Goal: Task Accomplishment & Management: Manage account settings

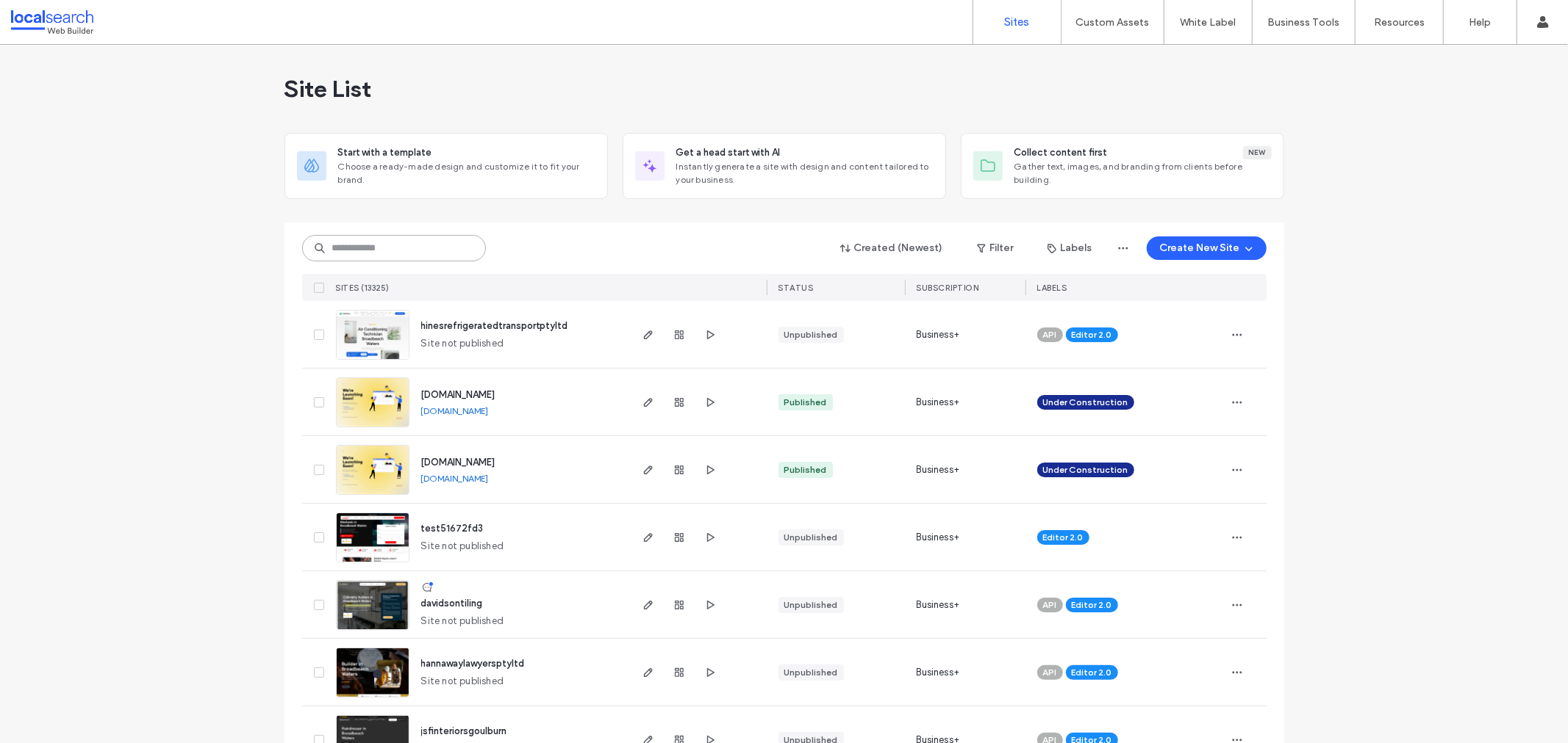
click at [413, 252] on input at bounding box center [393, 248] width 183 height 26
paste input "********"
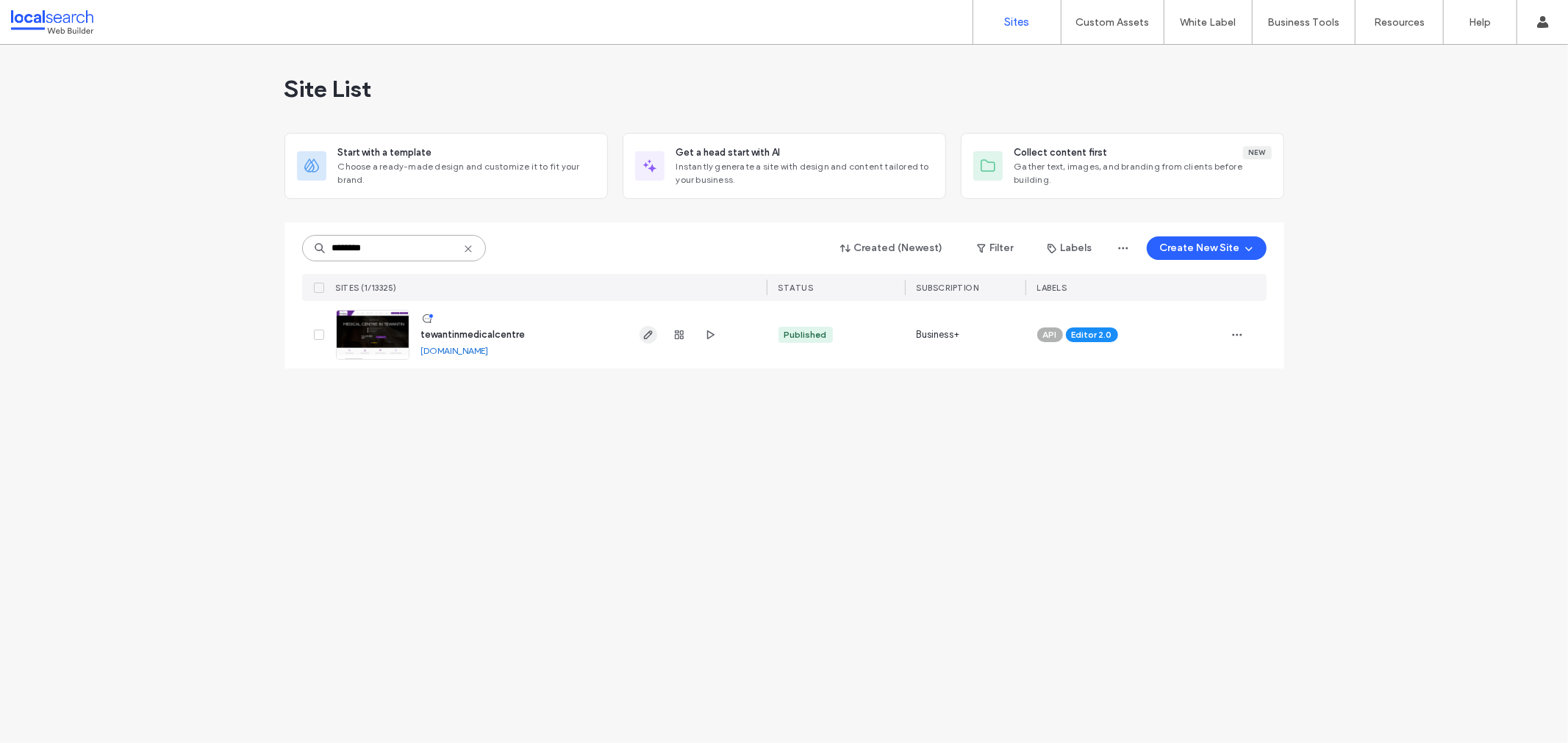
type input "********"
click at [644, 333] on icon "button" at bounding box center [648, 335] width 12 height 12
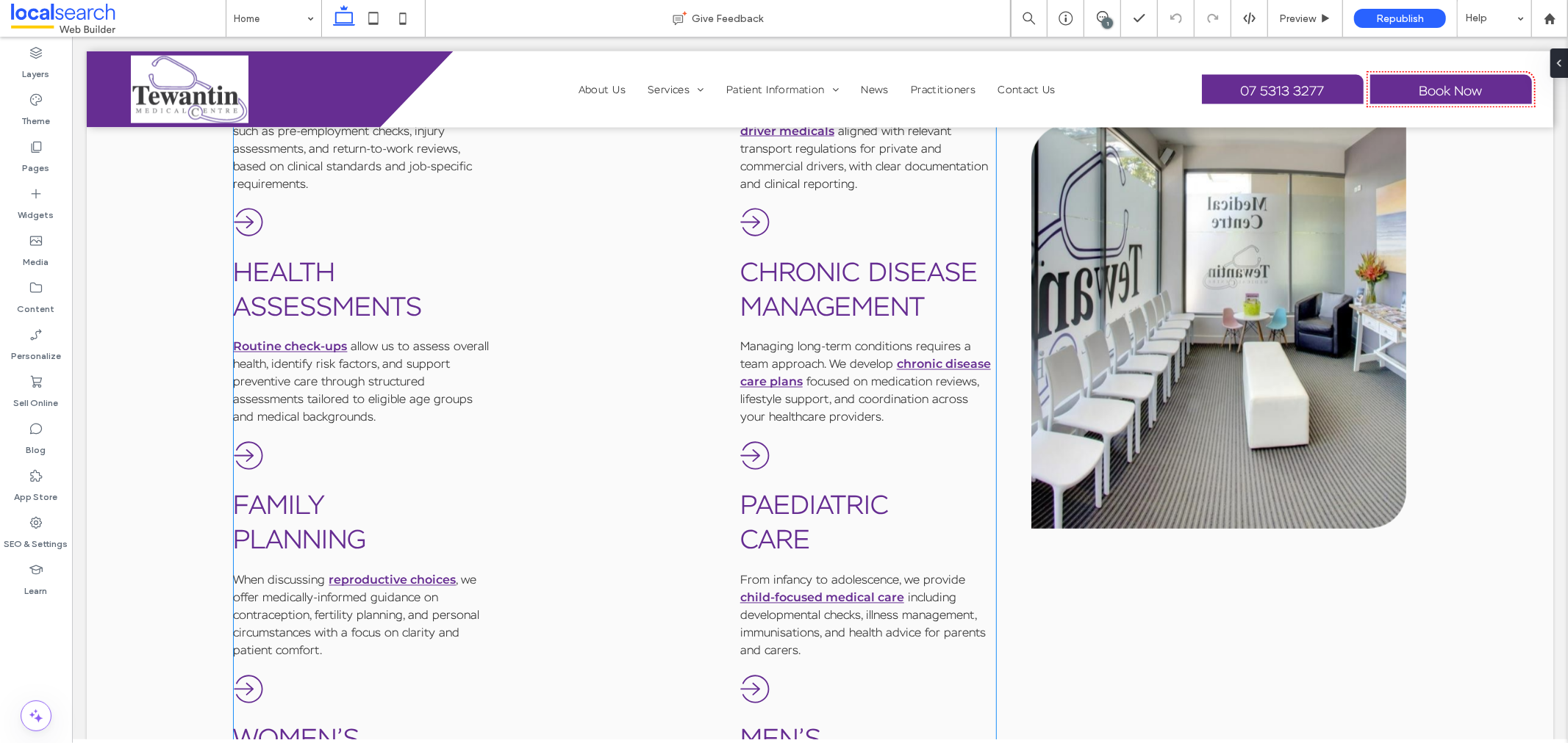
scroll to position [2121, 0]
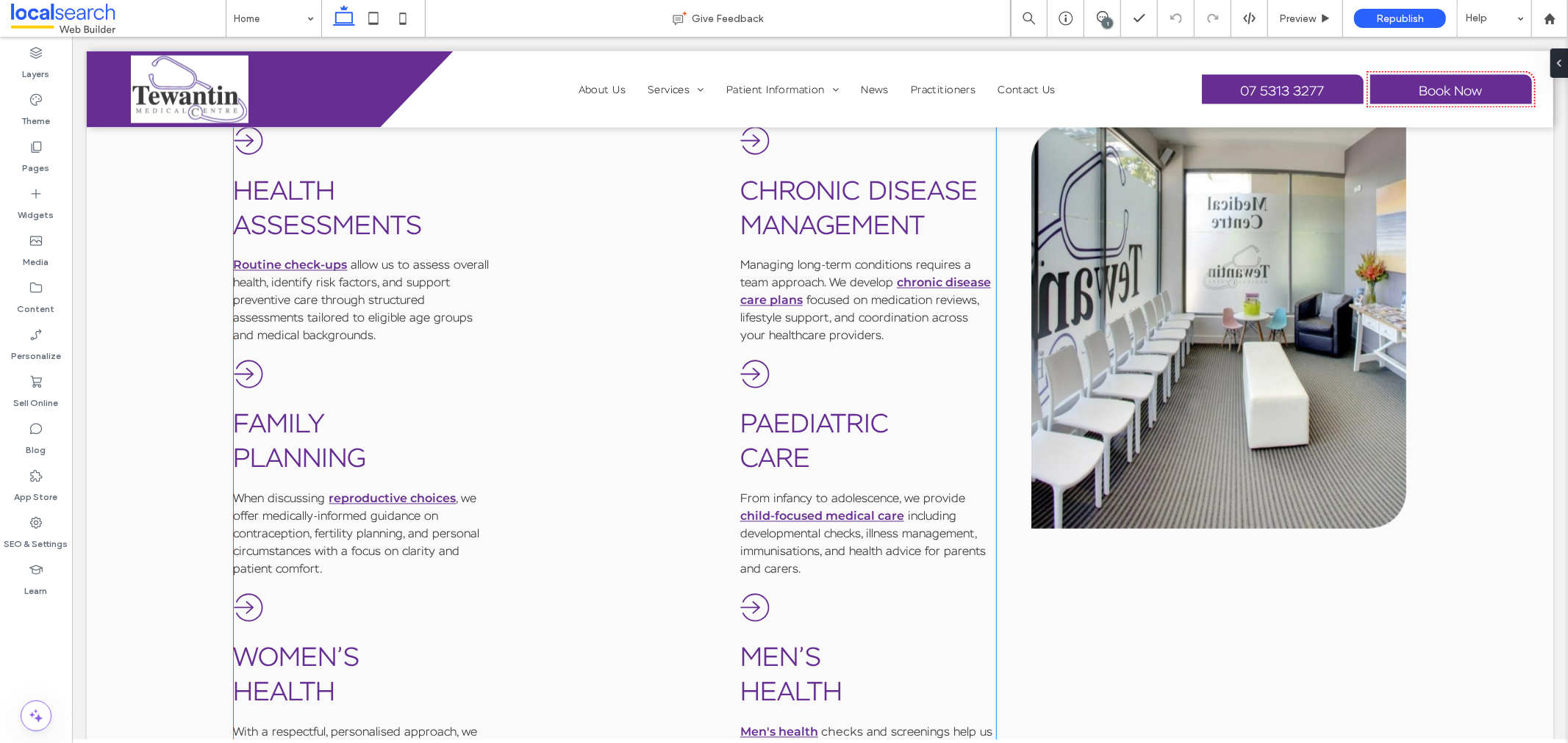
click at [722, 520] on div "General Practice Caring for everyday health needs, our general practitioners su…" at bounding box center [614, 272] width 763 height 2068
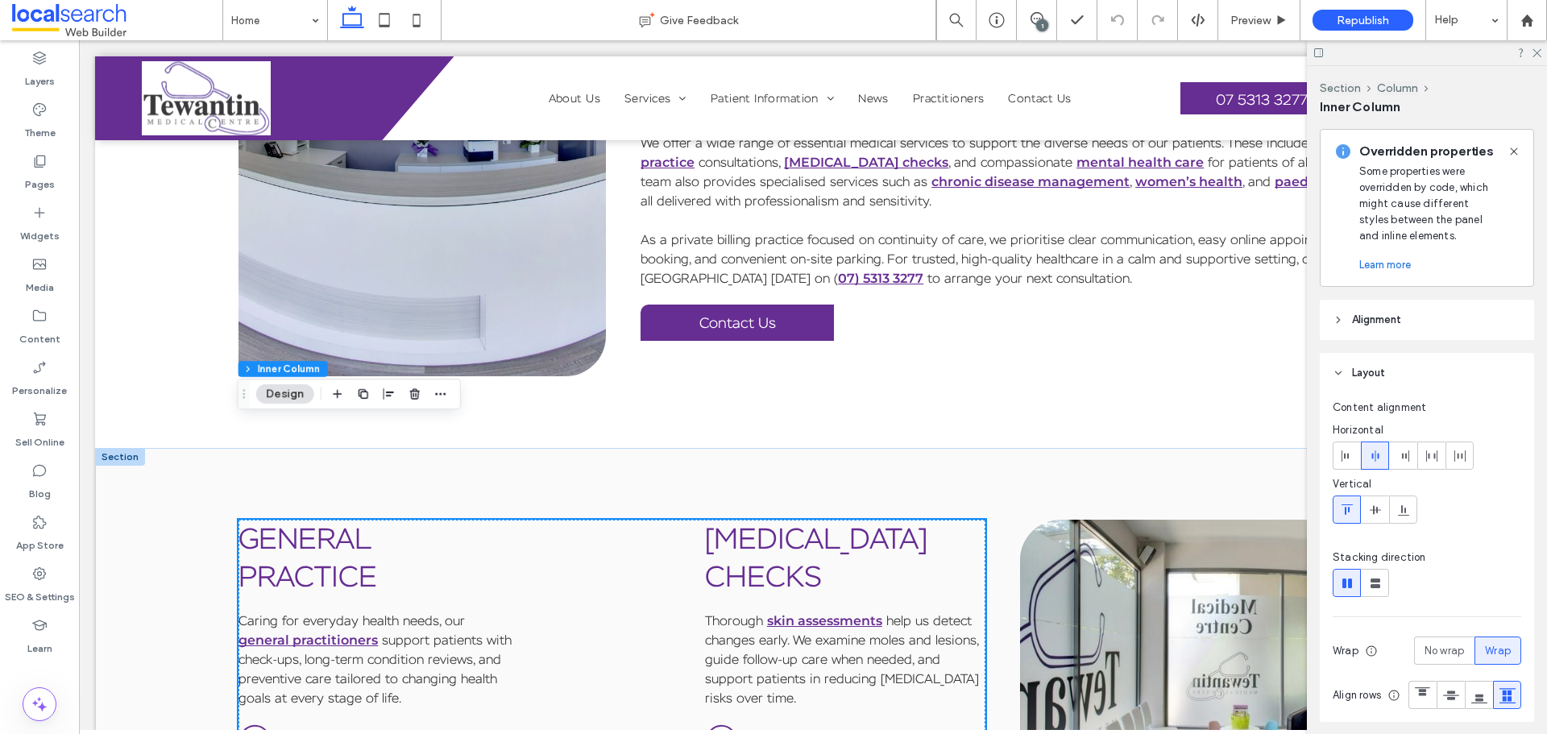
scroll to position [913, 0]
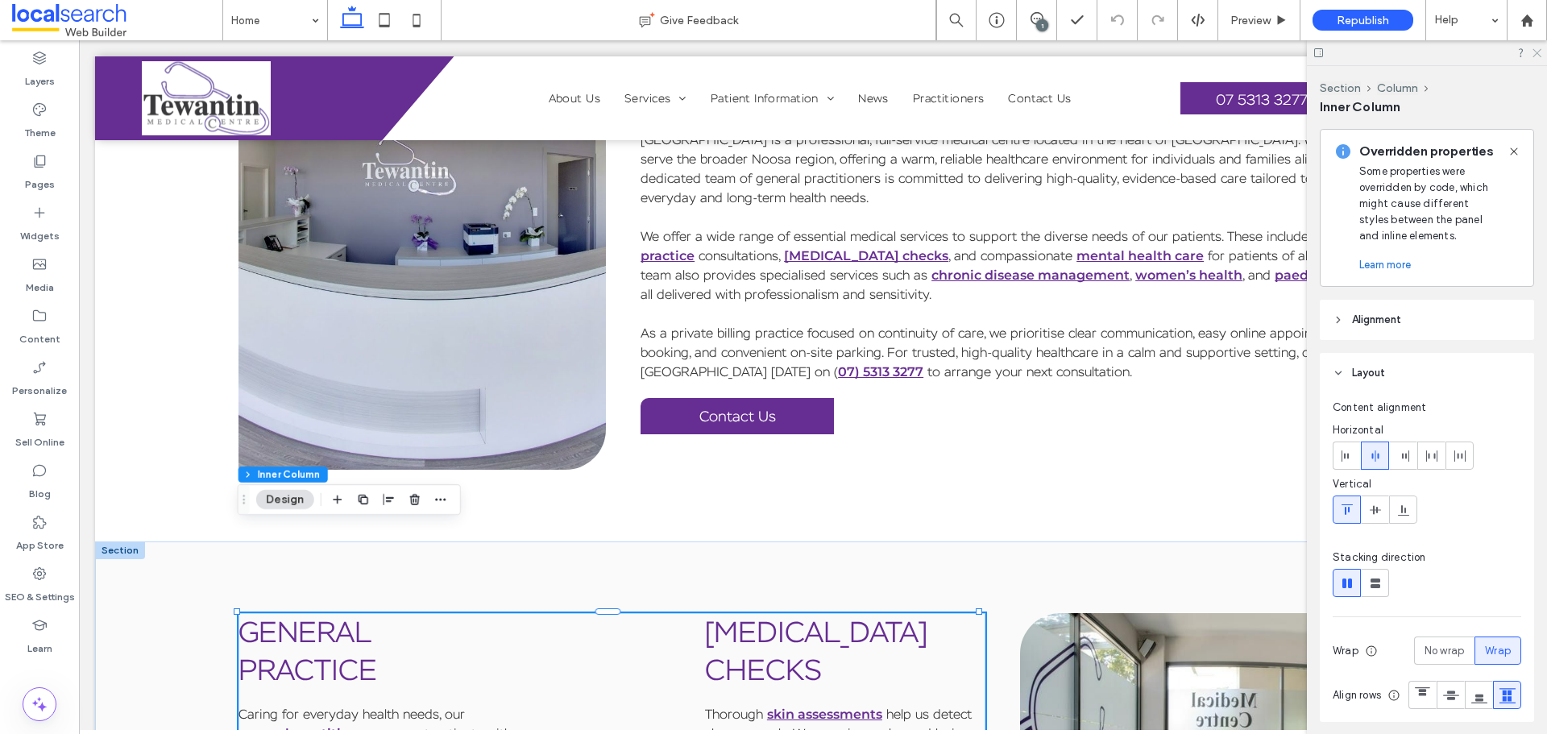
click at [1537, 56] on icon at bounding box center [1536, 52] width 10 height 10
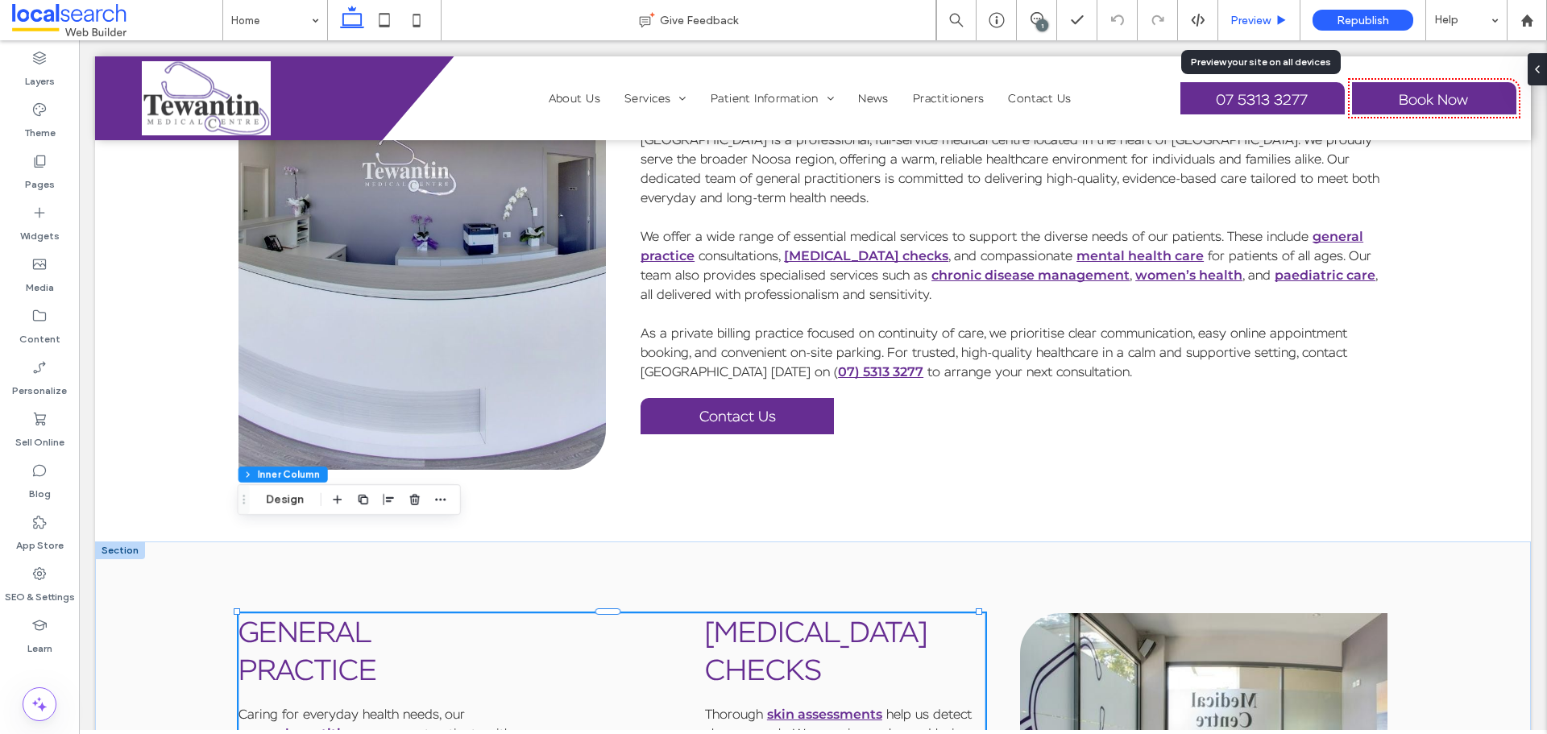
click at [1255, 19] on span "Preview" at bounding box center [1250, 21] width 40 height 14
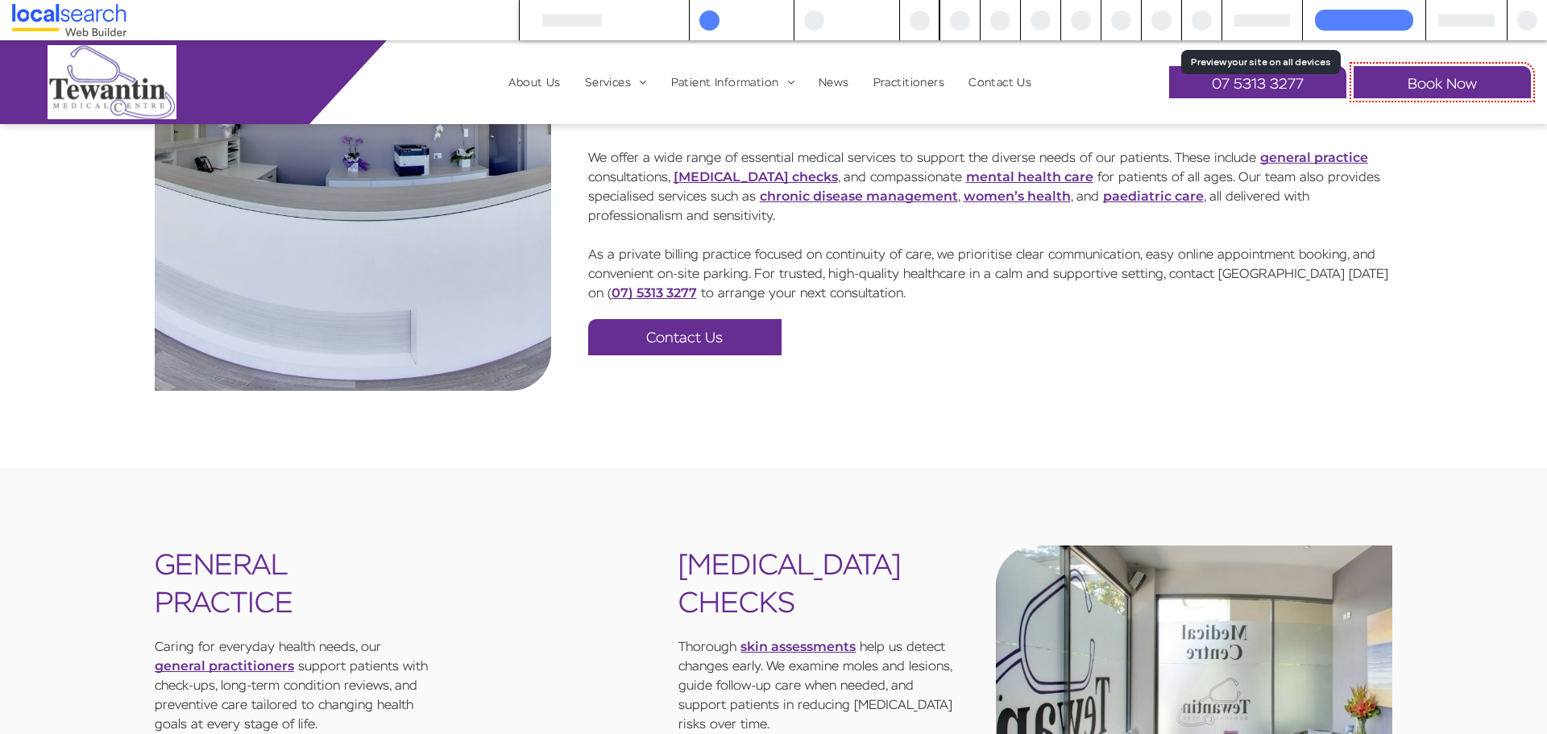
scroll to position [928, 0]
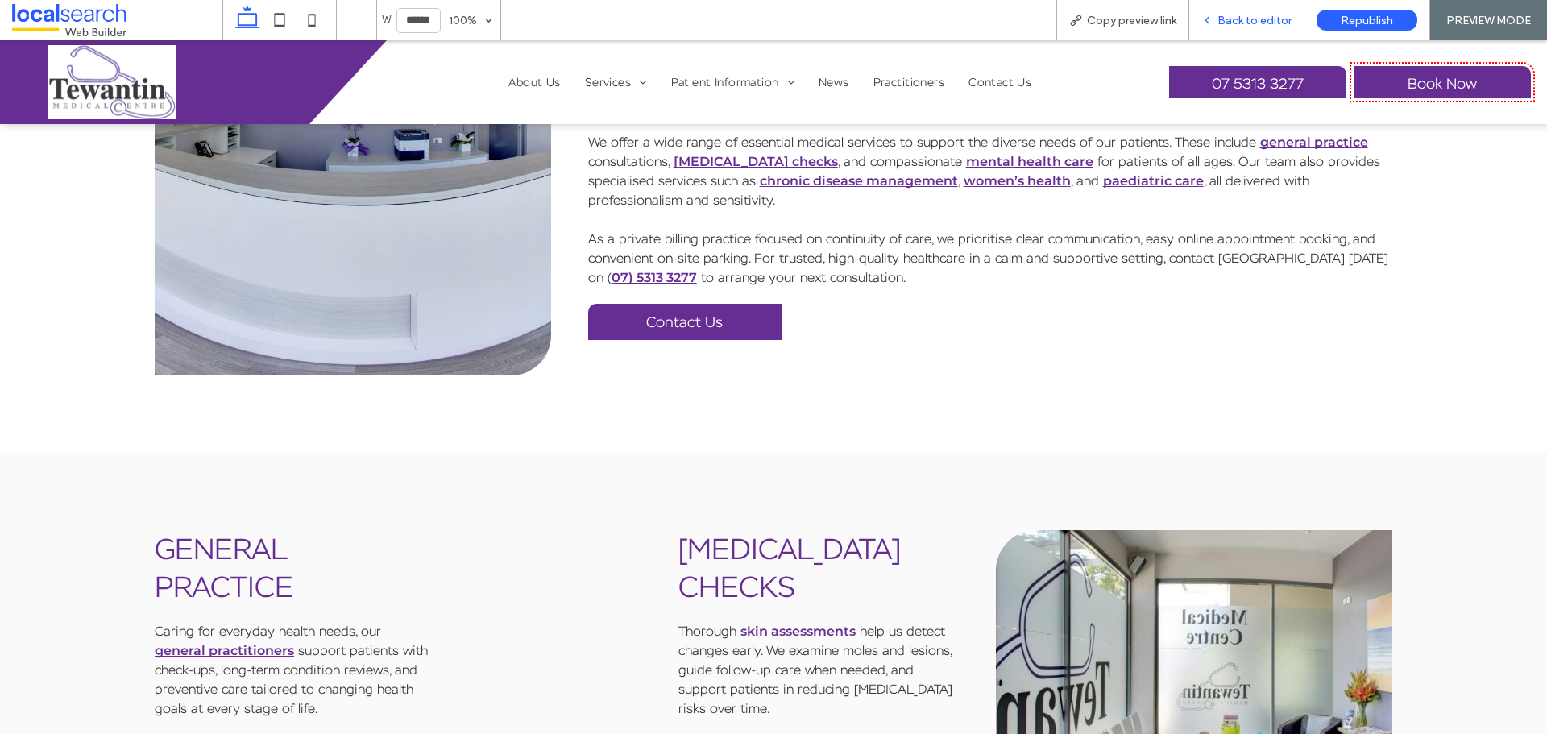
click at [1233, 14] on span "Back to editor" at bounding box center [1255, 21] width 74 height 14
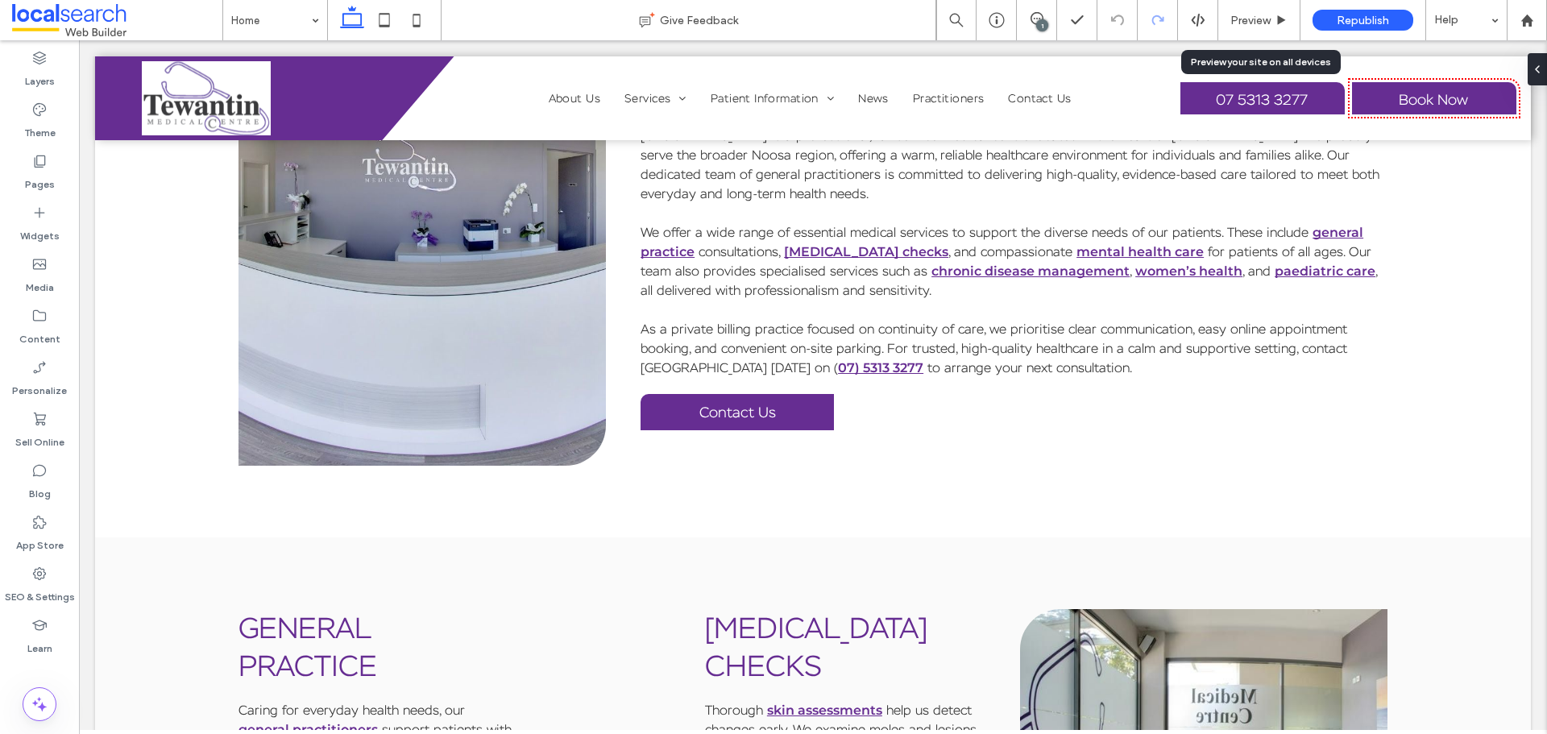
scroll to position [913, 0]
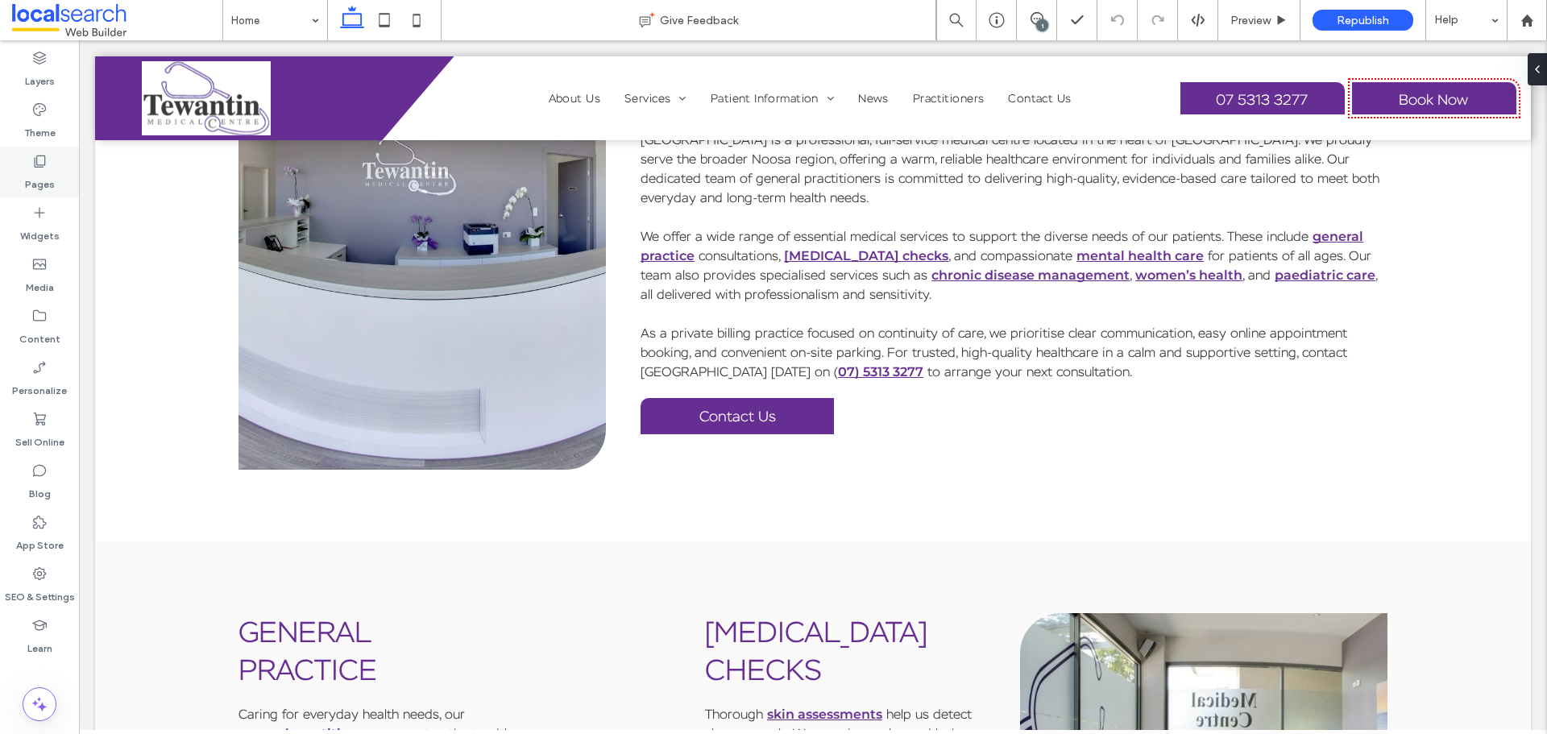
click at [32, 167] on icon at bounding box center [39, 161] width 16 height 16
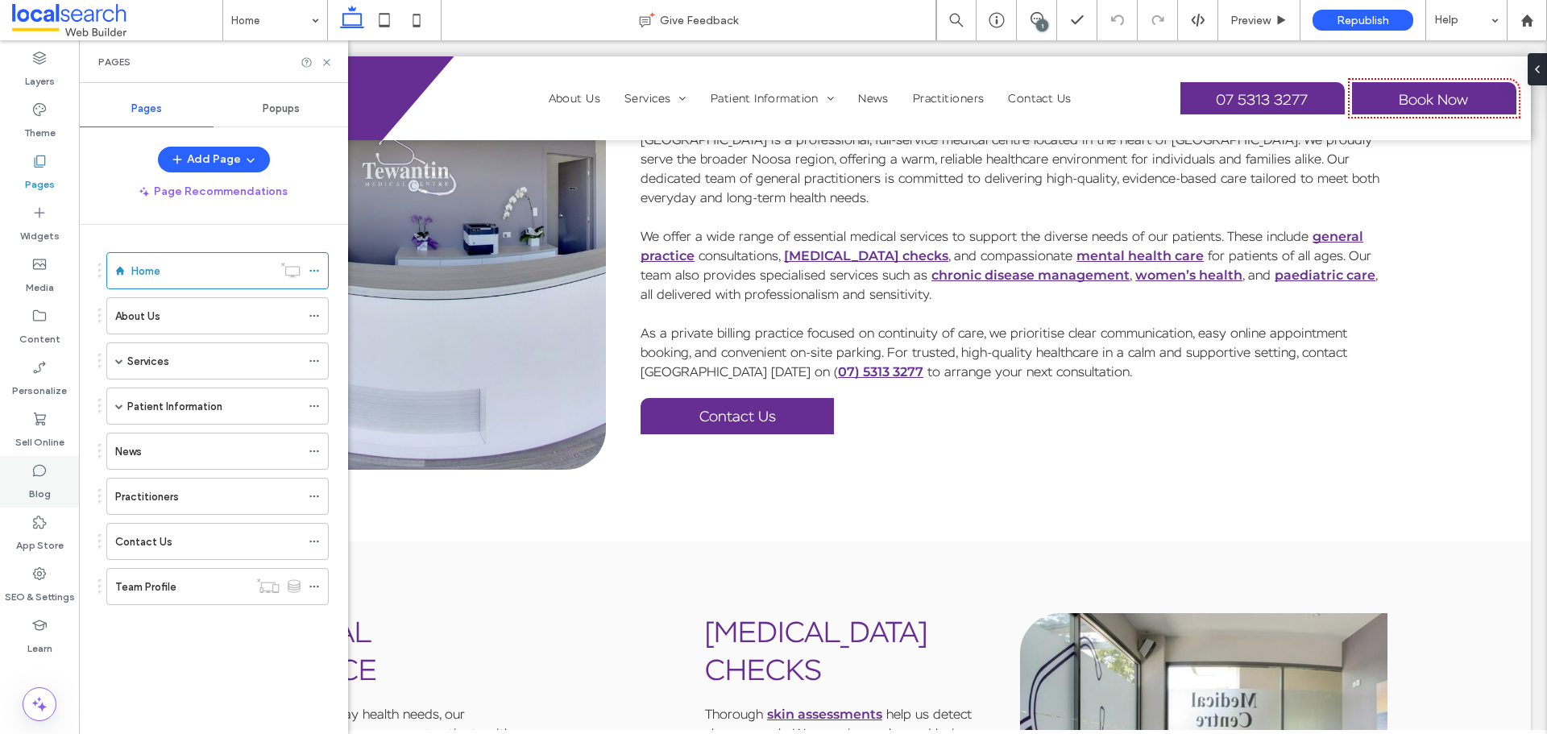
click at [68, 486] on div "Blog" at bounding box center [39, 482] width 79 height 52
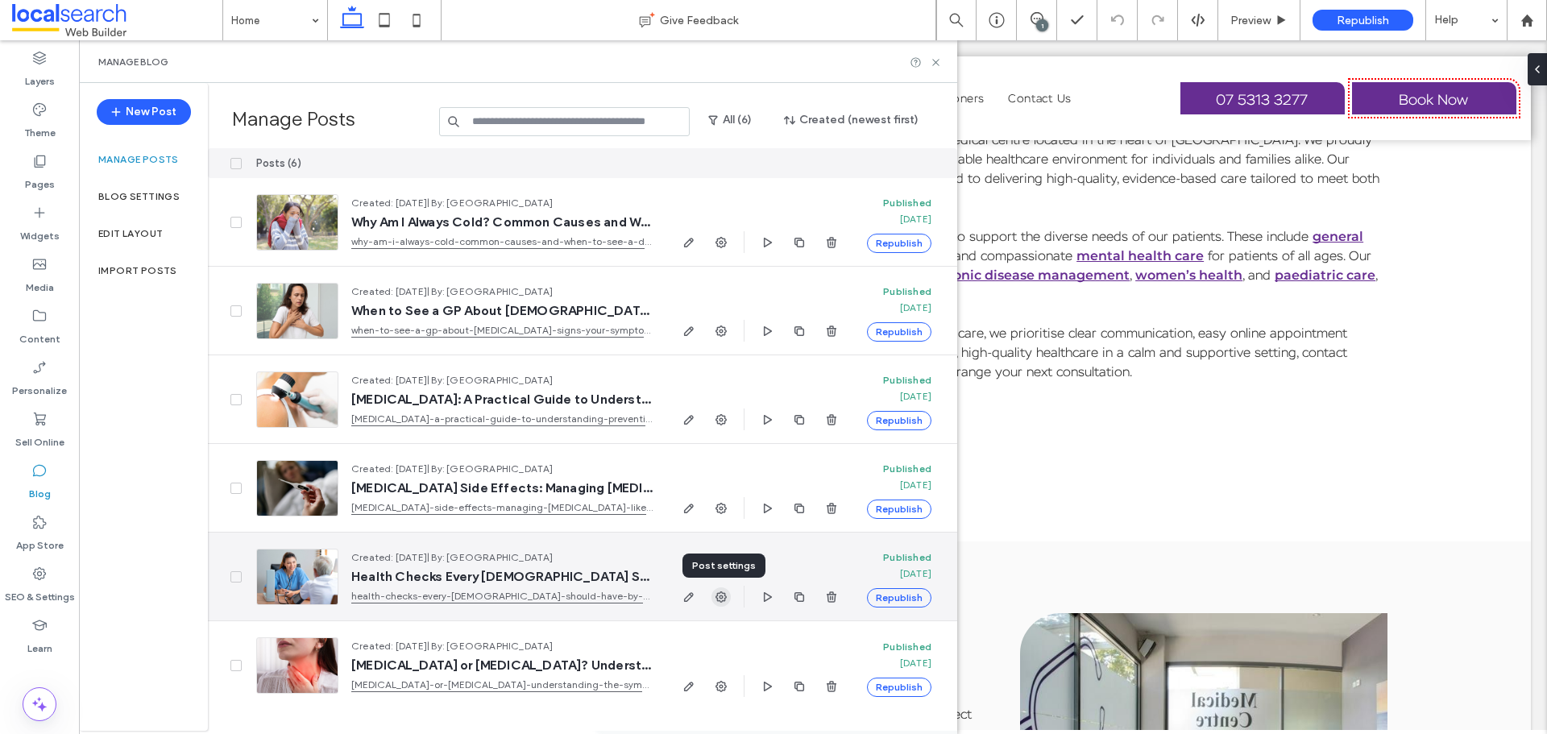
click at [716, 594] on icon "button" at bounding box center [721, 597] width 13 height 13
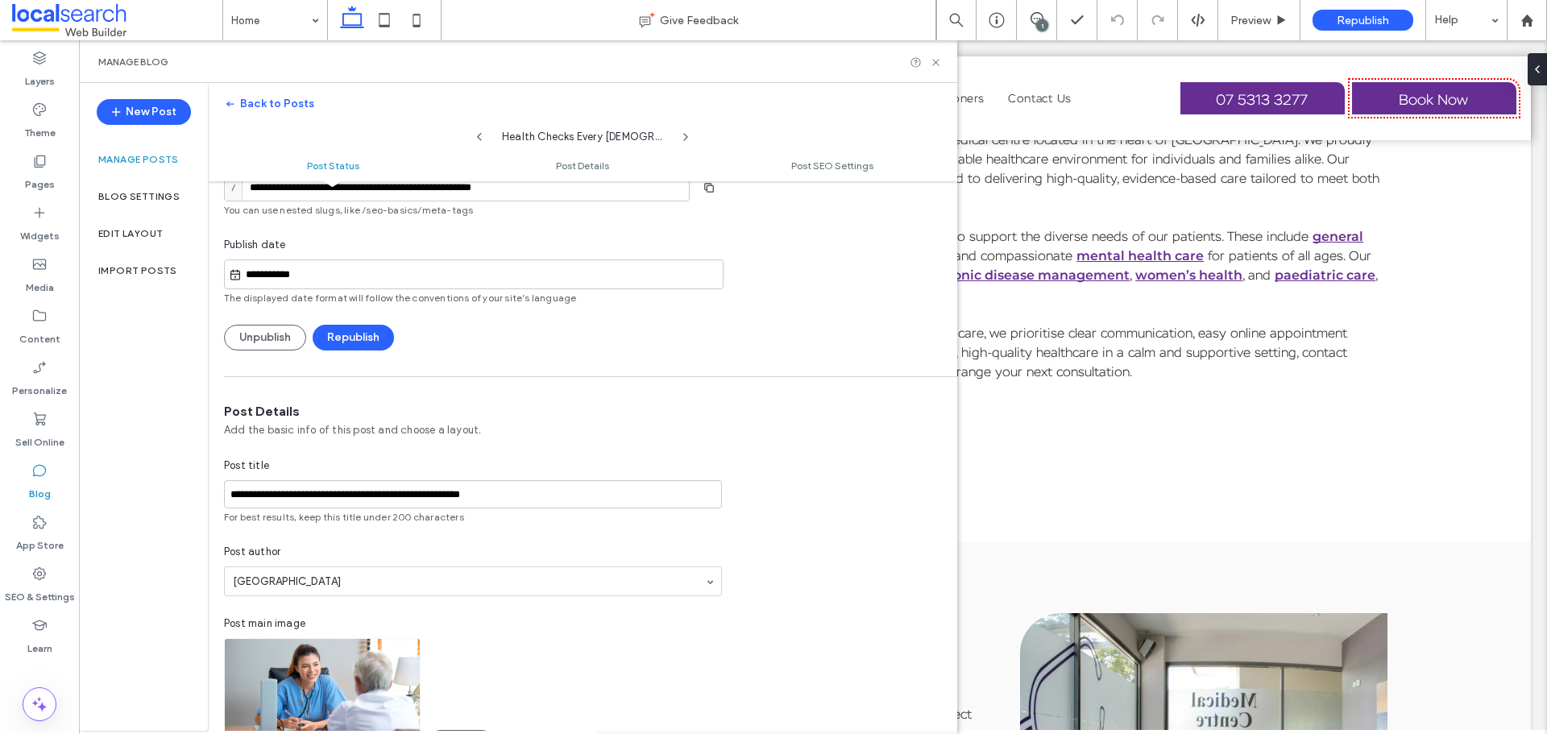
scroll to position [0, 0]
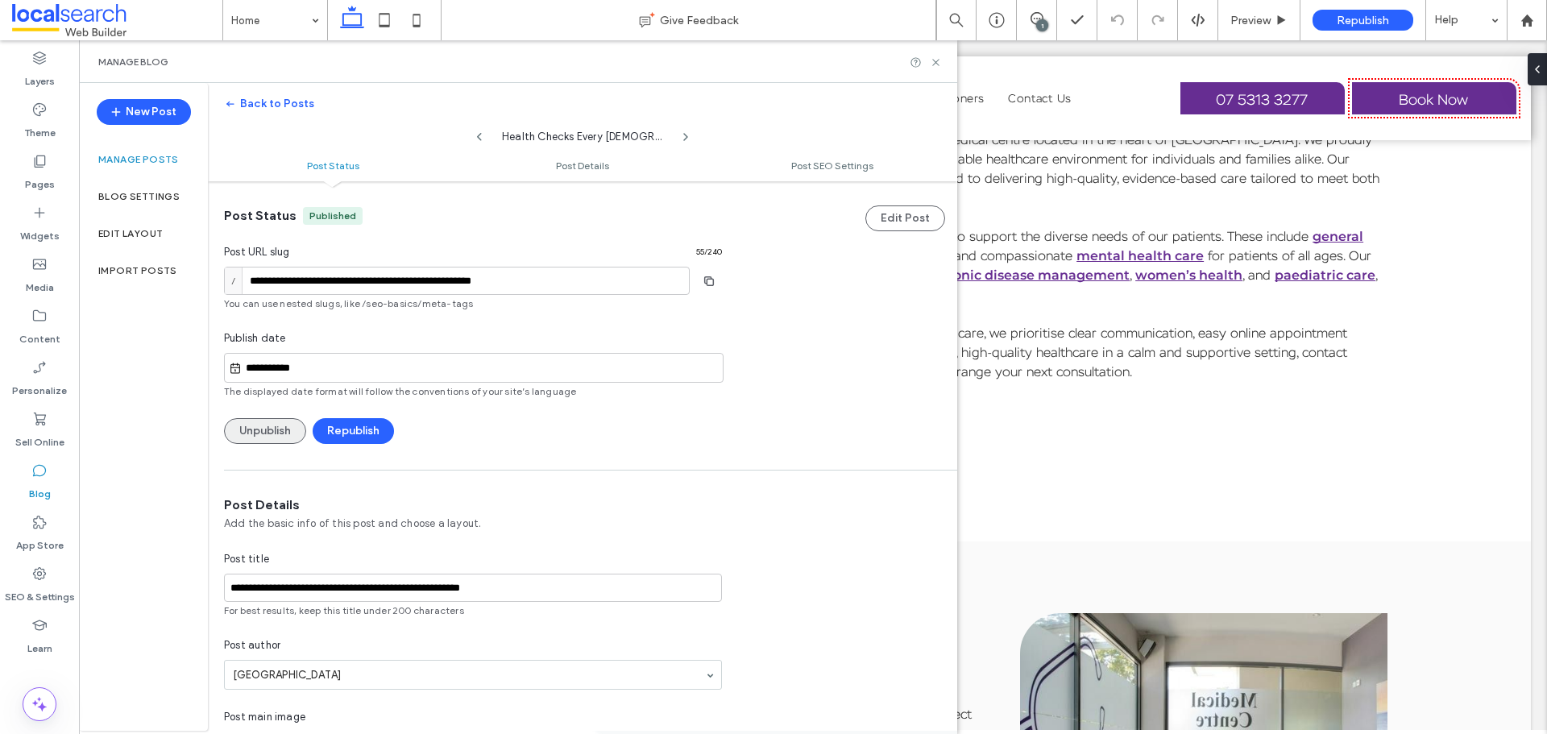
click at [276, 425] on button "Unpublish" at bounding box center [265, 431] width 82 height 26
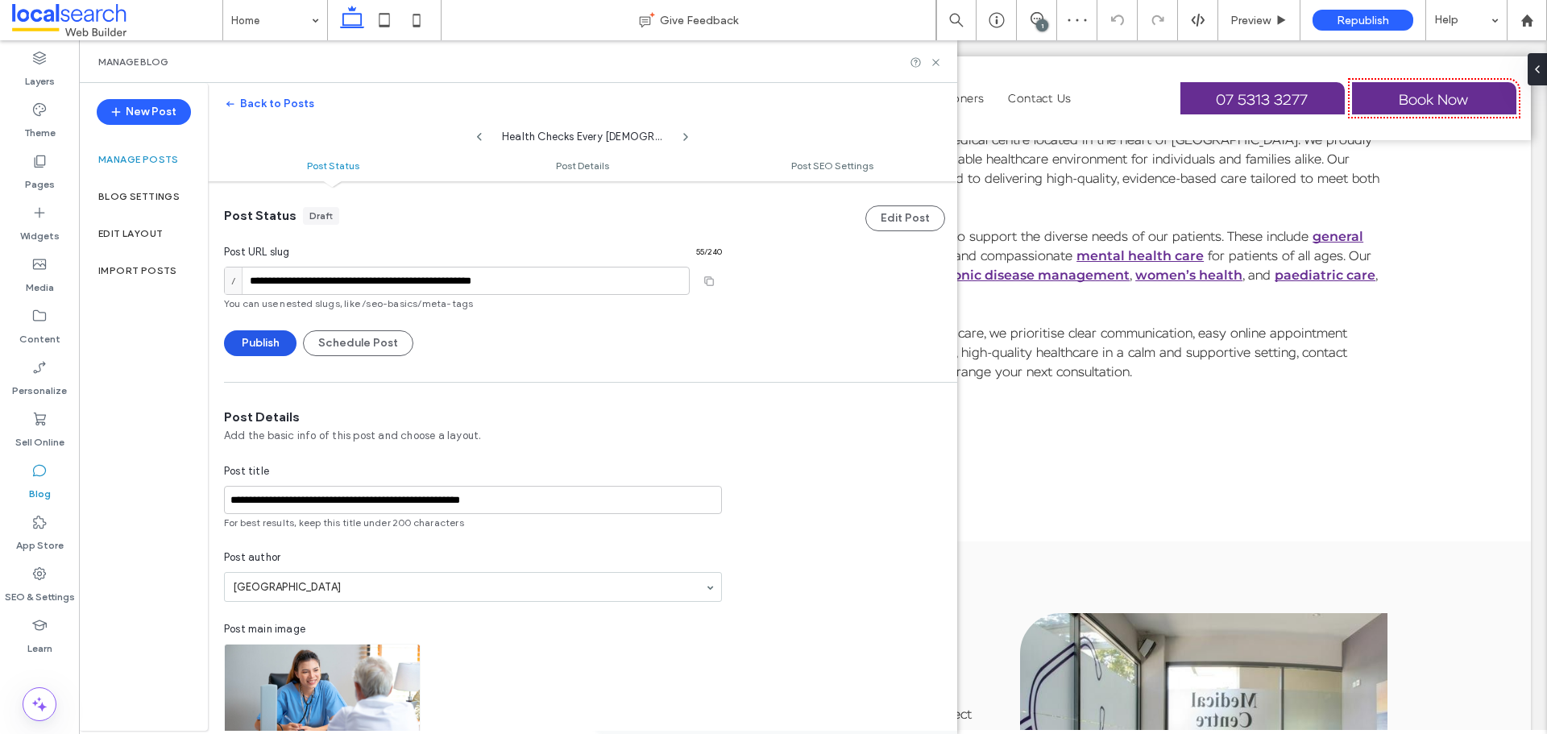
click at [275, 350] on button "Publish" at bounding box center [260, 343] width 73 height 26
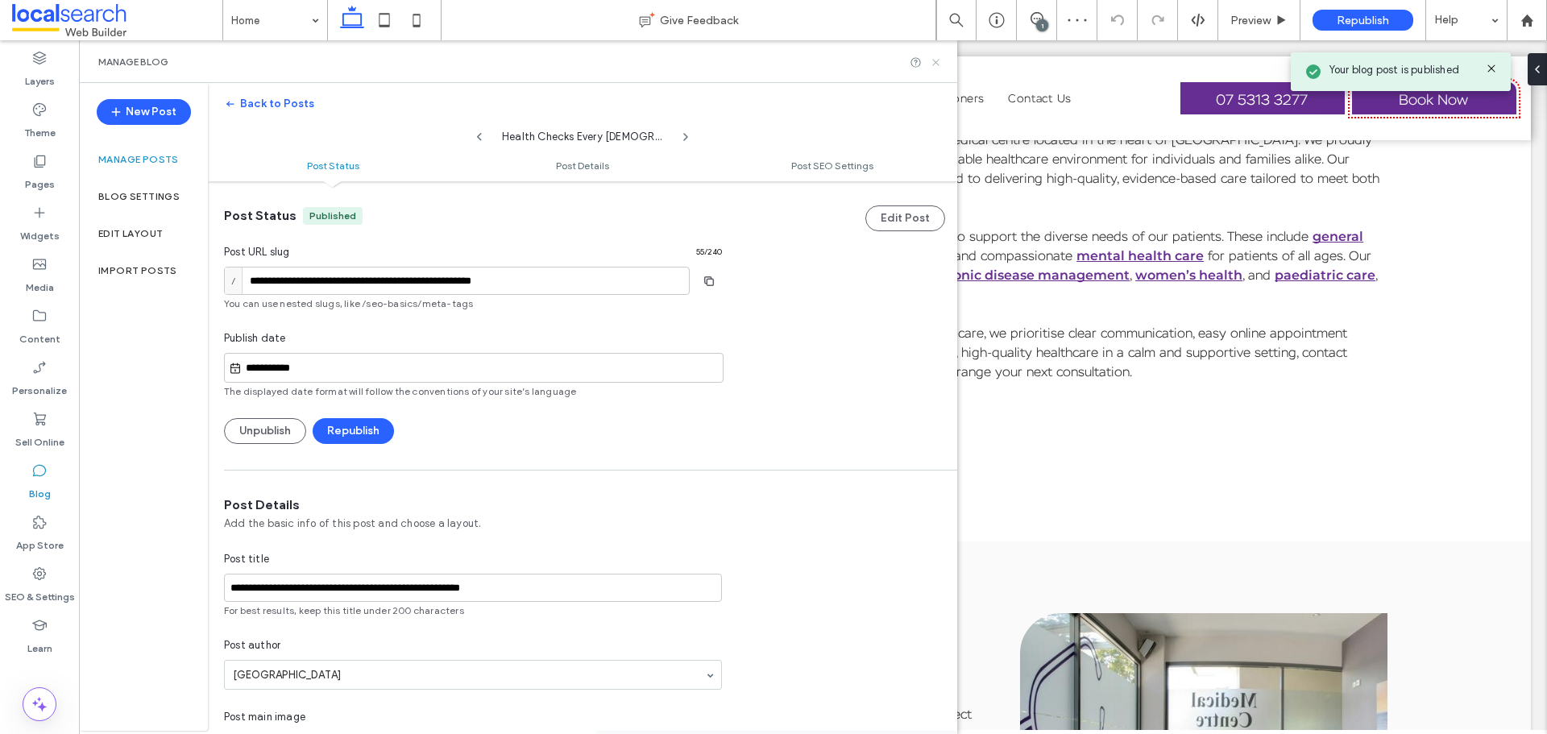
click at [933, 56] on icon at bounding box center [936, 62] width 12 height 12
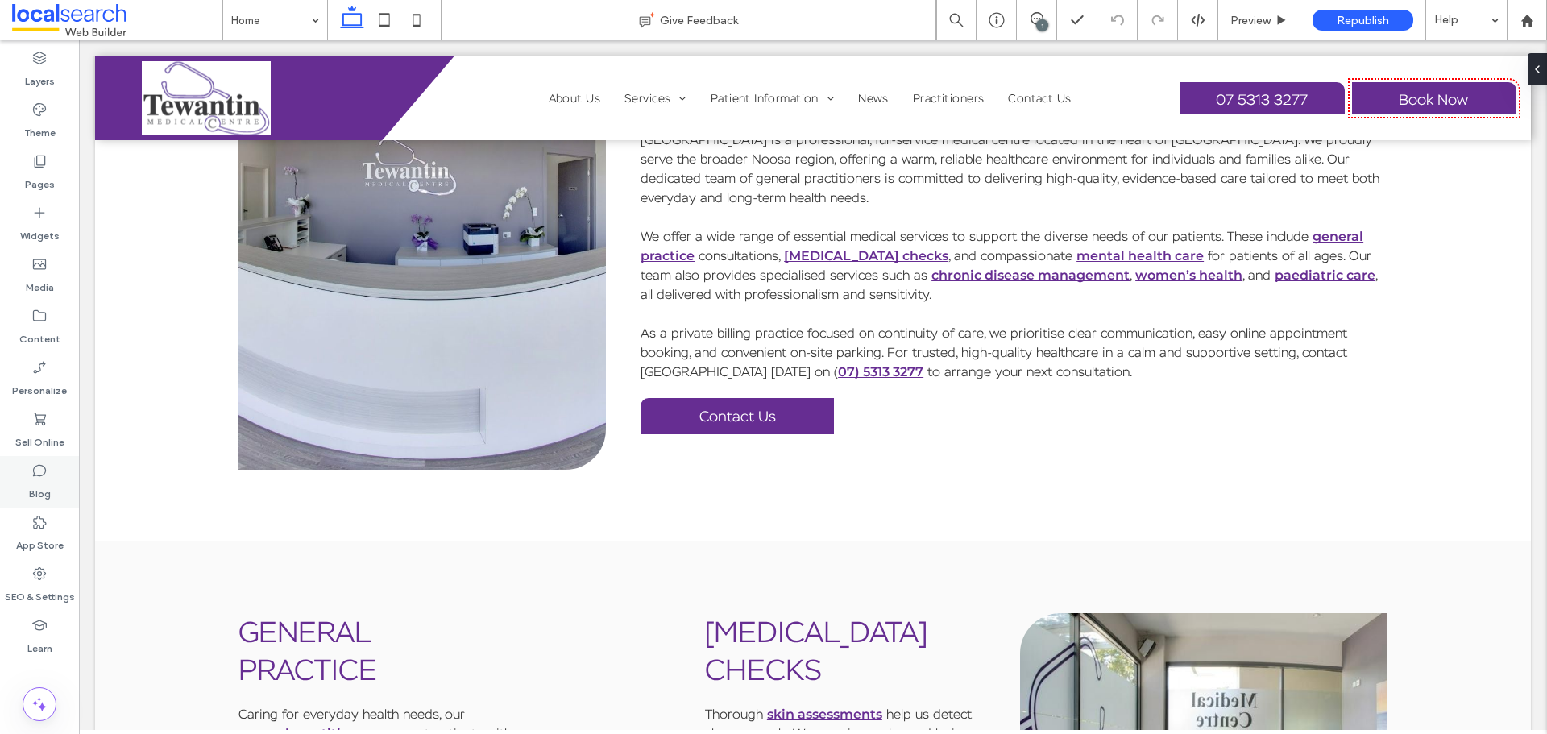
drag, startPoint x: 52, startPoint y: 486, endPoint x: 63, endPoint y: 488, distance: 10.6
click at [52, 486] on div "Blog" at bounding box center [39, 482] width 79 height 52
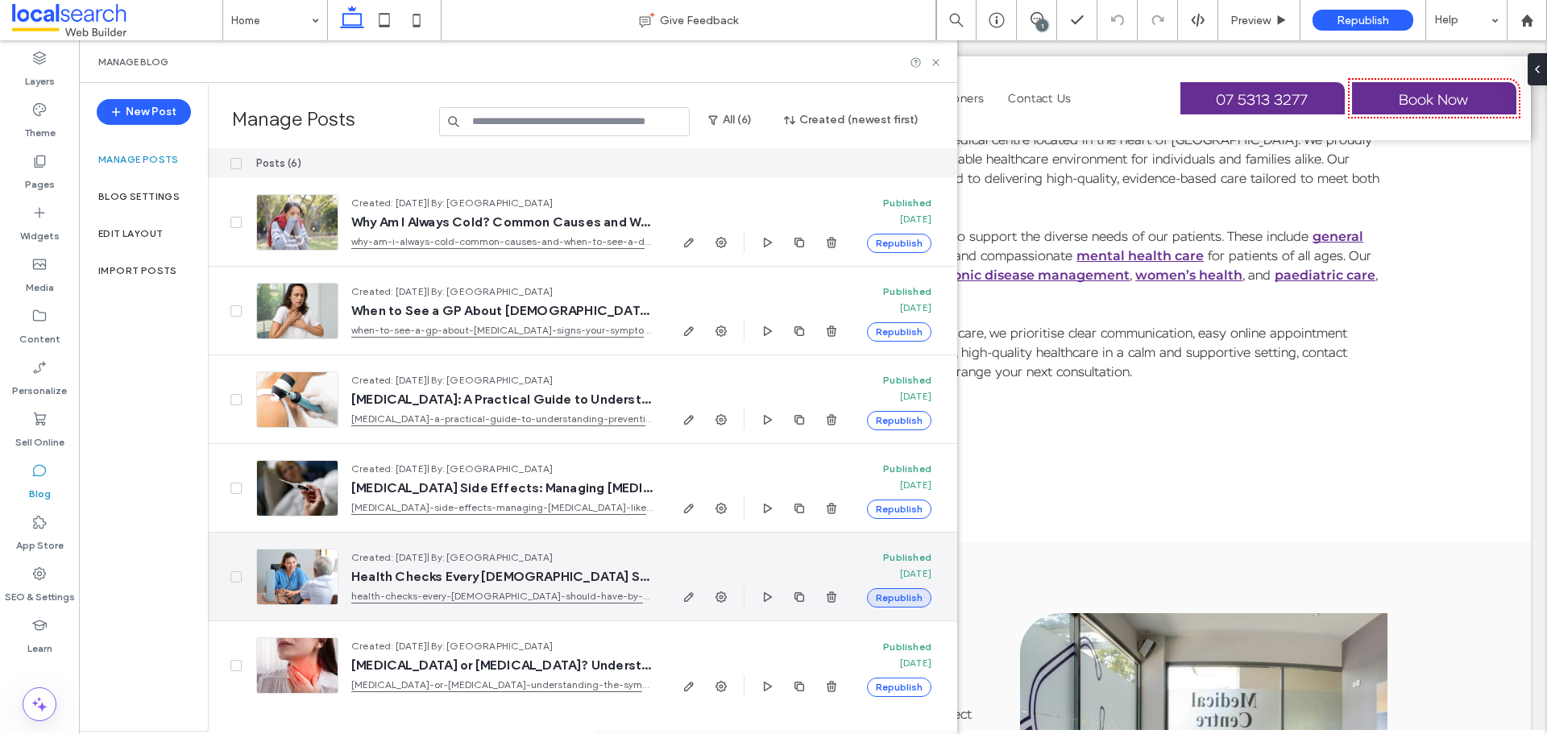
click at [895, 600] on button "Republish" at bounding box center [899, 597] width 64 height 19
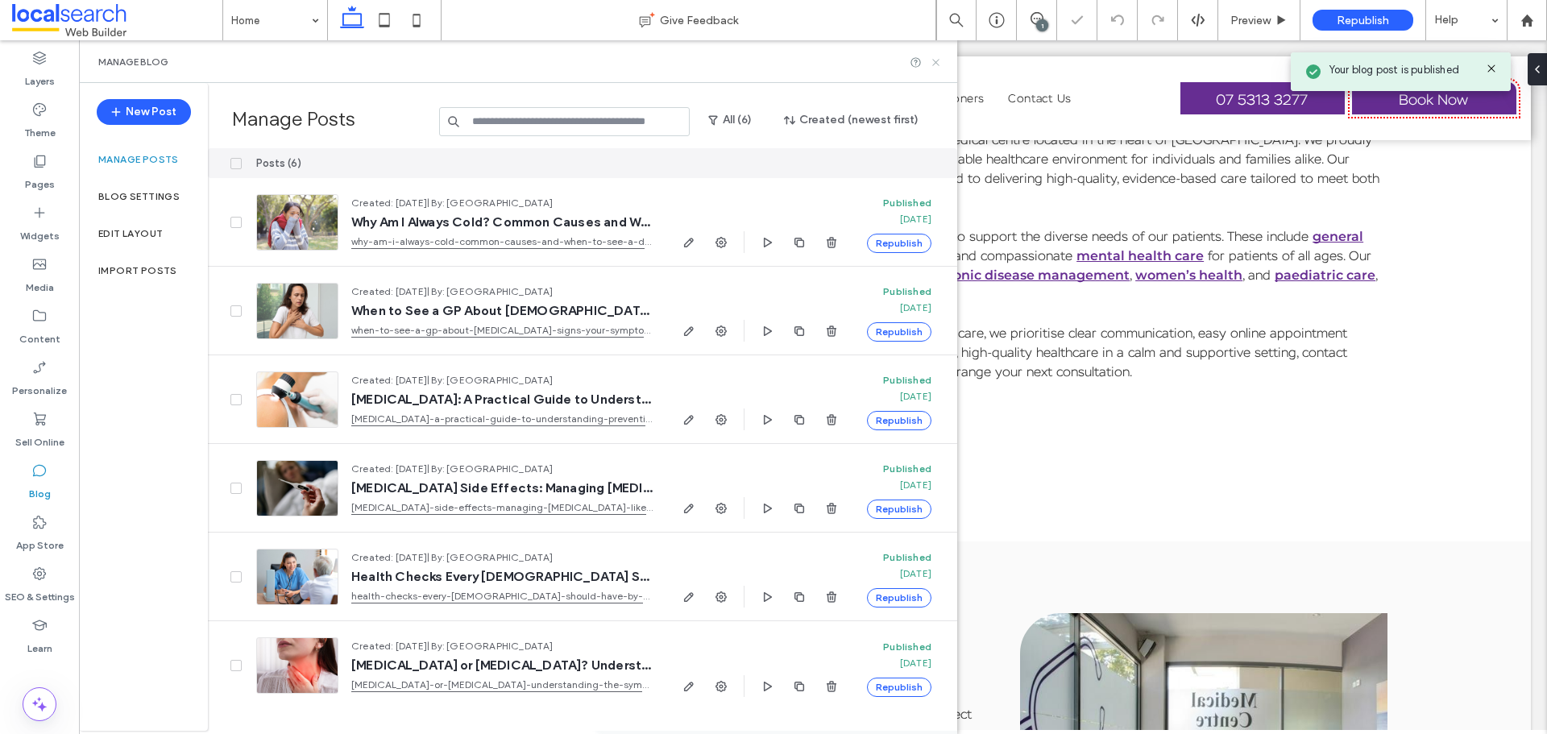
click at [931, 61] on icon at bounding box center [936, 62] width 12 height 12
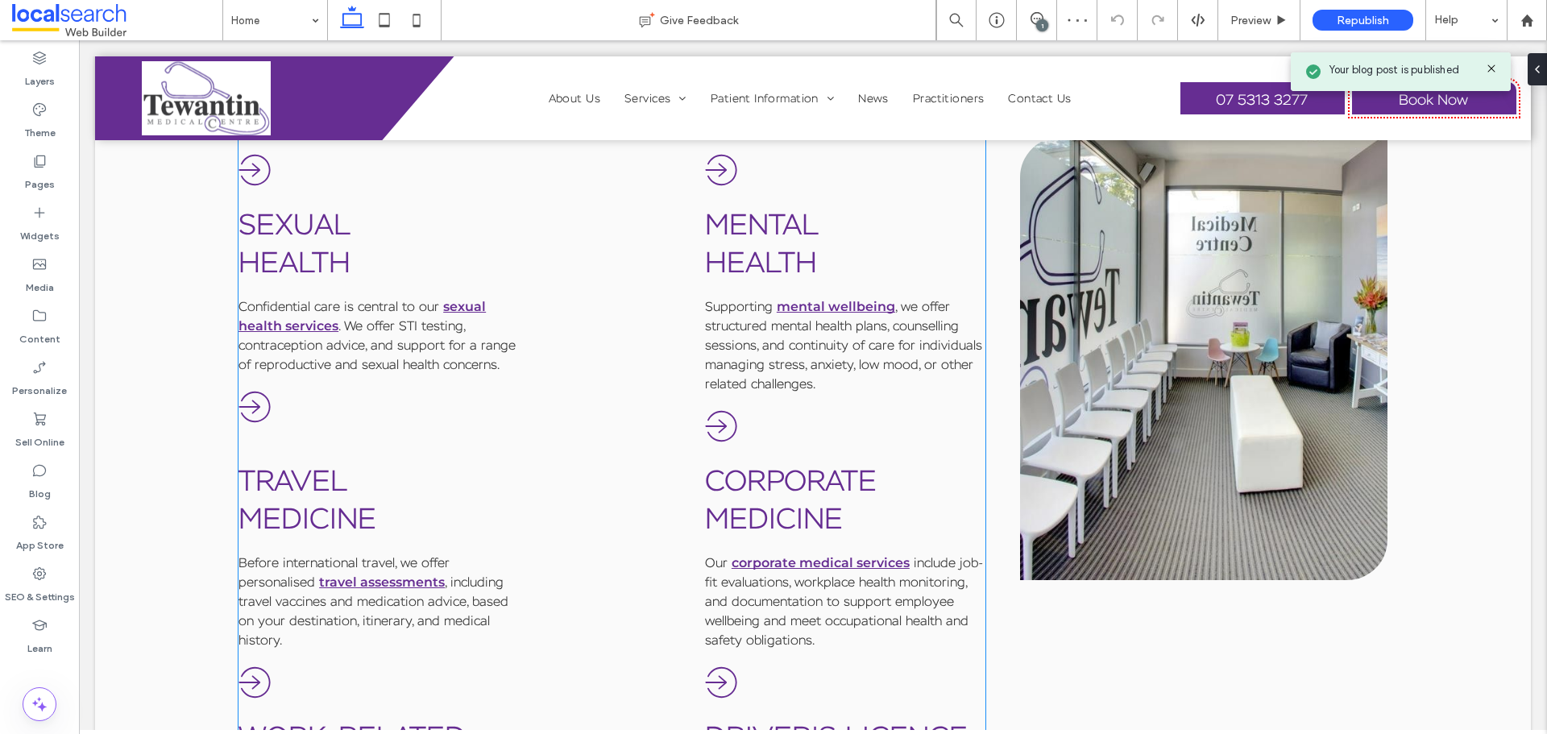
scroll to position [1799, 0]
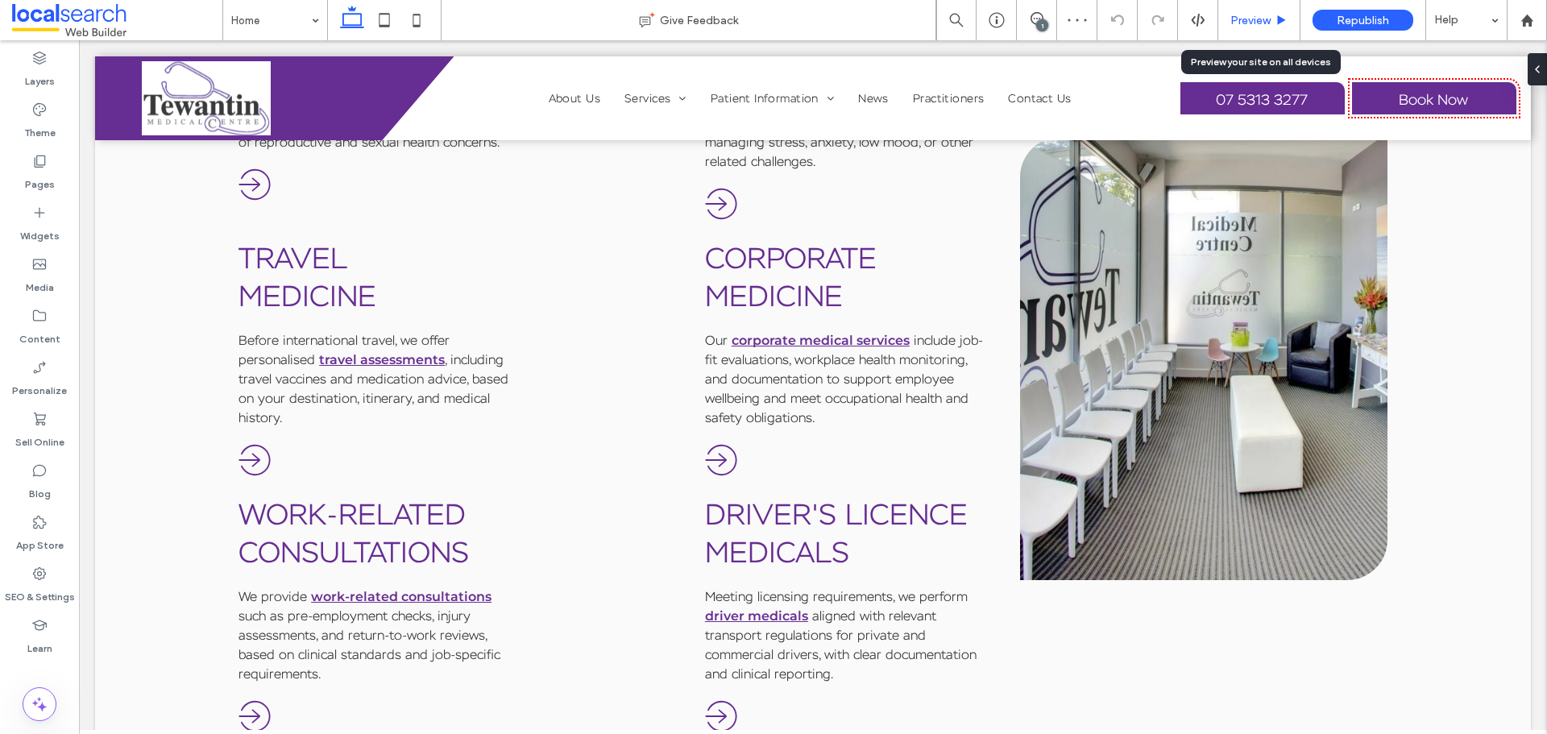
click at [1268, 27] on span "Preview" at bounding box center [1250, 21] width 40 height 14
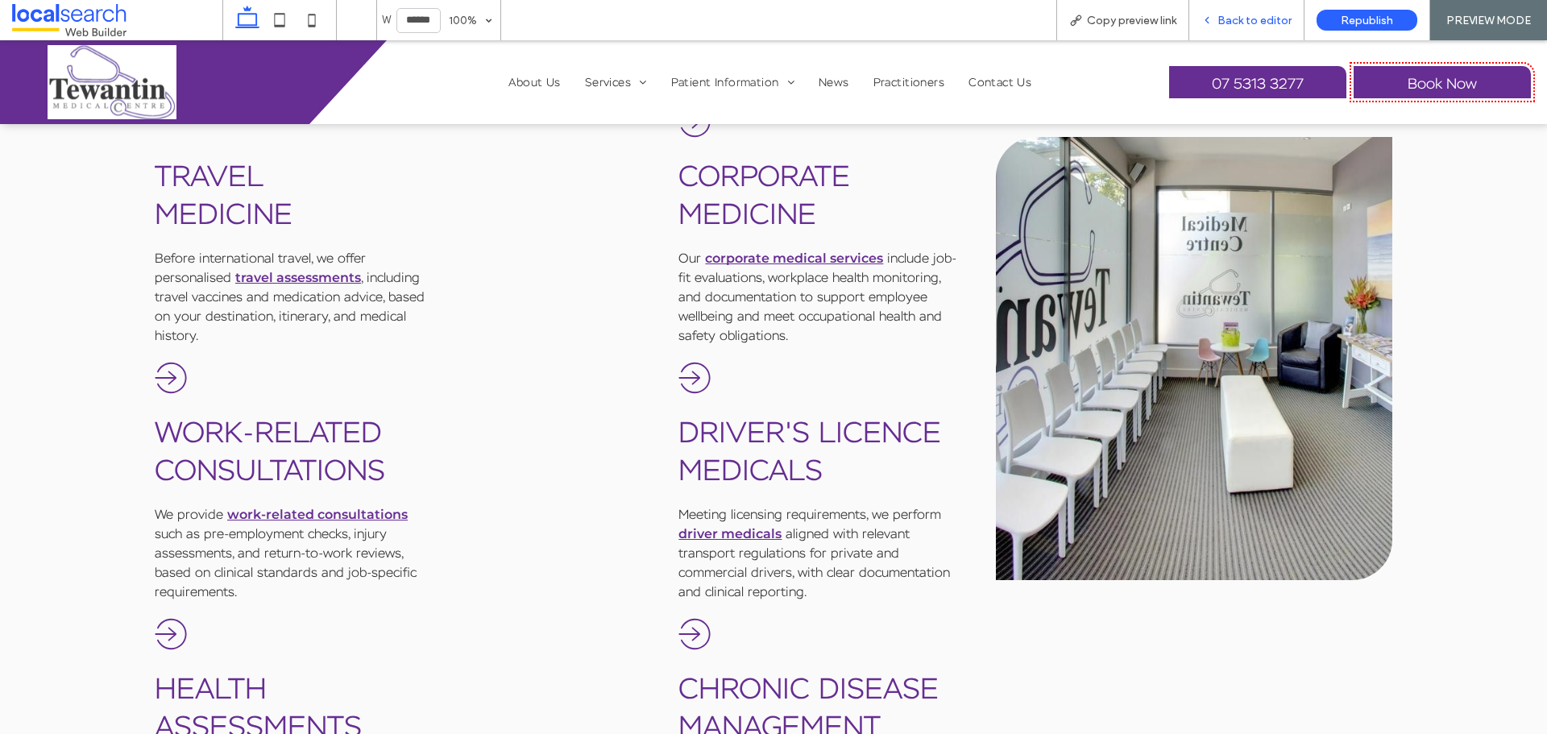
scroll to position [1822, 0]
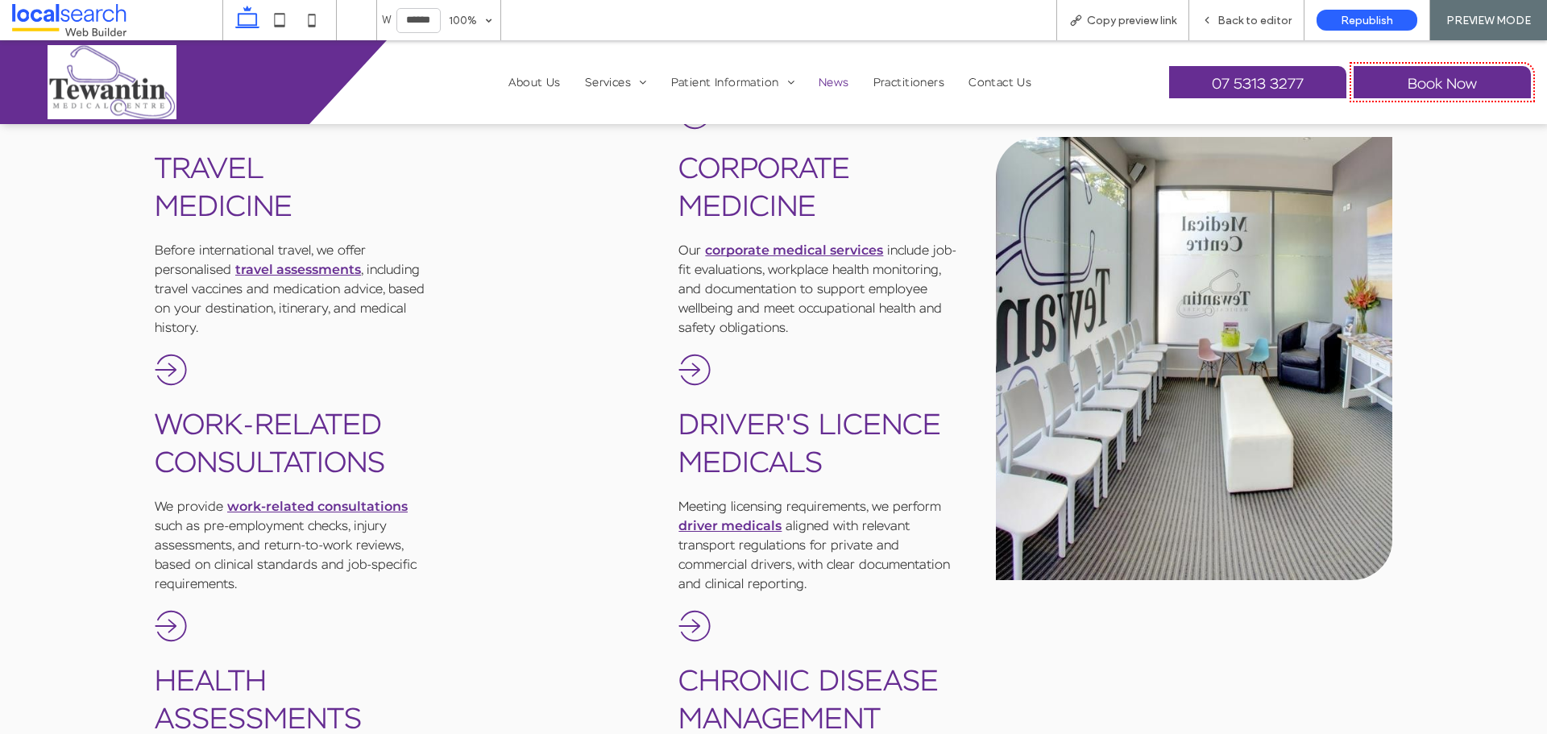
click at [840, 85] on span "News" at bounding box center [834, 82] width 31 height 15
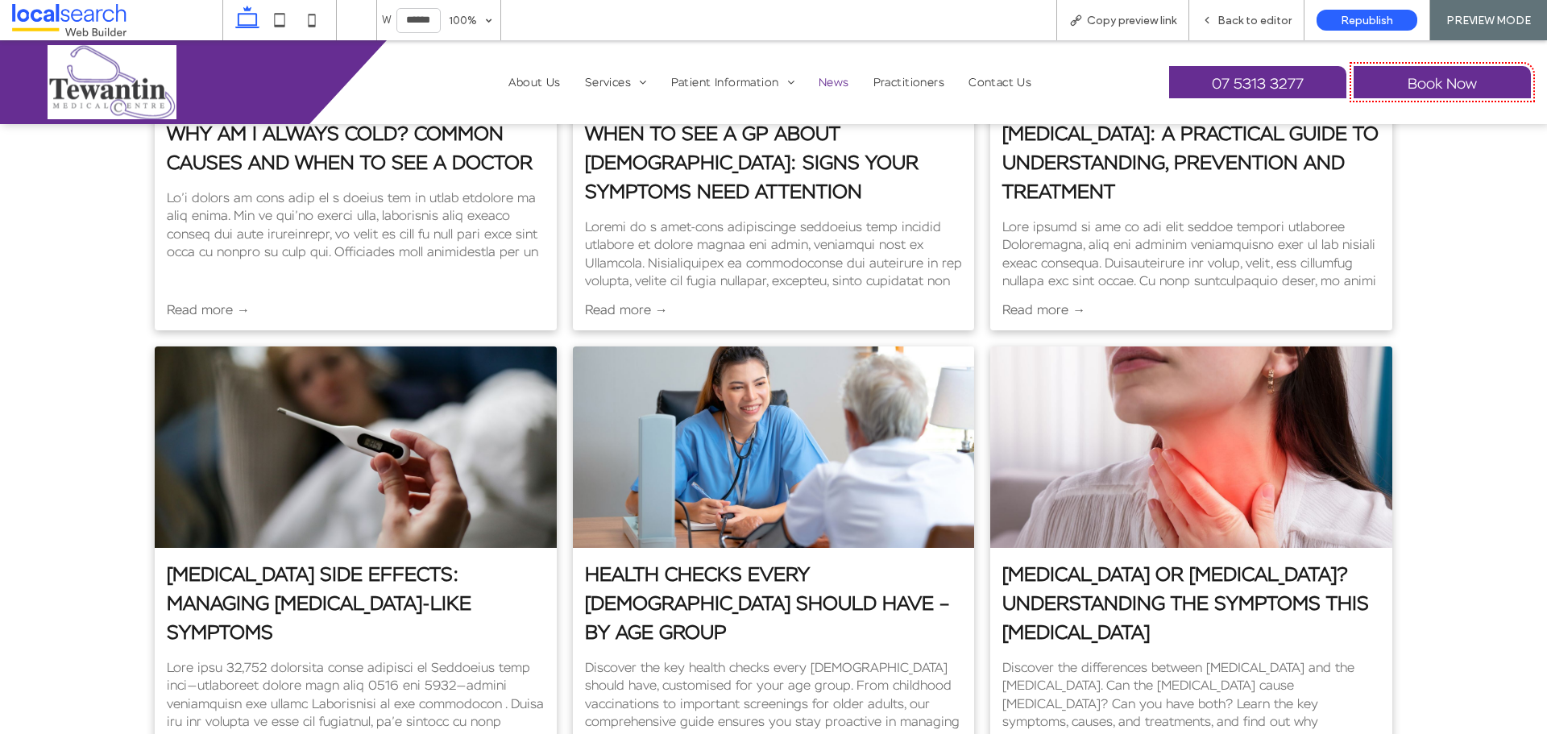
scroll to position [645, 0]
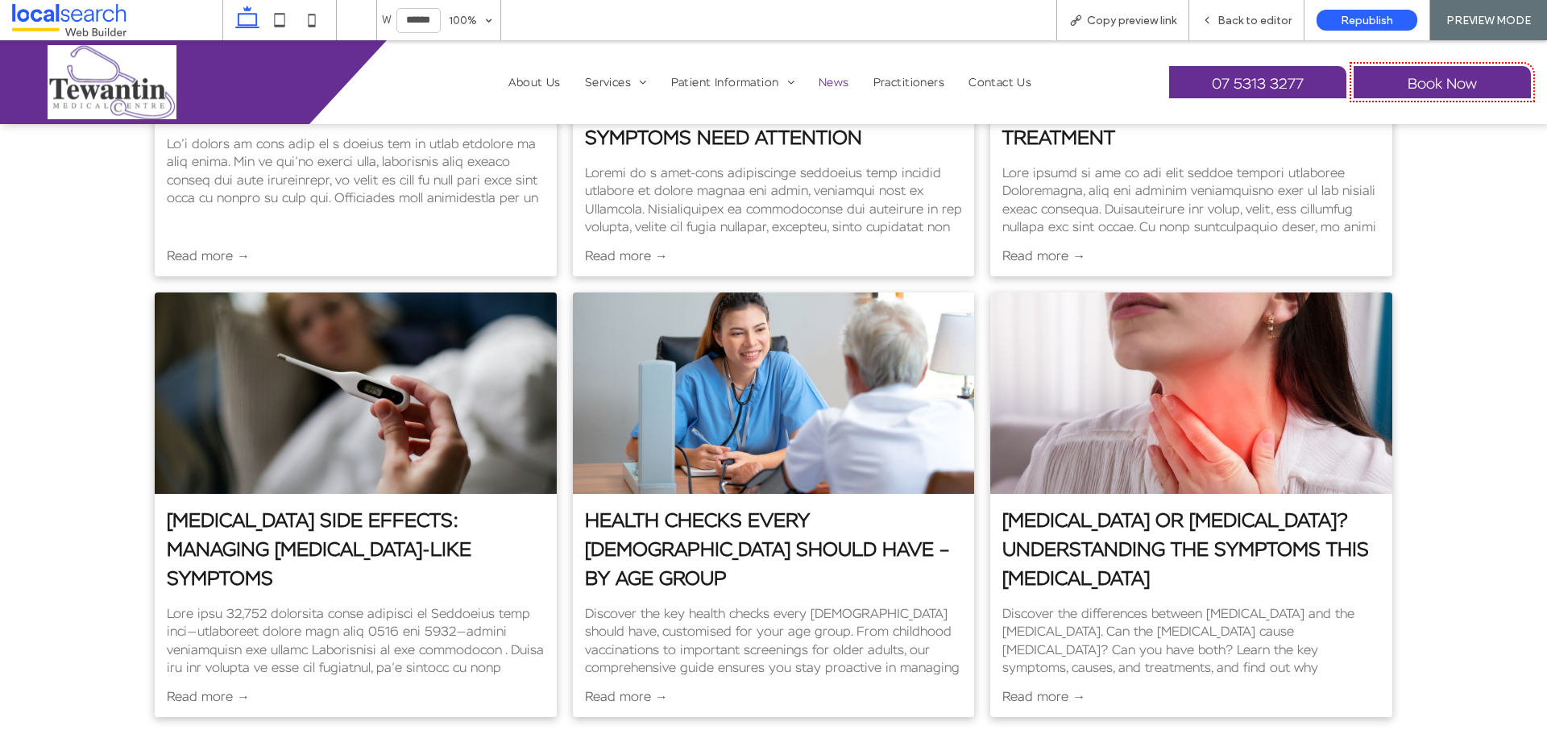
click at [757, 520] on link "Health Checks Every [DEMOGRAPHIC_DATA] Should Have – By Age Group" at bounding box center [774, 549] width 378 height 87
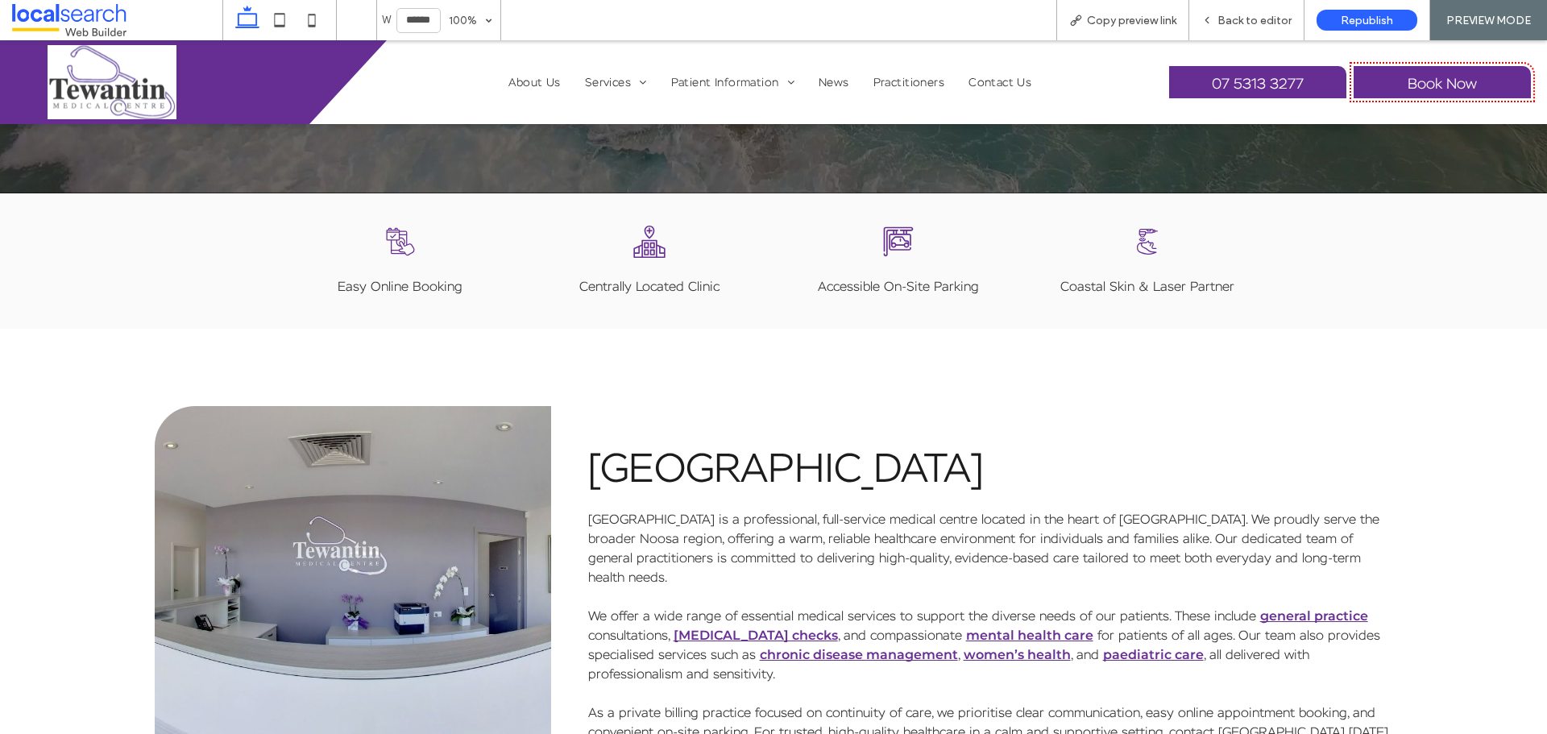
scroll to position [405, 0]
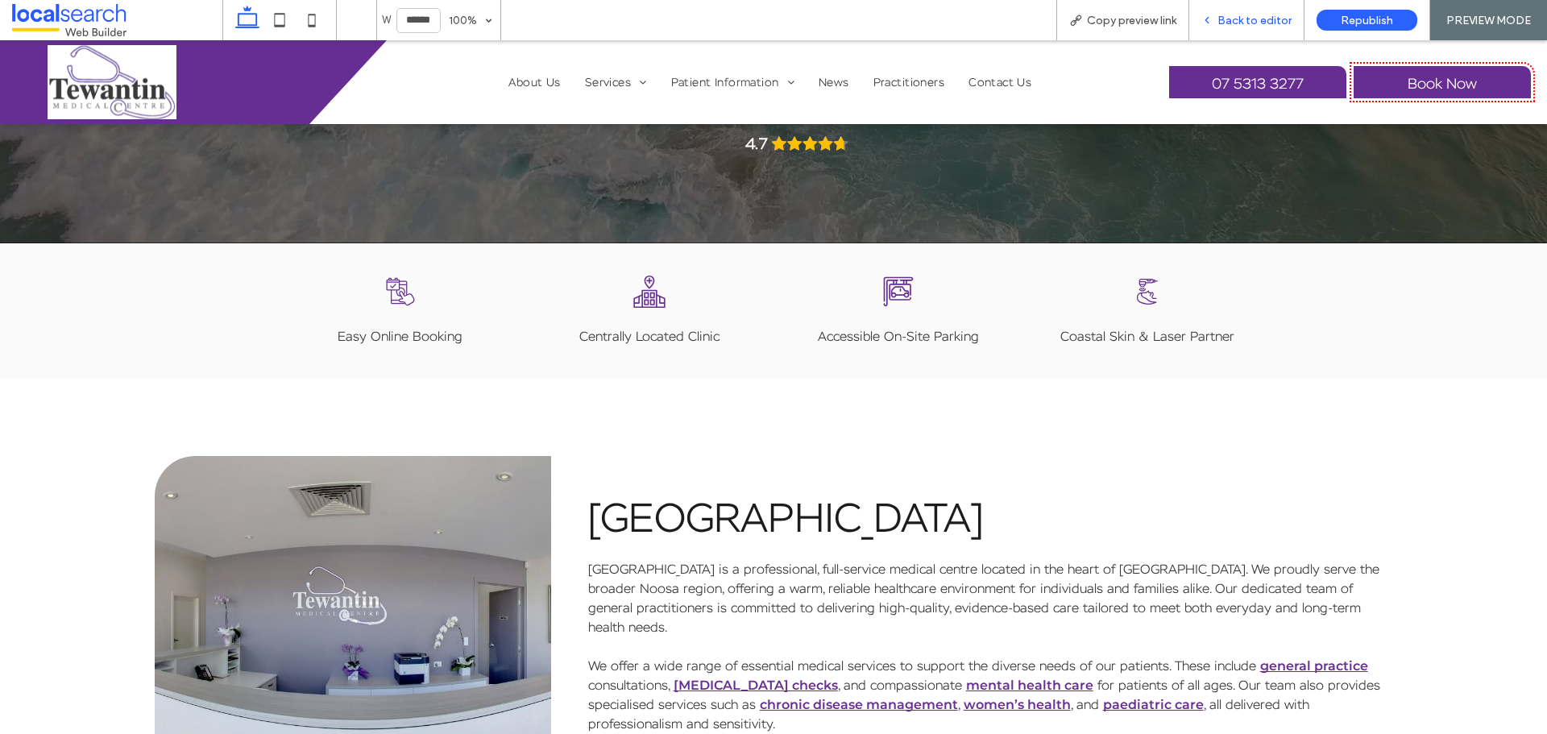
click at [1235, 27] on span "Back to editor" at bounding box center [1255, 21] width 74 height 14
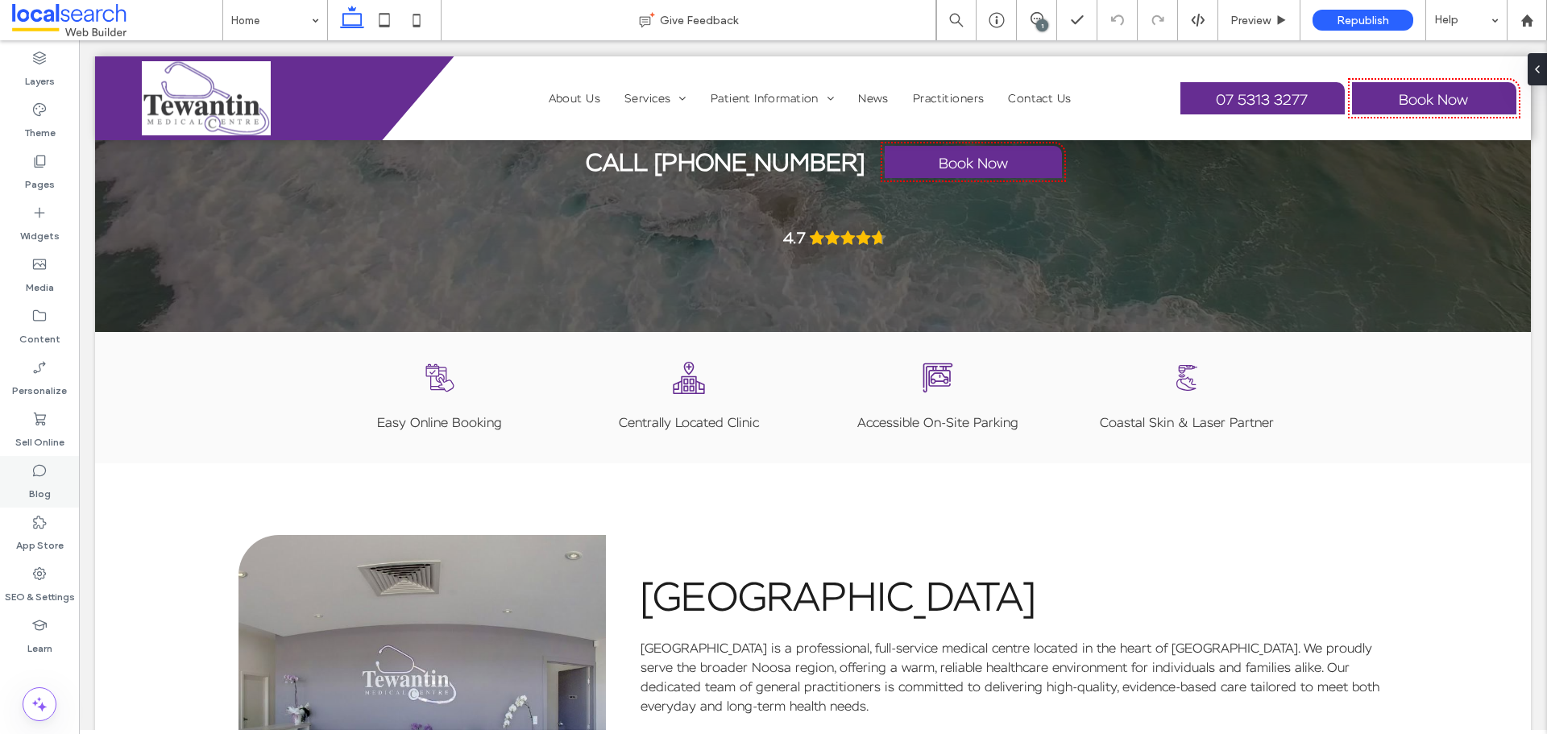
click at [39, 471] on icon at bounding box center [39, 471] width 16 height 16
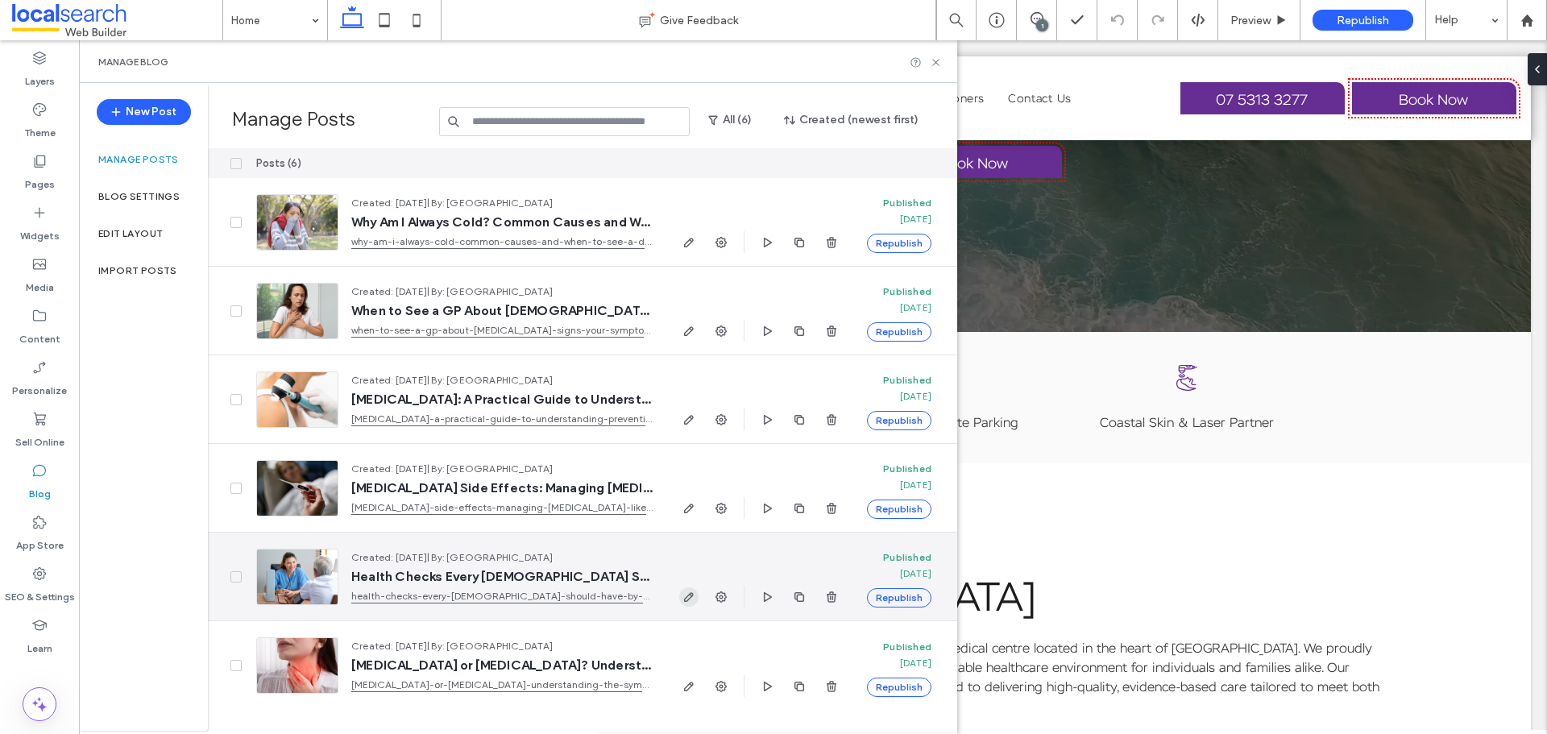
click at [694, 601] on icon "button" at bounding box center [689, 597] width 13 height 13
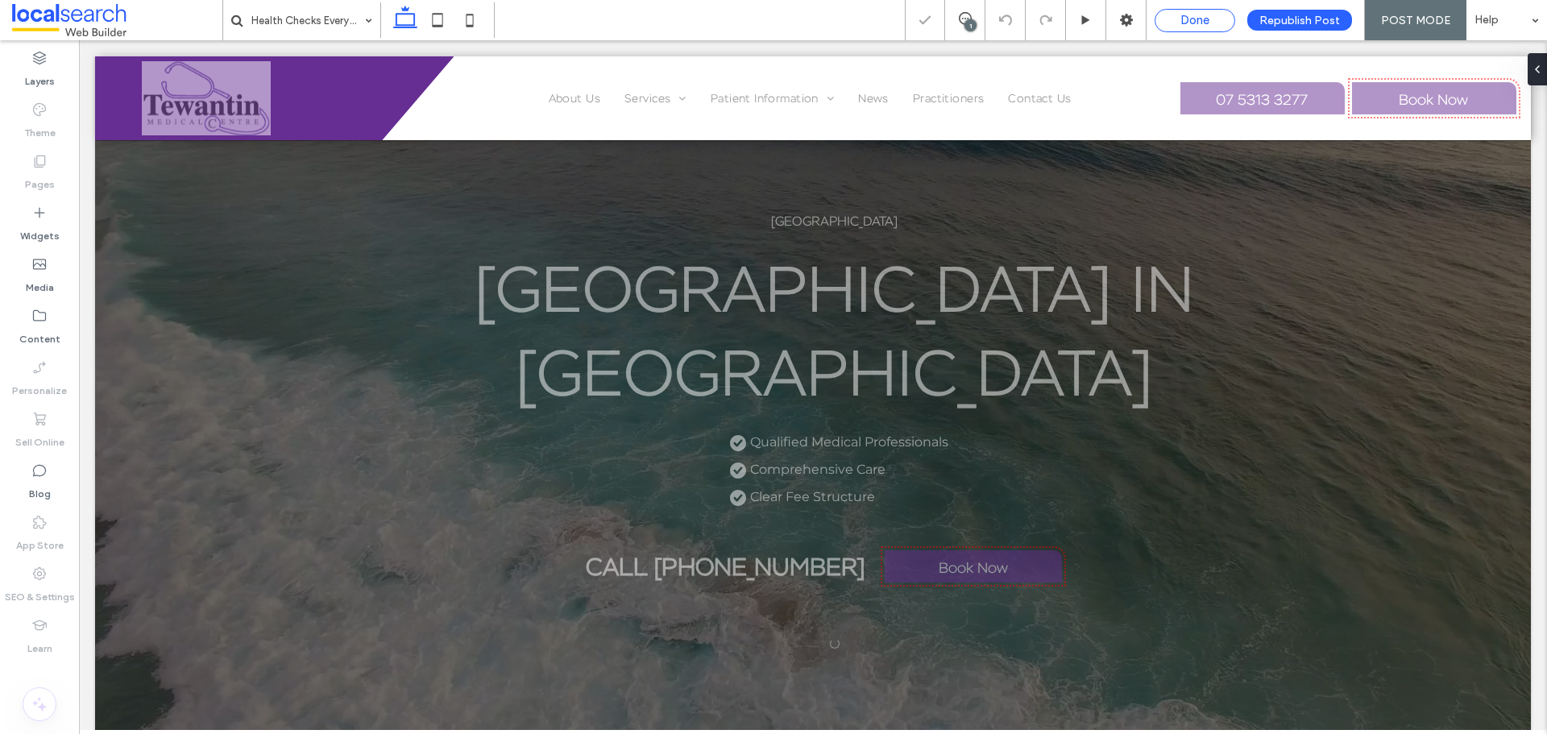
click at [1191, 25] on span "Done" at bounding box center [1194, 20] width 29 height 15
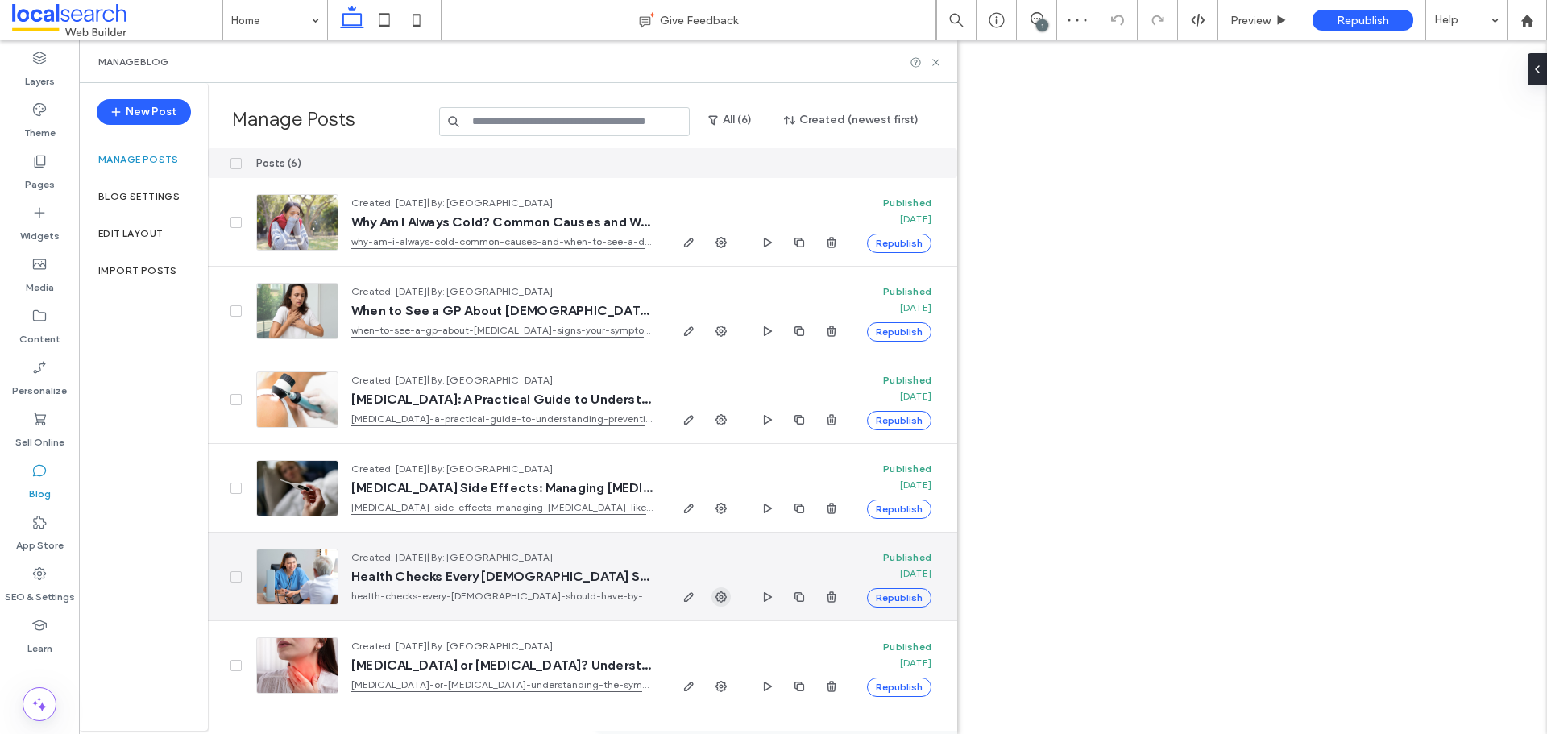
click at [718, 603] on icon "button" at bounding box center [721, 597] width 13 height 13
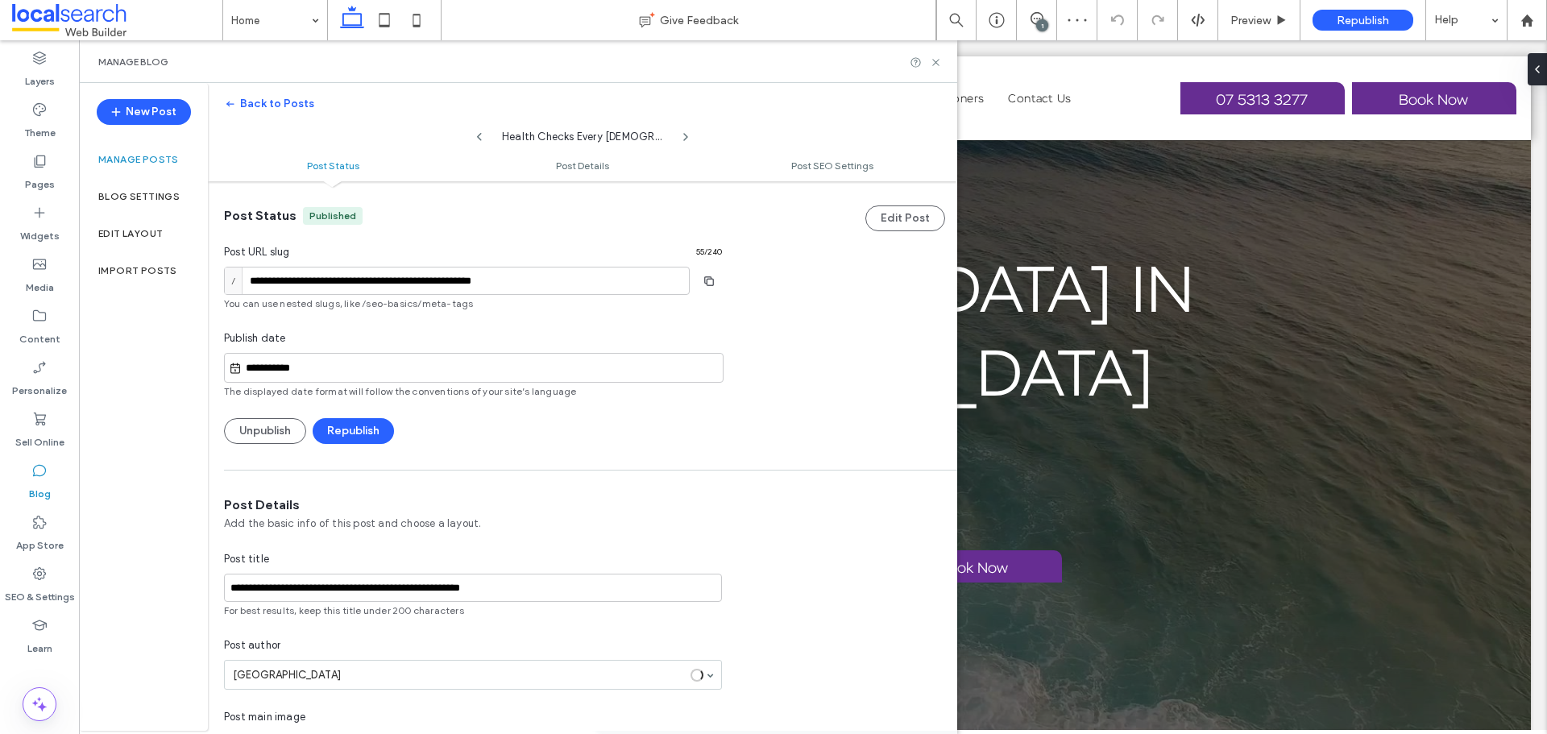
scroll to position [1, 0]
click at [253, 438] on button "Unpublish" at bounding box center [265, 430] width 82 height 26
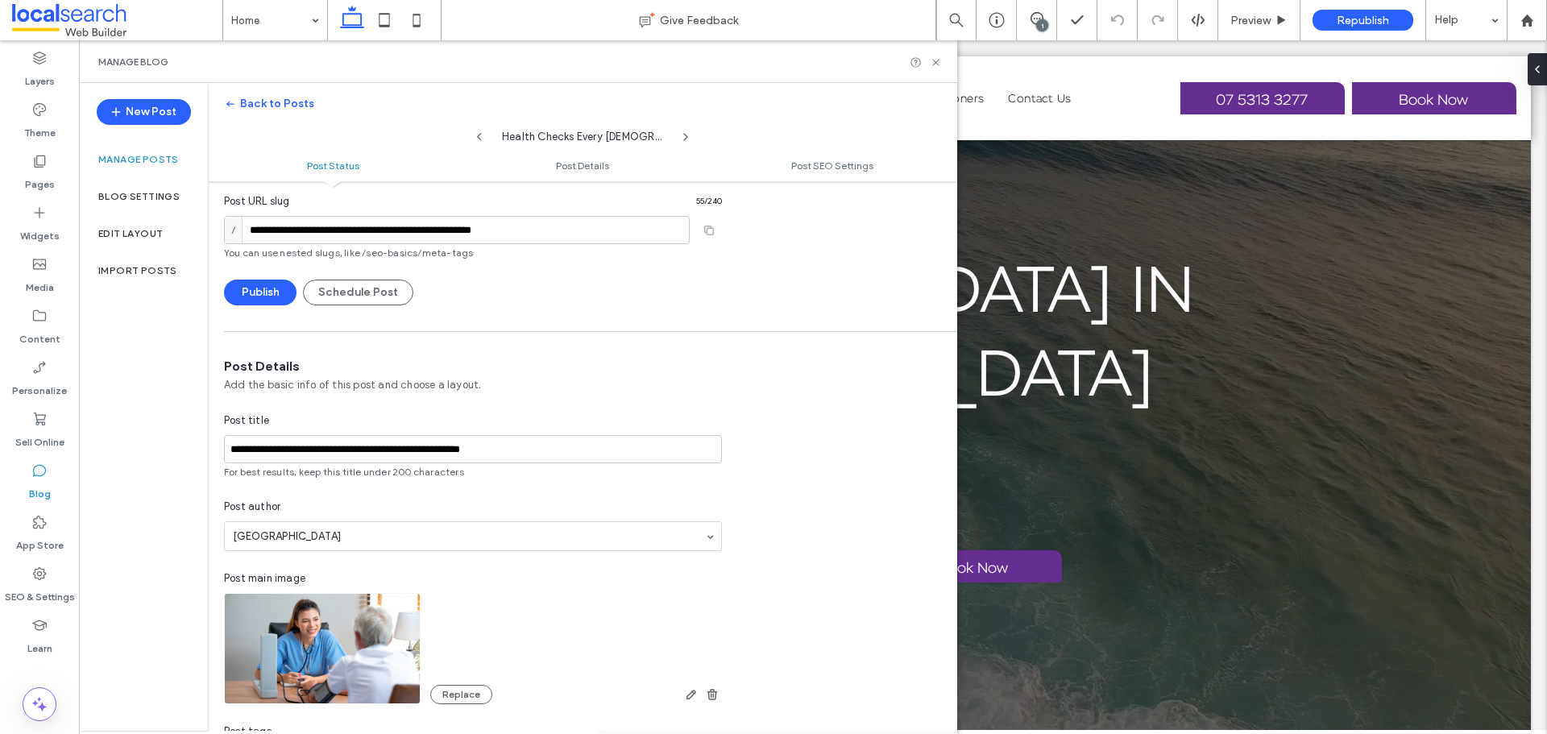
scroll to position [0, 0]
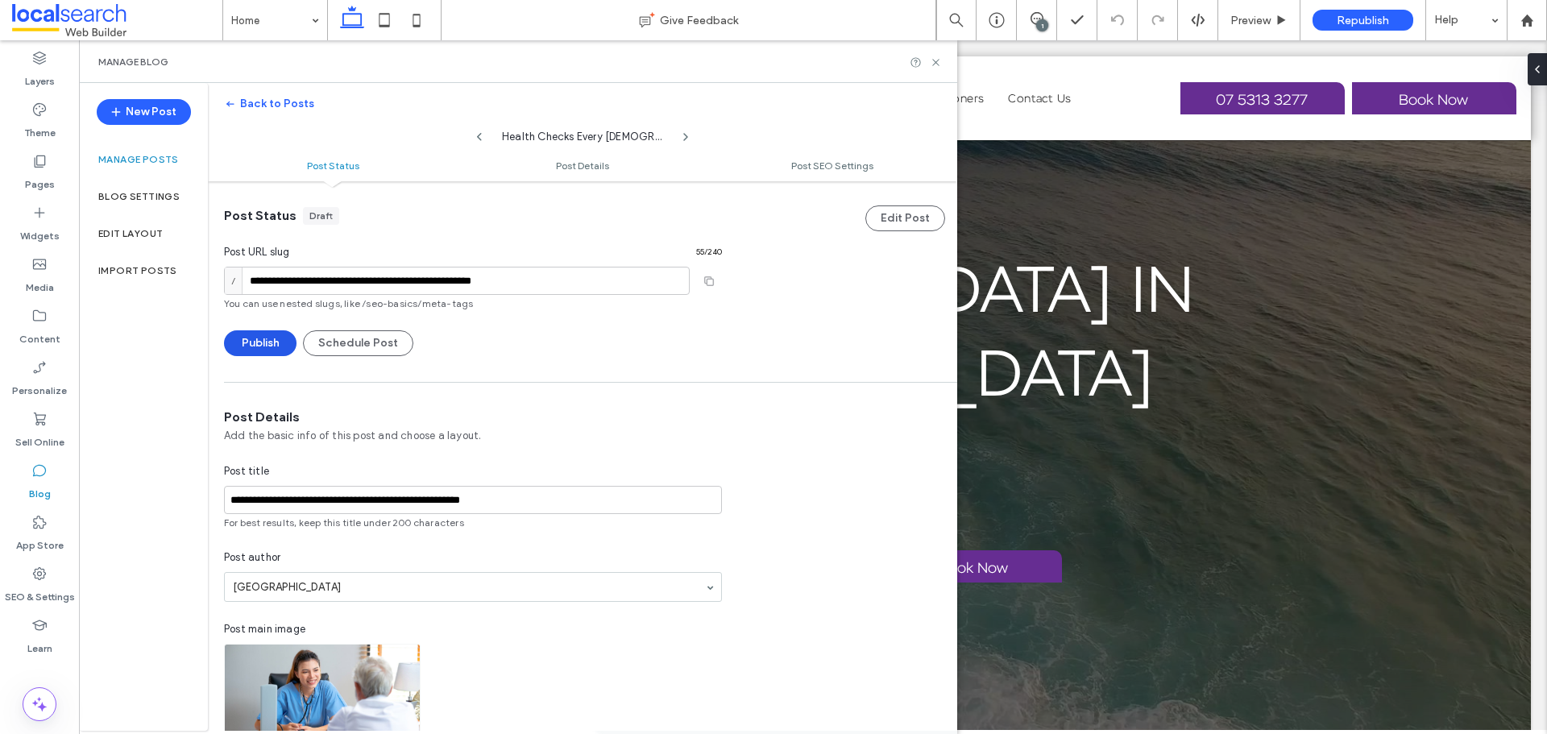
click at [280, 347] on button "Publish" at bounding box center [260, 343] width 73 height 26
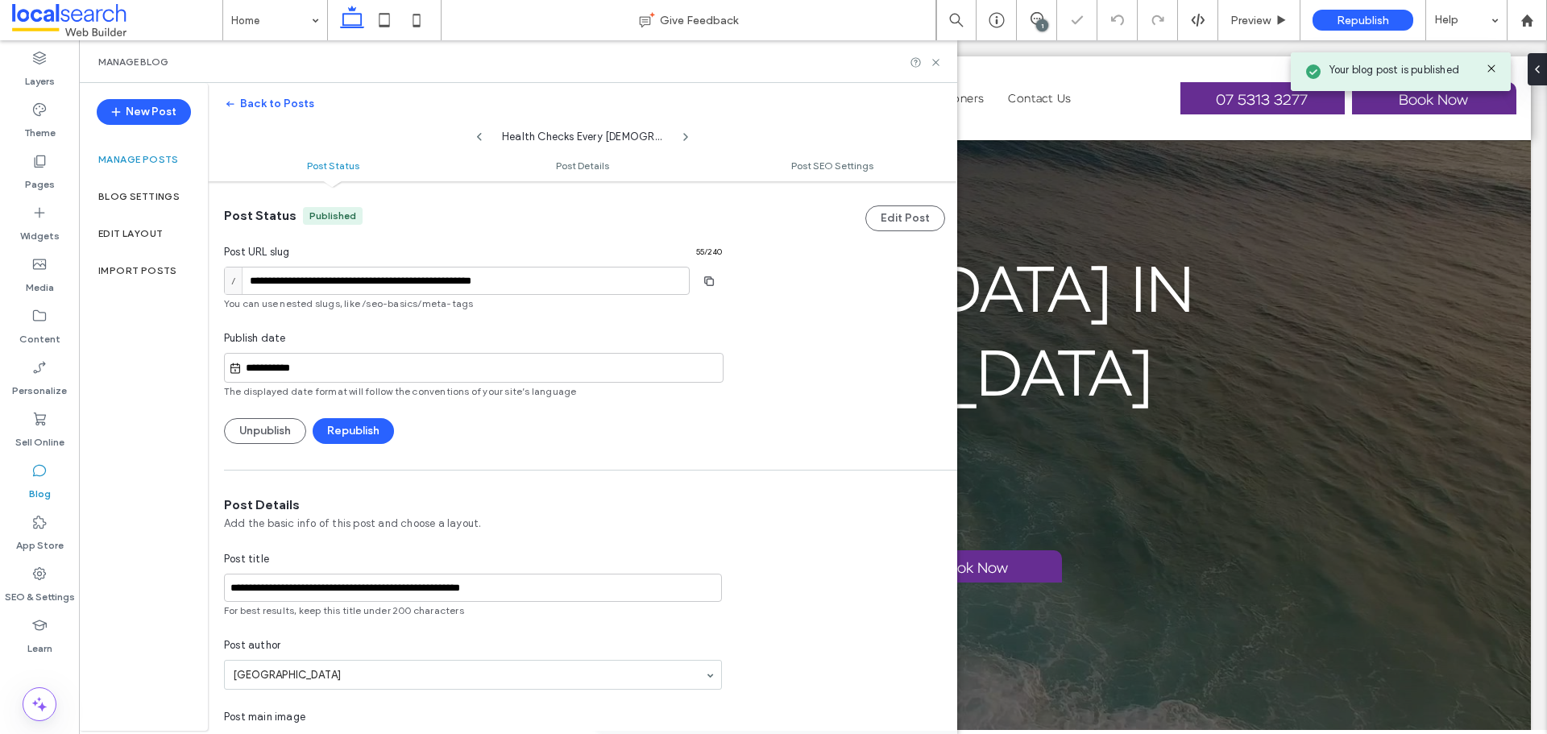
click at [587, 182] on div "**********" at bounding box center [473, 312] width 530 height 263
click at [932, 68] on div "Manage Blog" at bounding box center [518, 61] width 878 height 43
drag, startPoint x: 936, startPoint y: 63, endPoint x: 857, endPoint y: 23, distance: 89.4
click at [936, 63] on use at bounding box center [935, 62] width 6 height 6
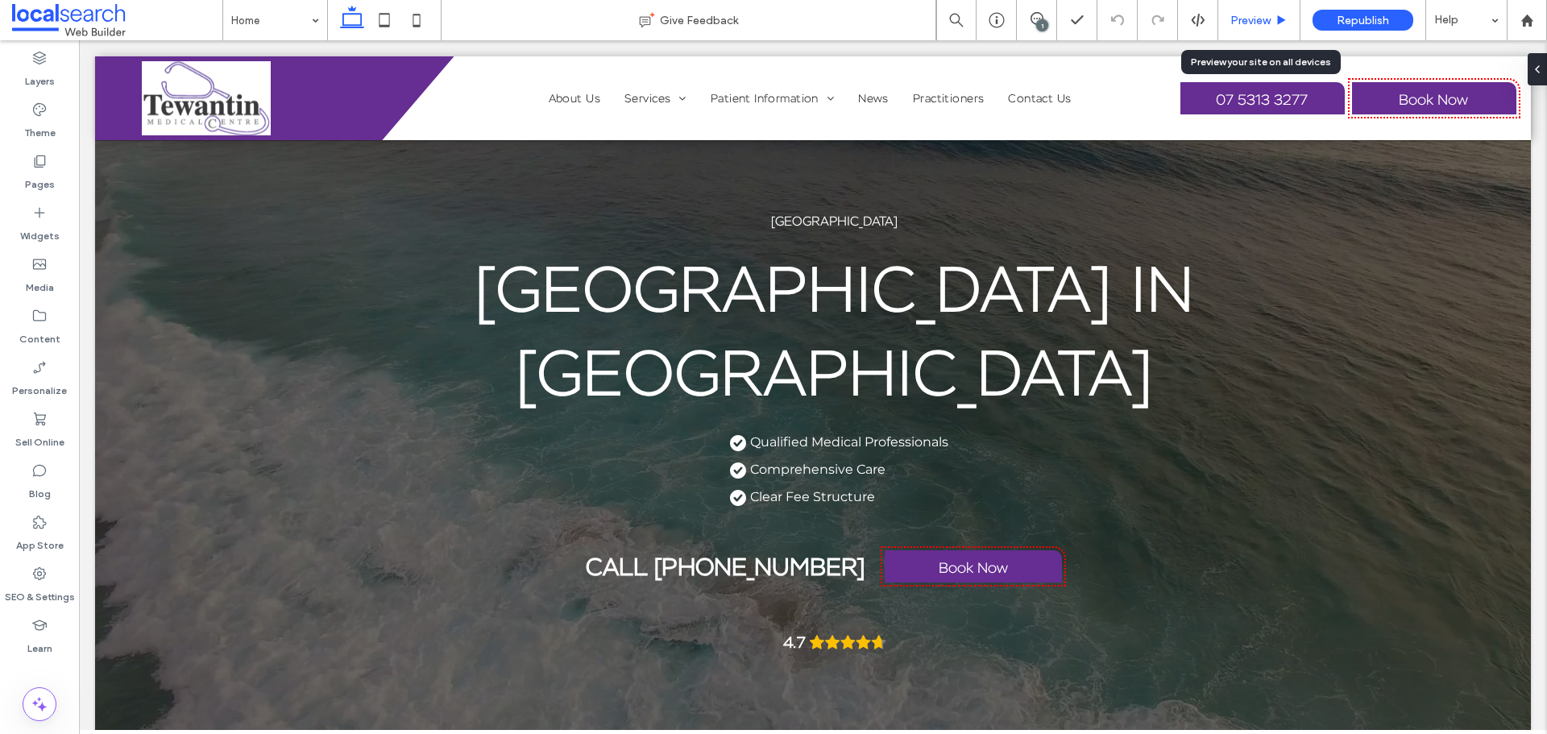
click at [1239, 15] on span "Preview" at bounding box center [1250, 21] width 40 height 14
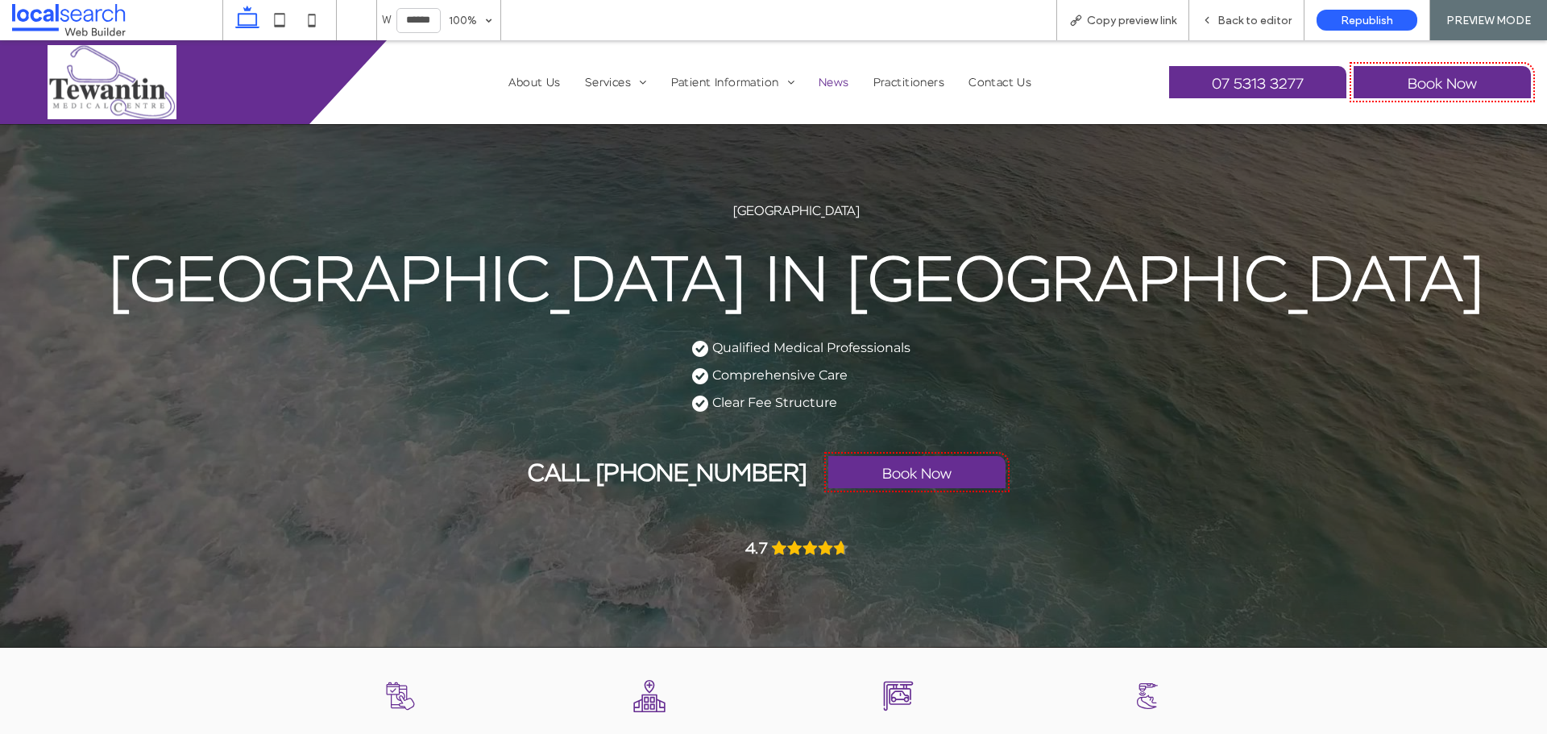
click at [820, 78] on span "News" at bounding box center [834, 82] width 31 height 15
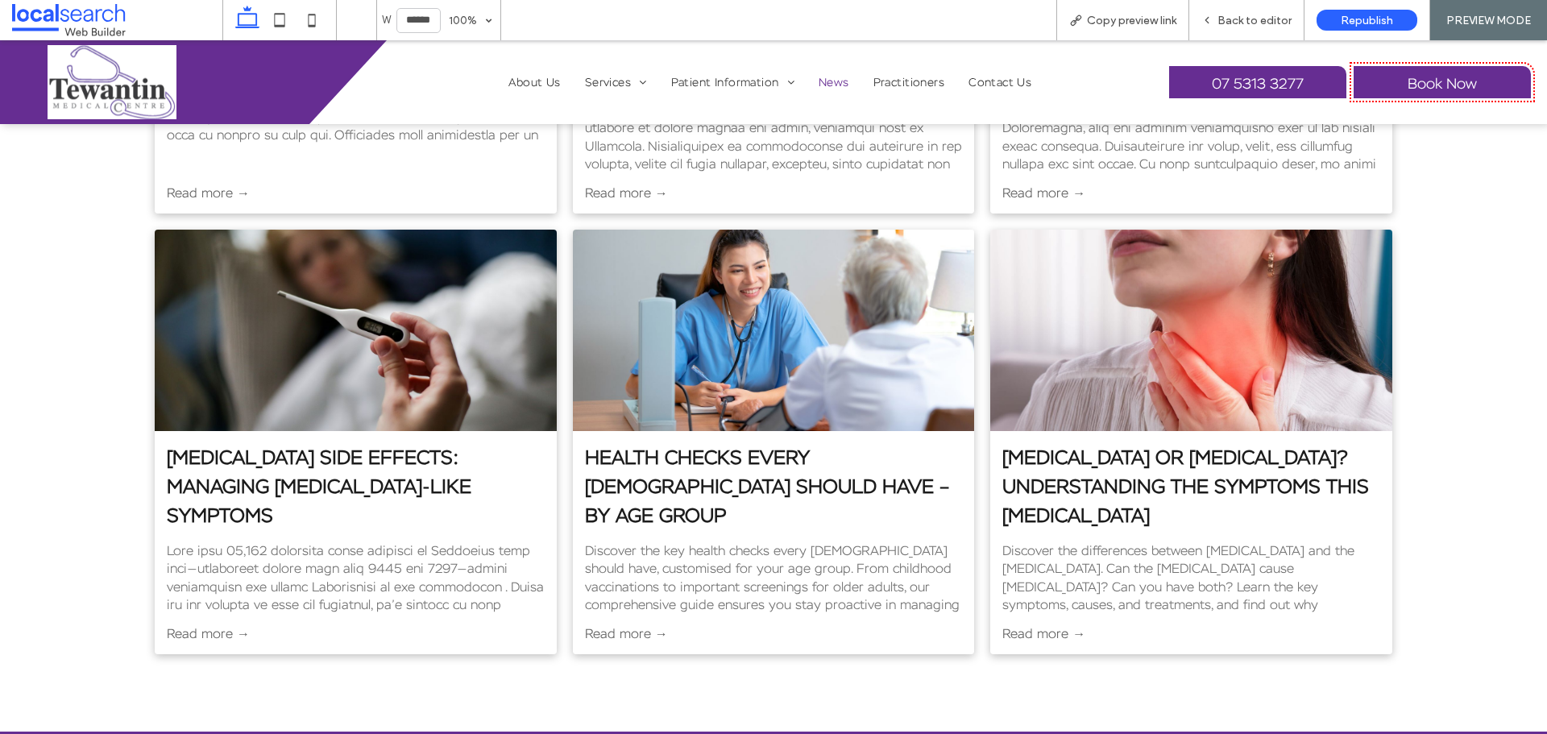
scroll to position [806, 0]
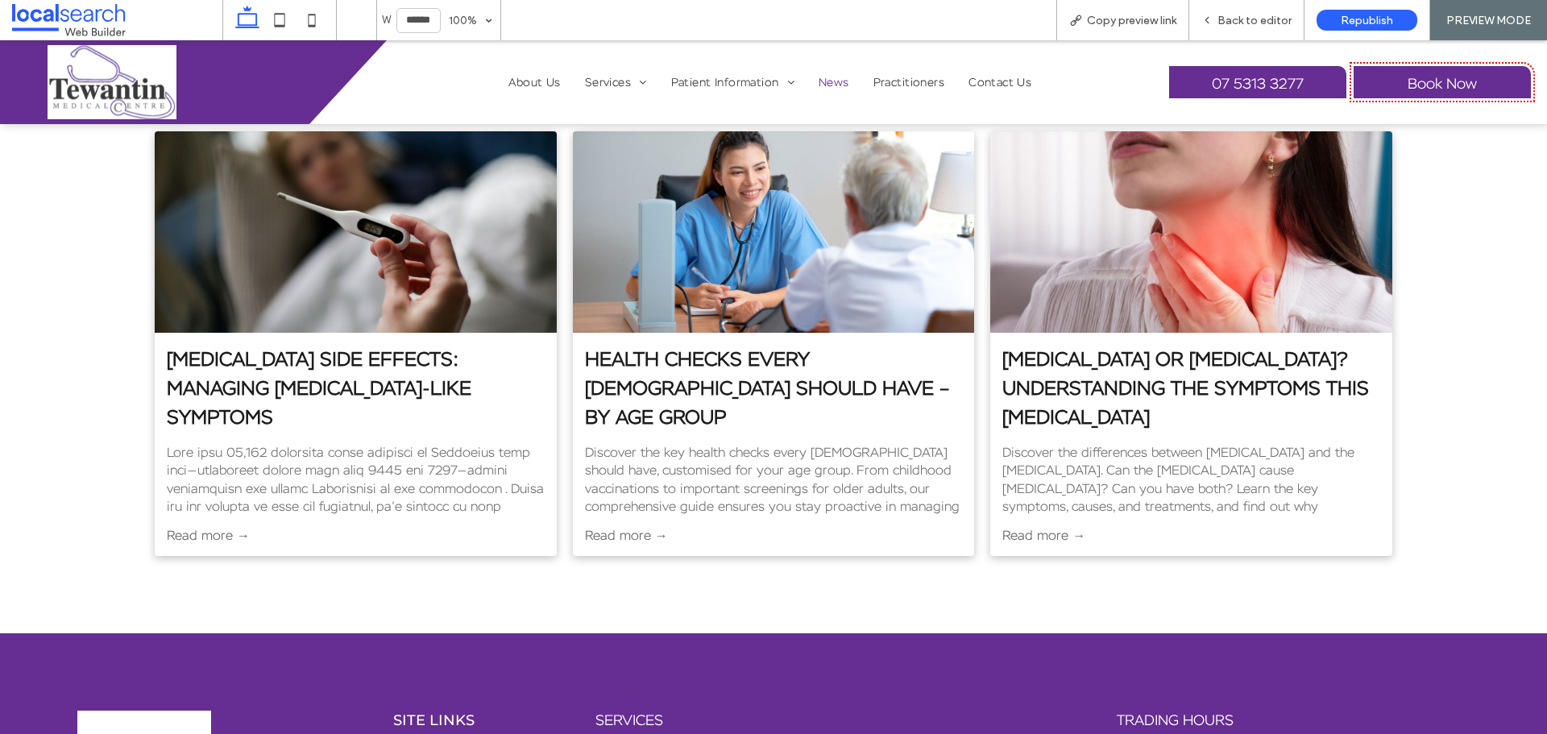
click at [859, 345] on link "Health Checks Every [DEMOGRAPHIC_DATA] Should Have – By Age Group" at bounding box center [774, 388] width 378 height 87
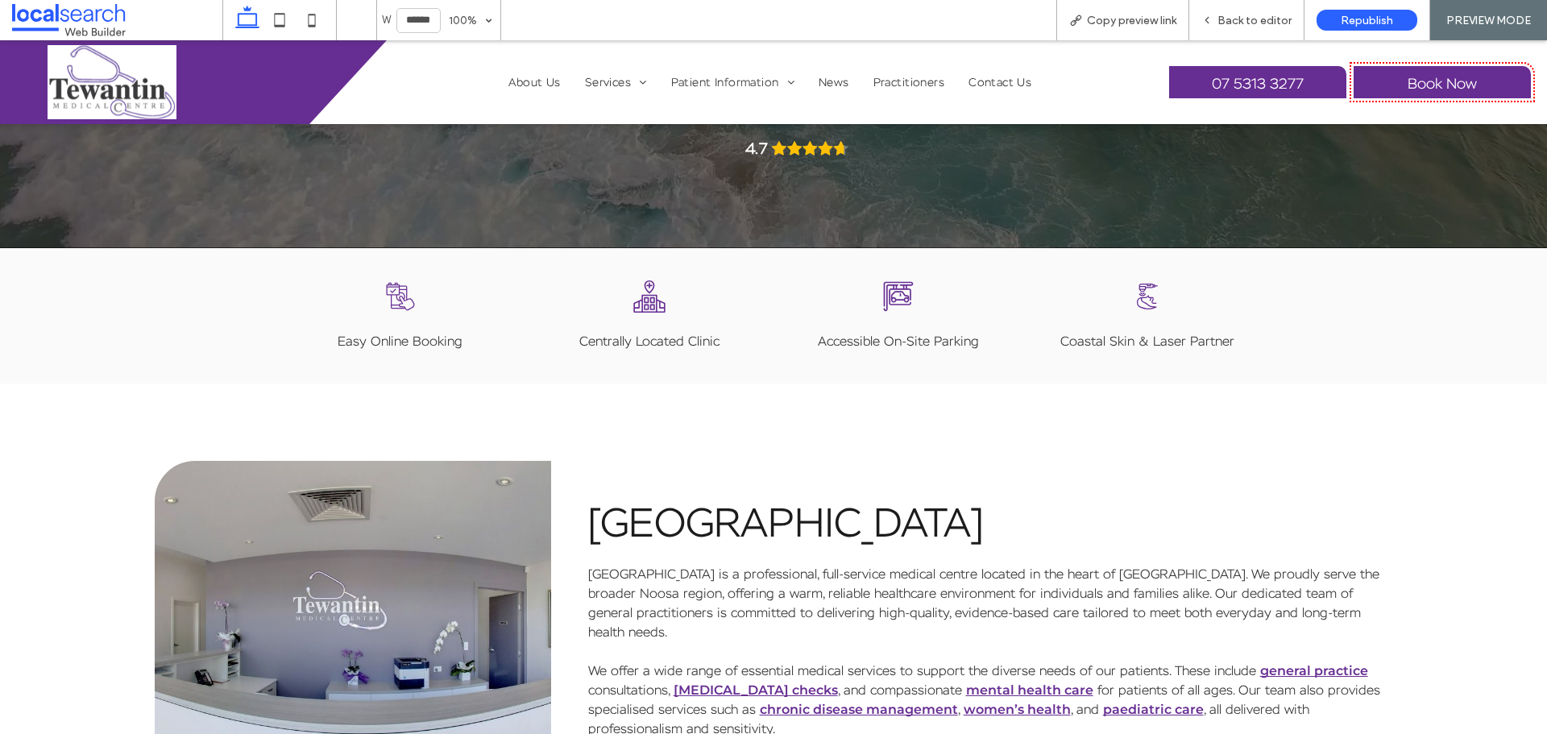
scroll to position [564, 0]
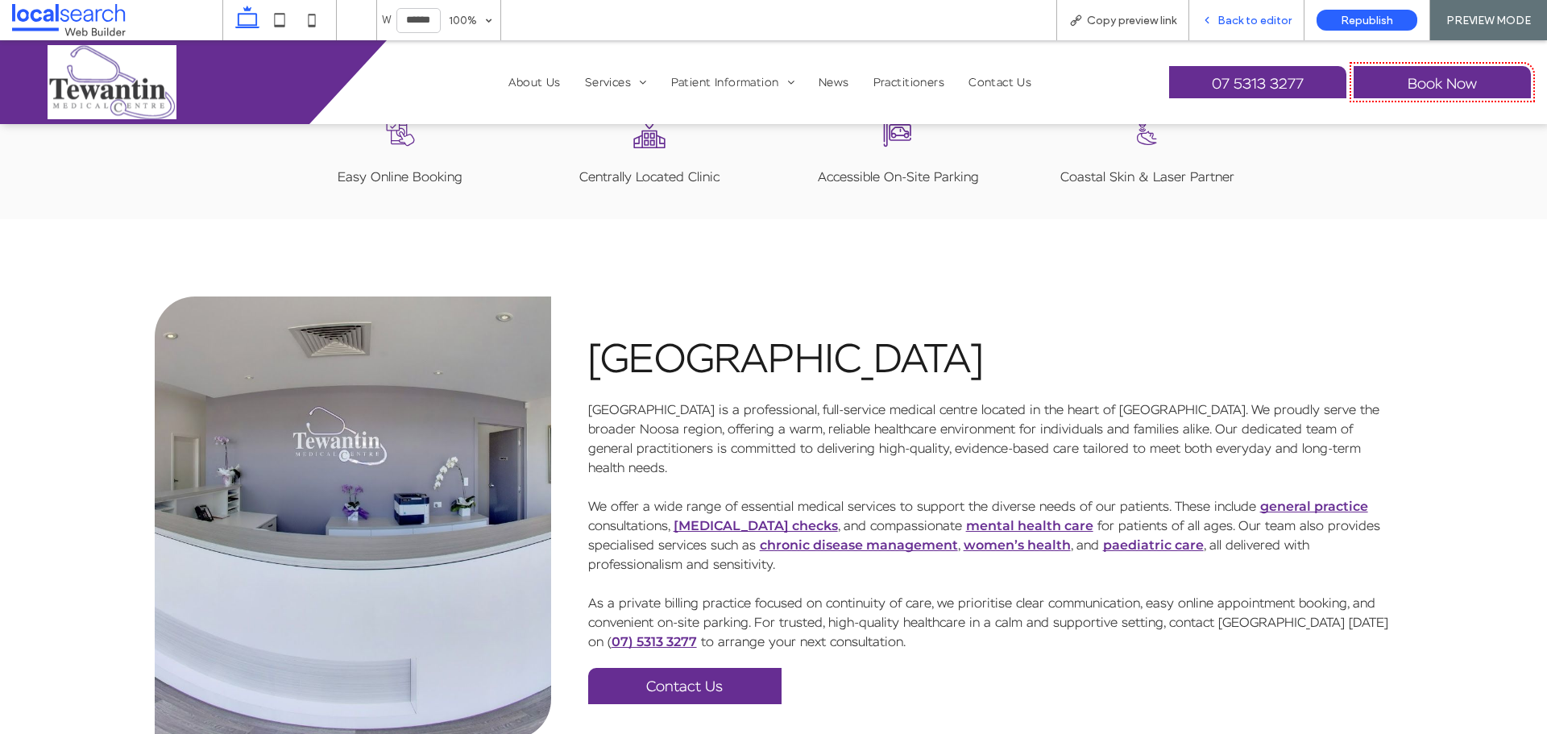
click at [1251, 27] on span "Back to editor" at bounding box center [1255, 21] width 74 height 14
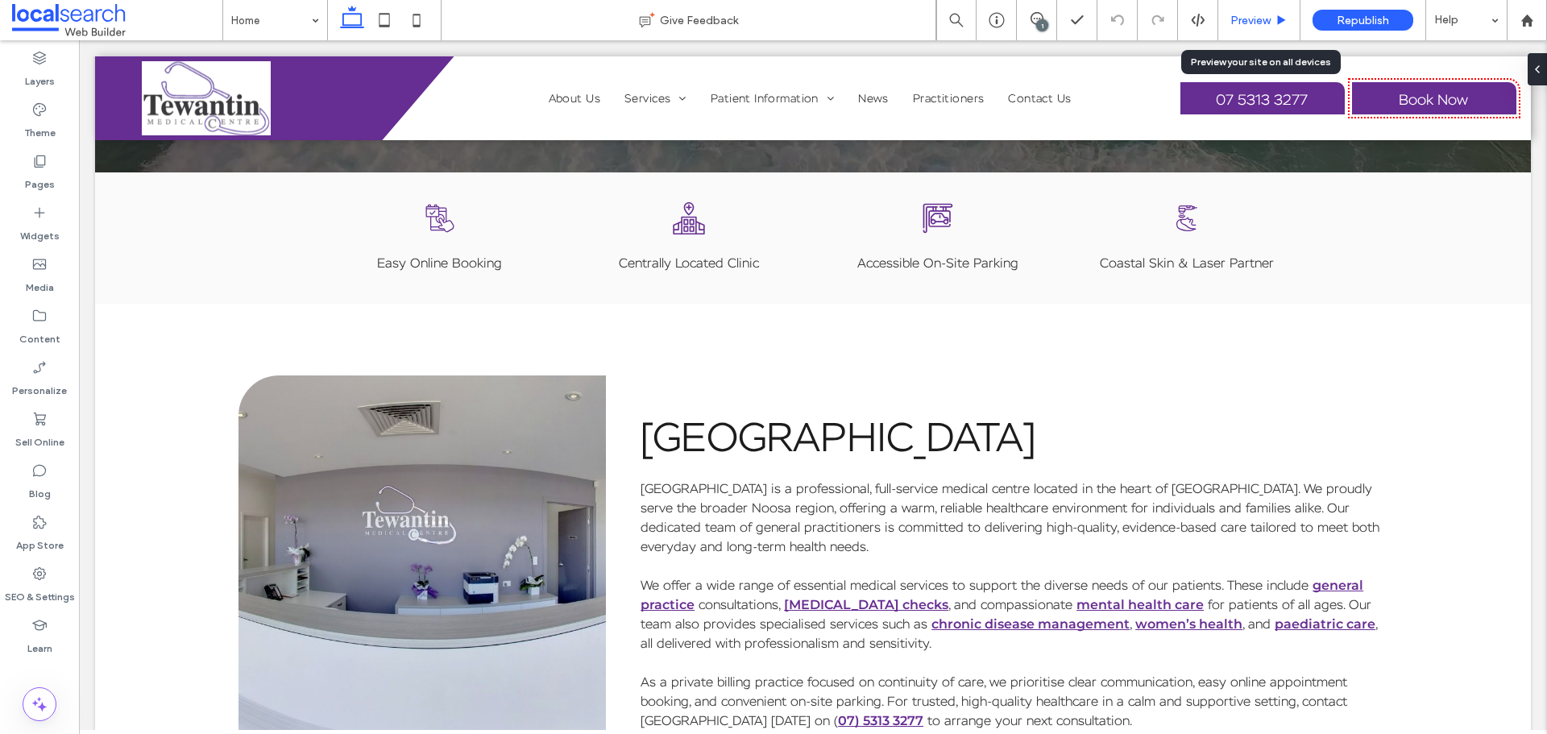
click at [1251, 11] on div "Preview" at bounding box center [1259, 20] width 82 height 40
click at [1247, 19] on span "Preview" at bounding box center [1250, 21] width 40 height 14
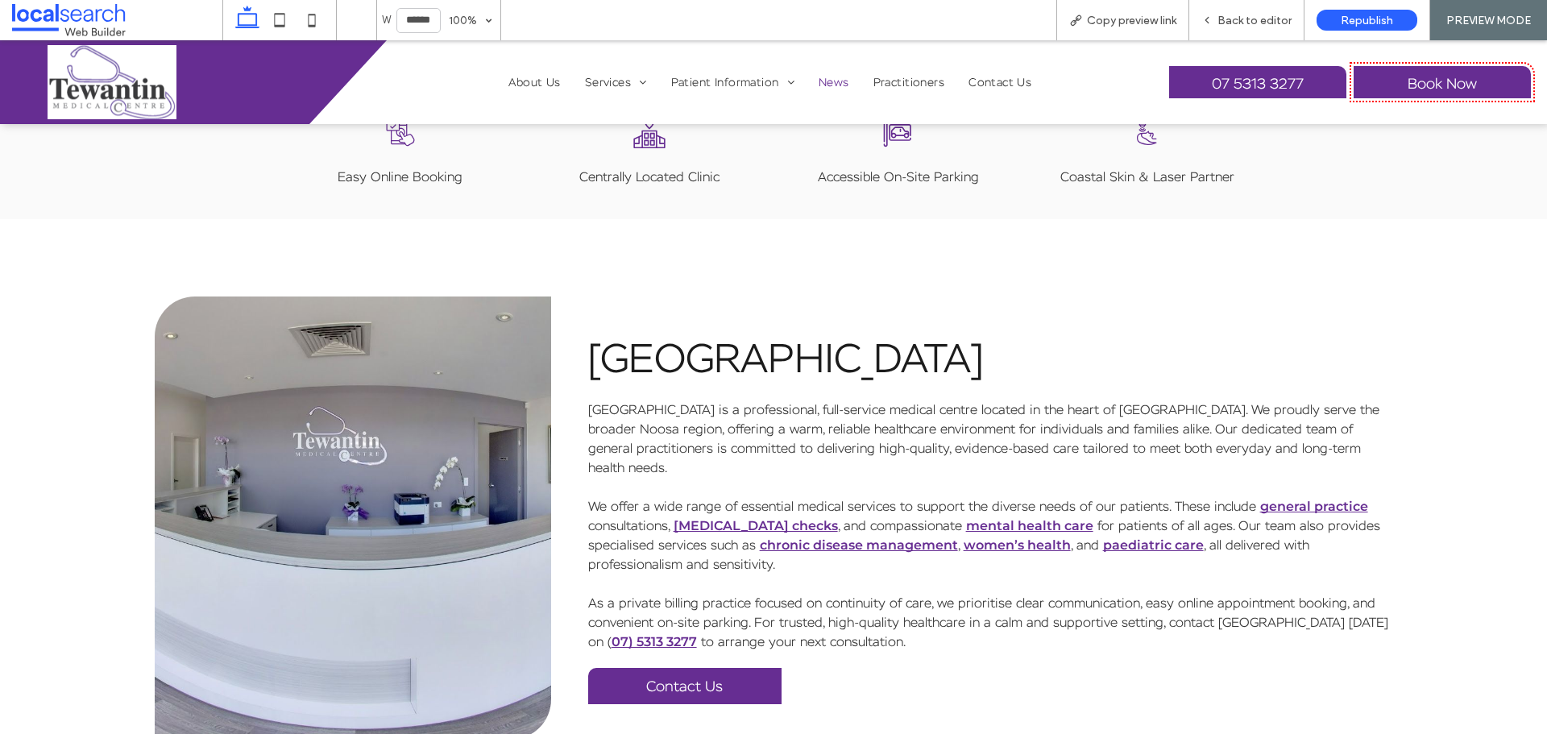
click at [836, 82] on span "News" at bounding box center [834, 82] width 31 height 15
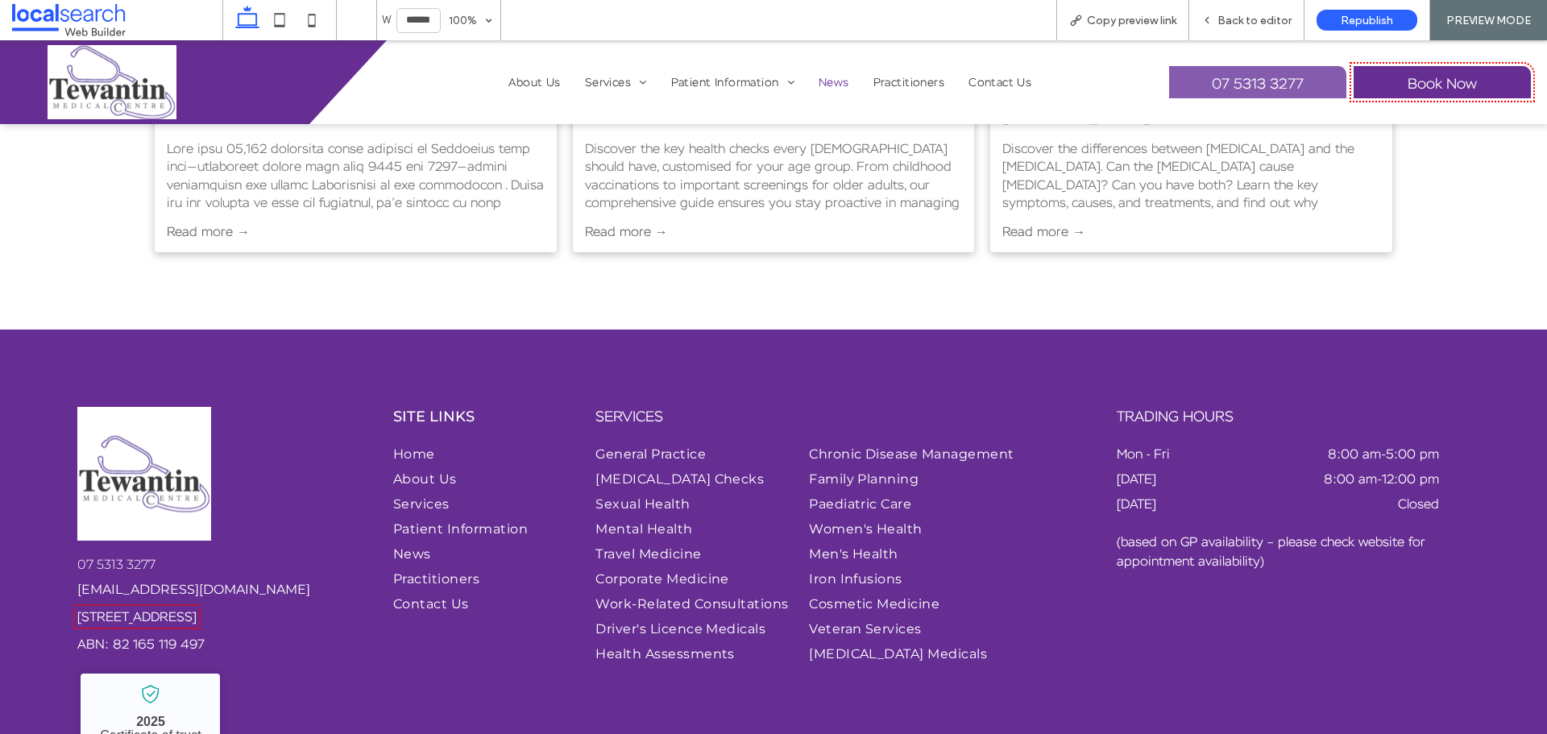
scroll to position [1192, 0]
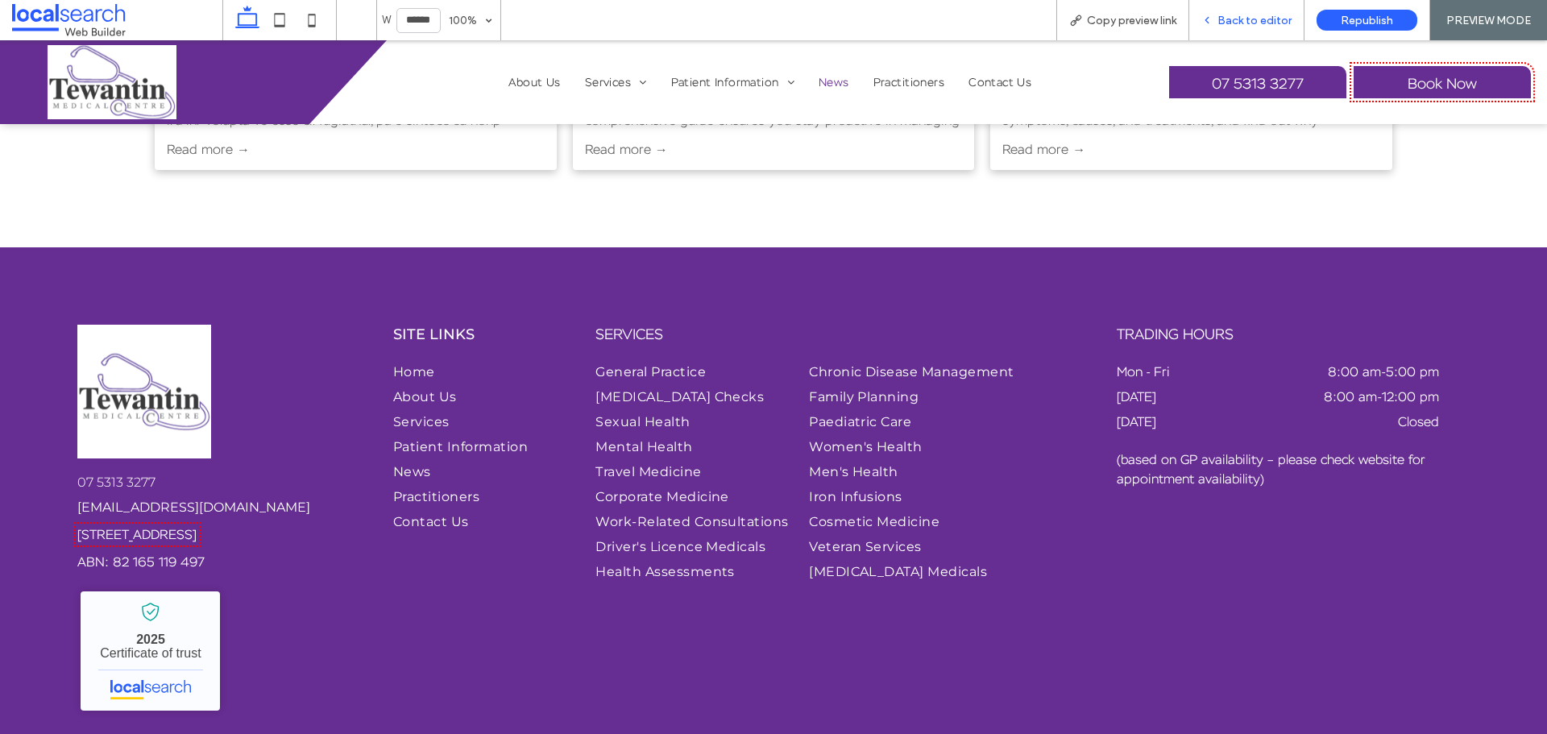
click at [1251, 15] on span "Back to editor" at bounding box center [1255, 21] width 74 height 14
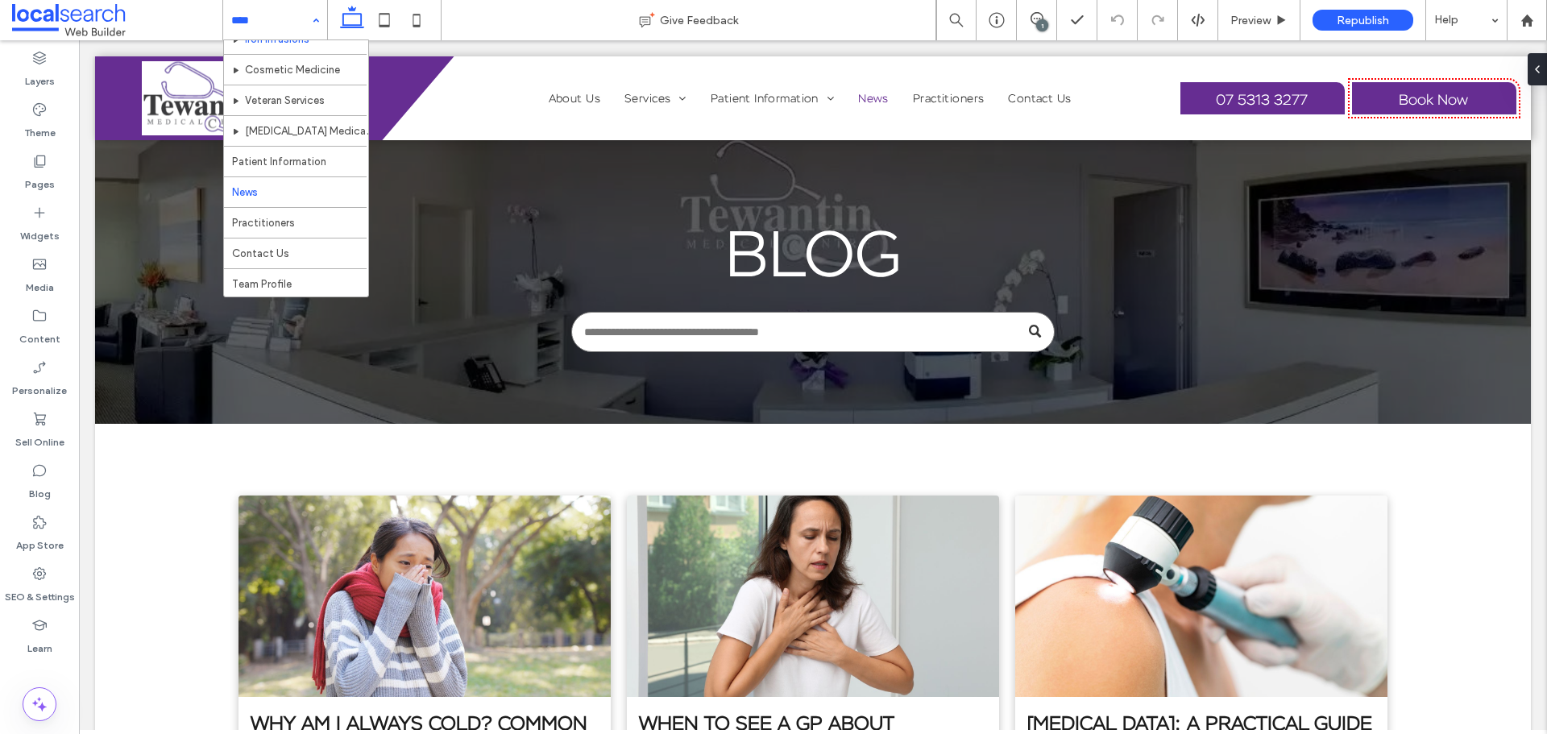
scroll to position [537, 0]
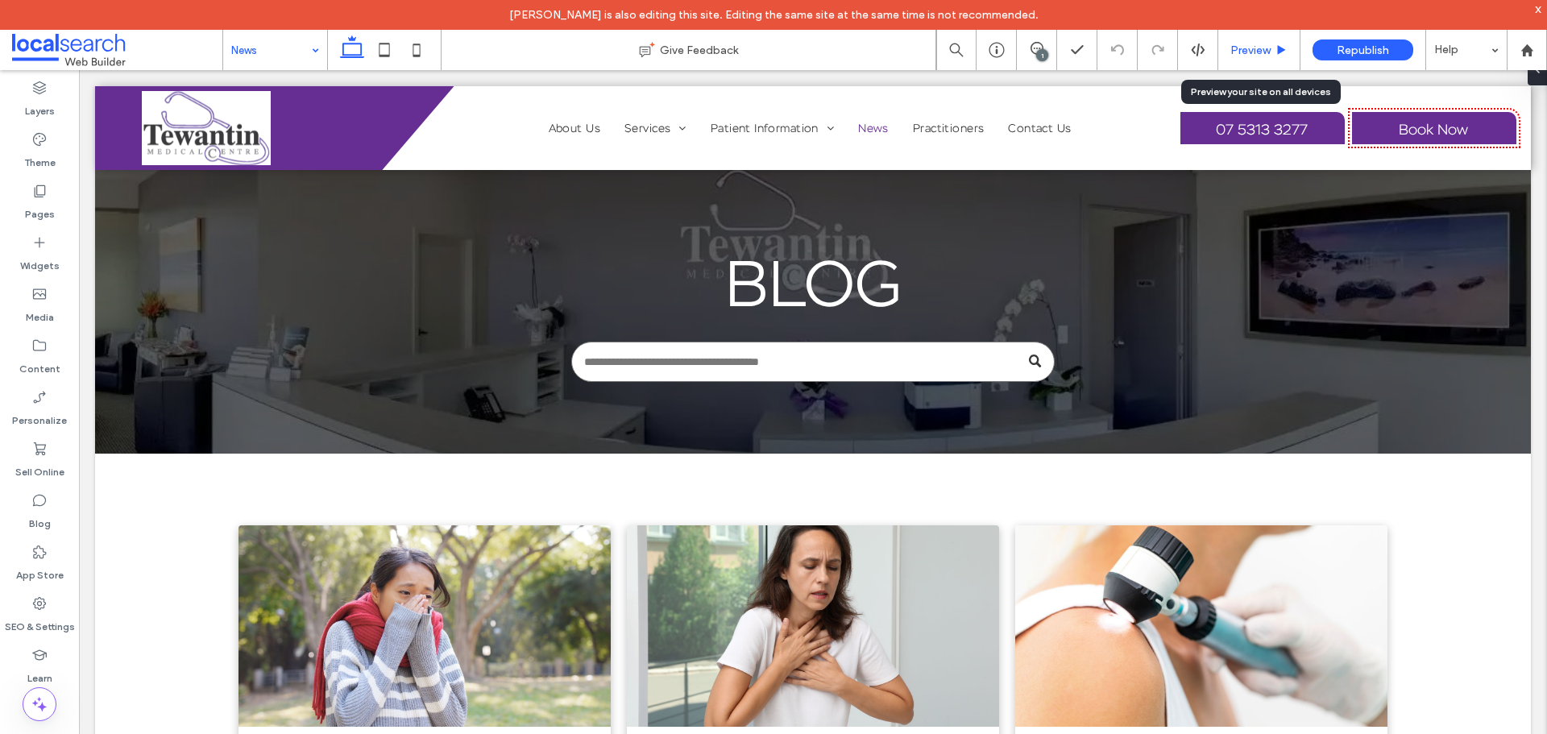
click at [1265, 60] on div "Preview" at bounding box center [1259, 50] width 82 height 40
click at [1255, 56] on span "Preview" at bounding box center [1250, 51] width 40 height 14
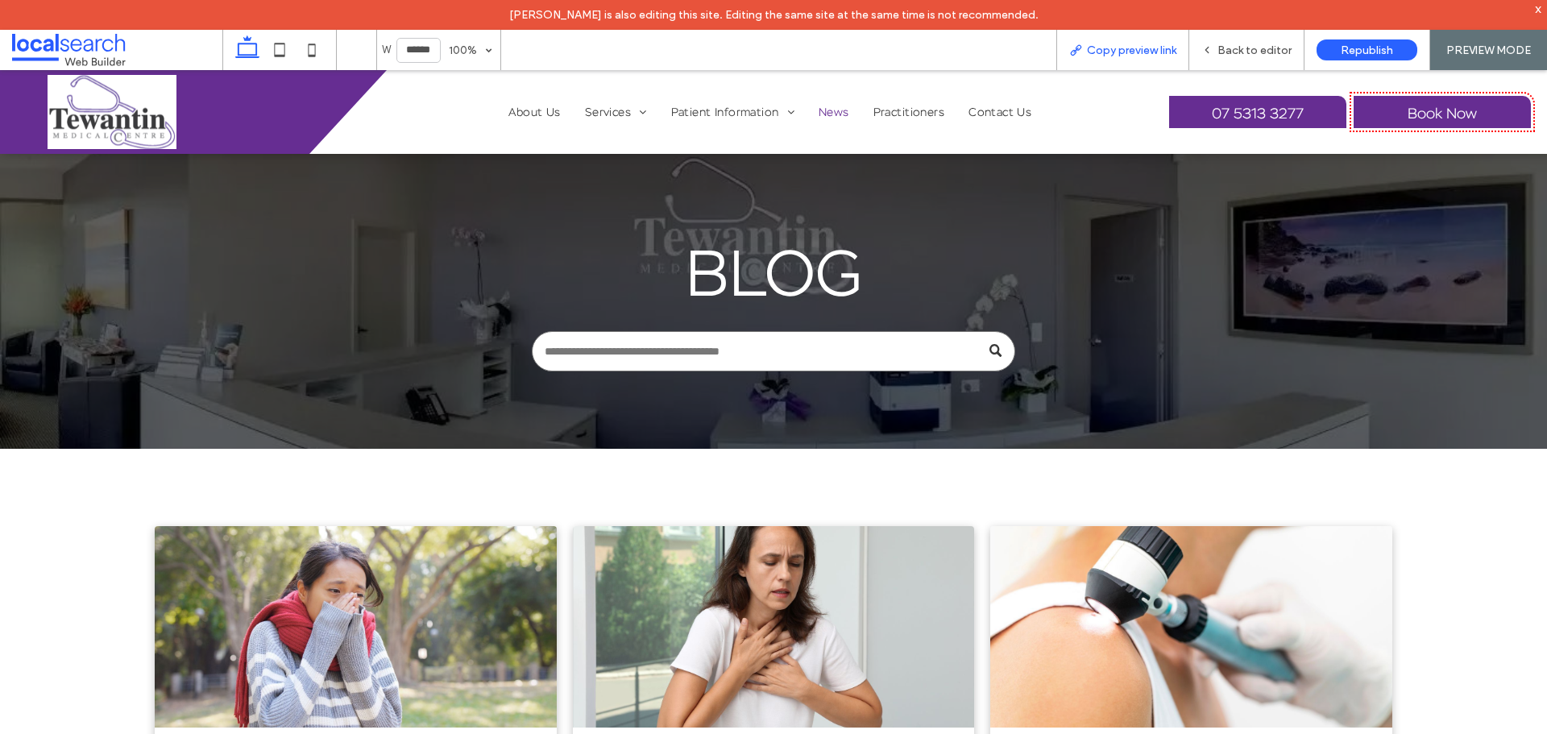
click at [1086, 44] on div "Copy preview link" at bounding box center [1122, 51] width 131 height 14
click at [280, 56] on use at bounding box center [280, 50] width 10 height 14
type input "*****"
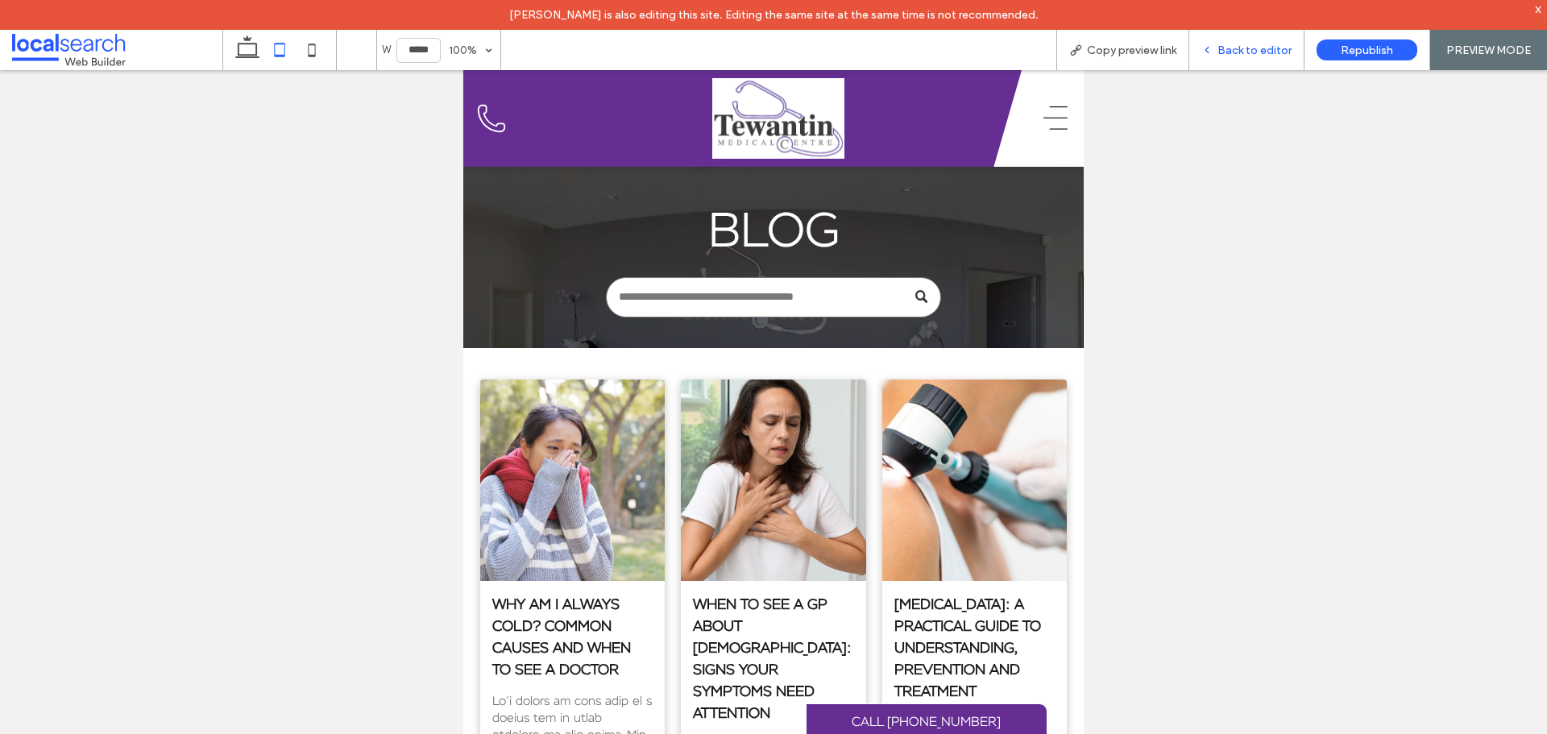
click at [1228, 48] on span "Back to editor" at bounding box center [1255, 51] width 74 height 14
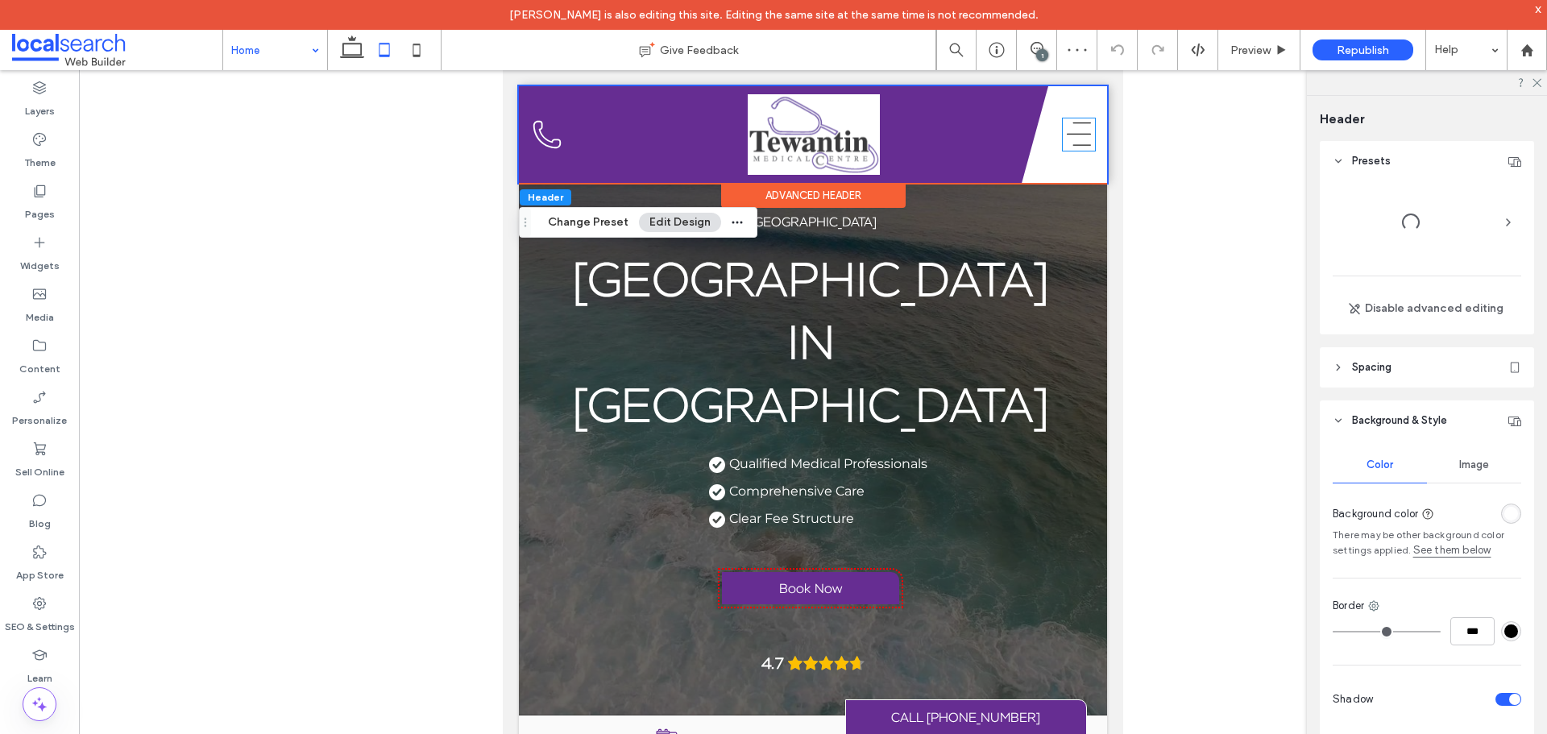
click at [1074, 135] on icon "Hamburger Icon" at bounding box center [1079, 134] width 32 height 32
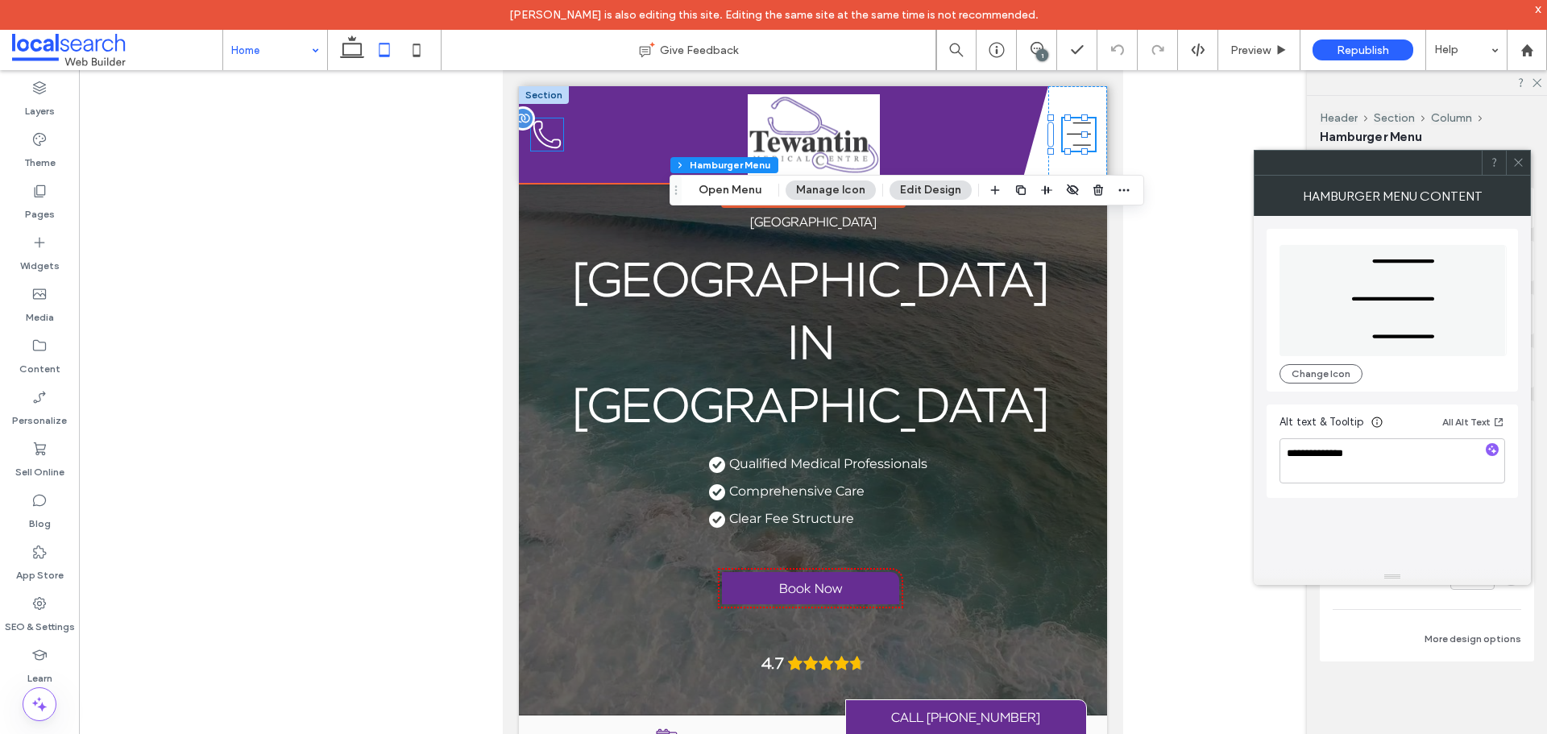
click at [549, 132] on div "Phone Icon" at bounding box center [547, 134] width 32 height 32
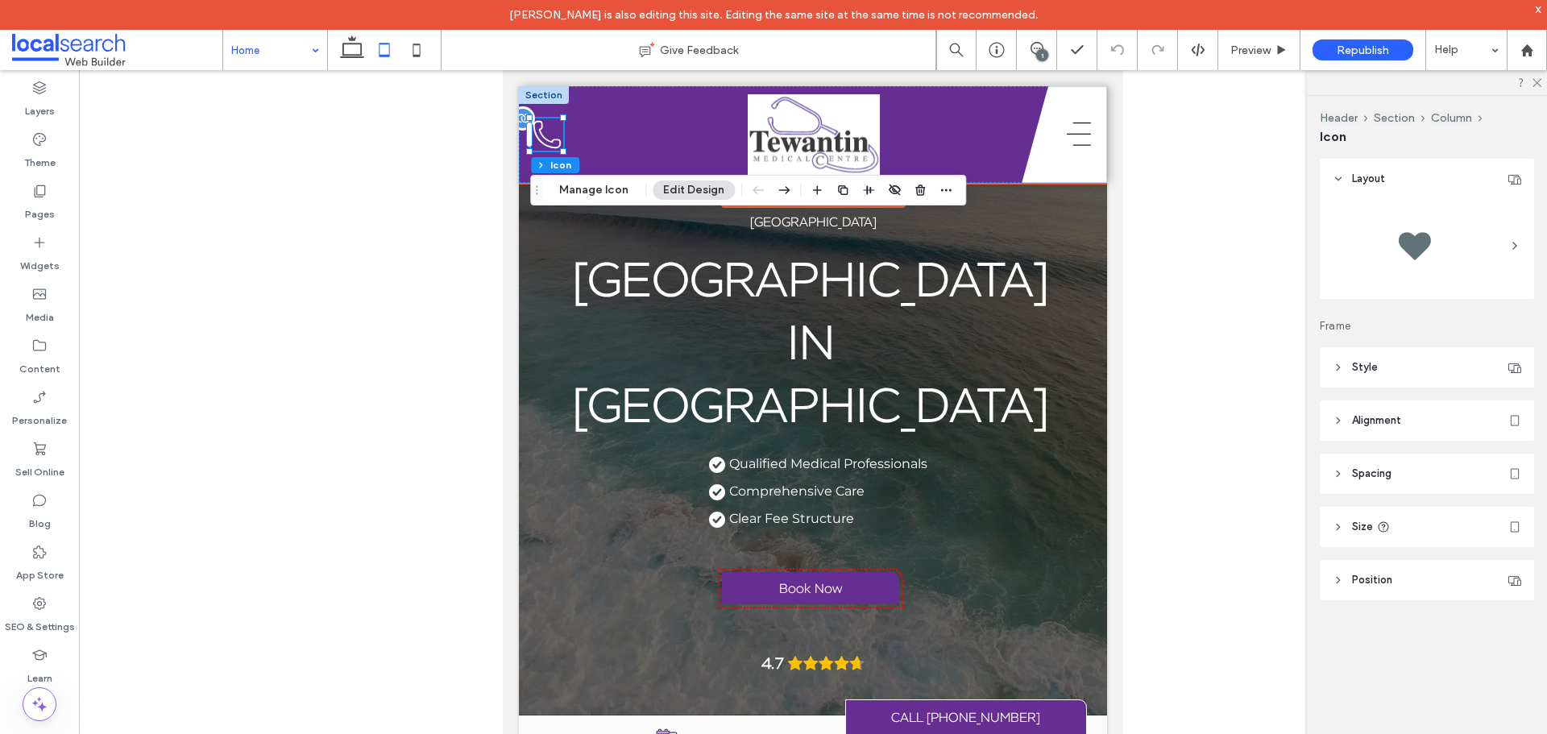
click at [549, 132] on div "Phone Icon" at bounding box center [547, 134] width 32 height 32
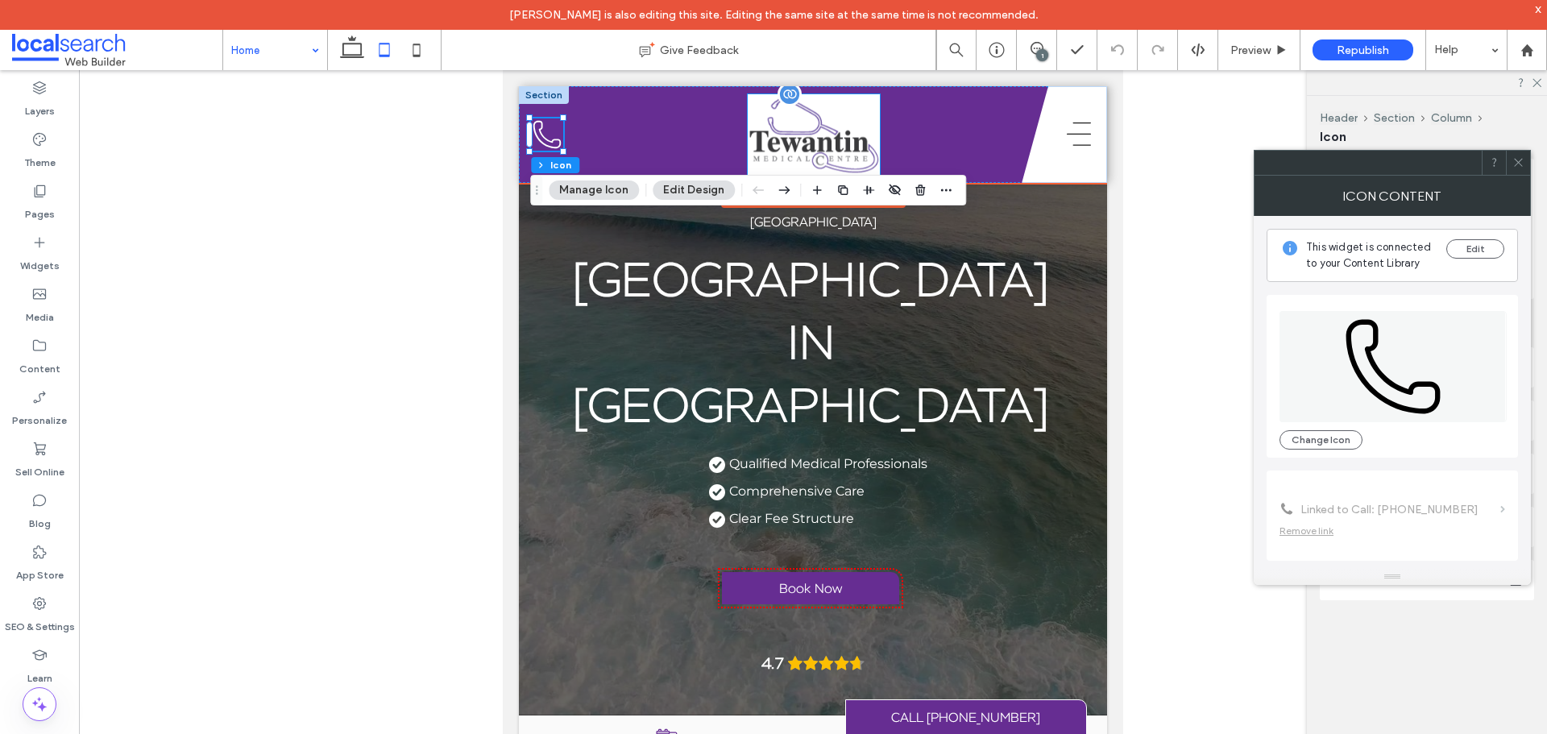
click at [847, 150] on img at bounding box center [814, 134] width 132 height 81
click at [847, 150] on div at bounding box center [814, 134] width 132 height 81
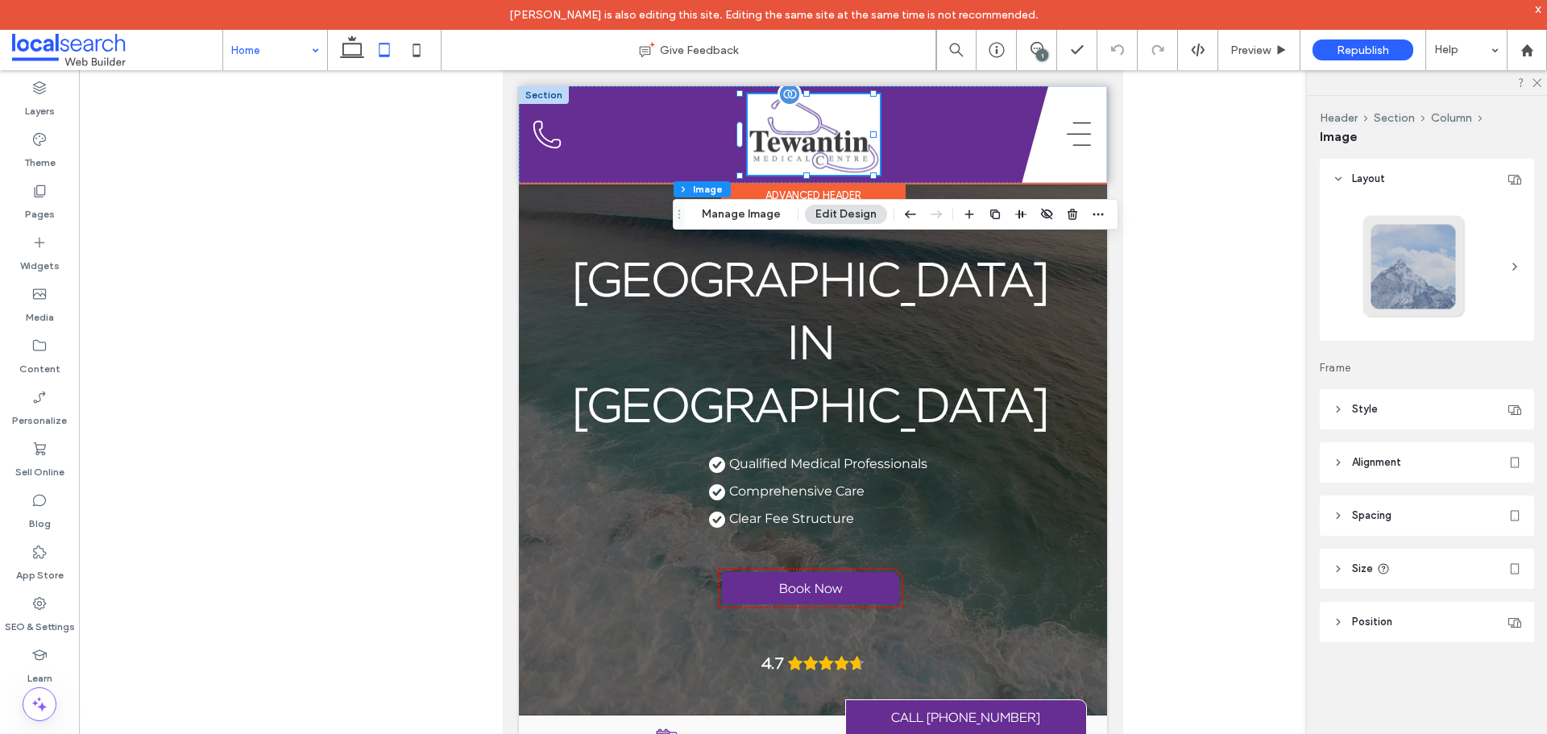
click at [847, 150] on img at bounding box center [814, 134] width 132 height 81
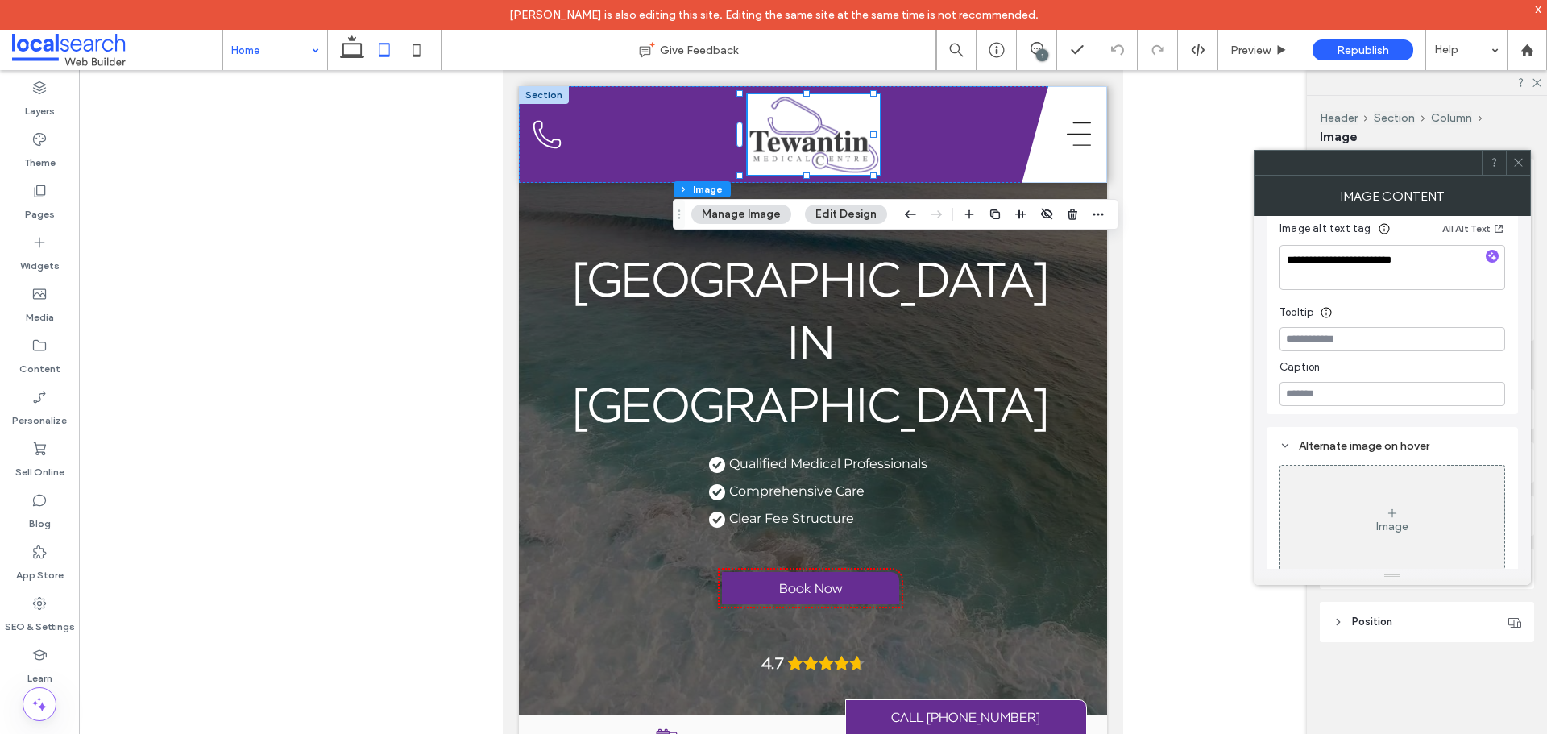
scroll to position [538, 0]
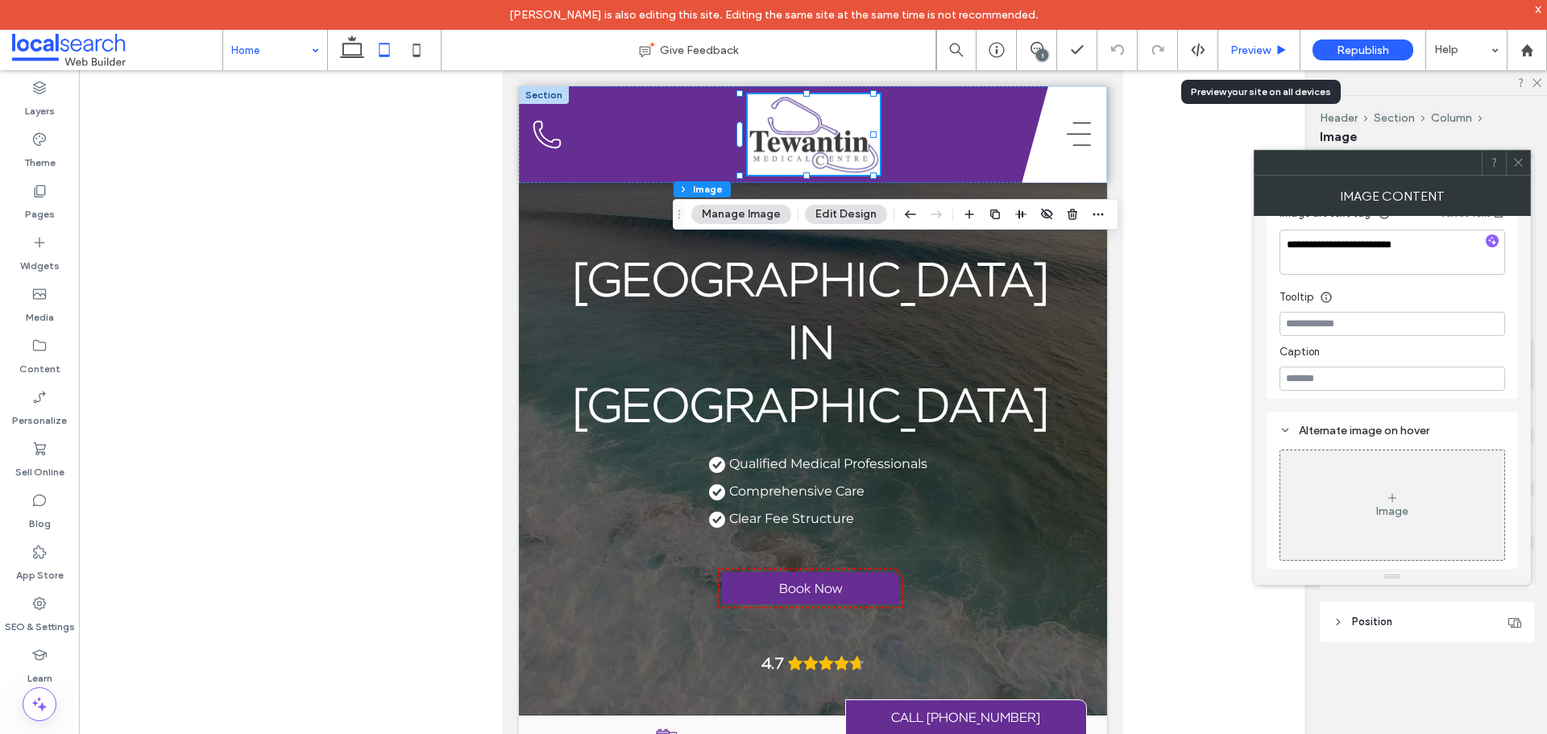
click at [1253, 56] on span "Preview" at bounding box center [1250, 51] width 40 height 14
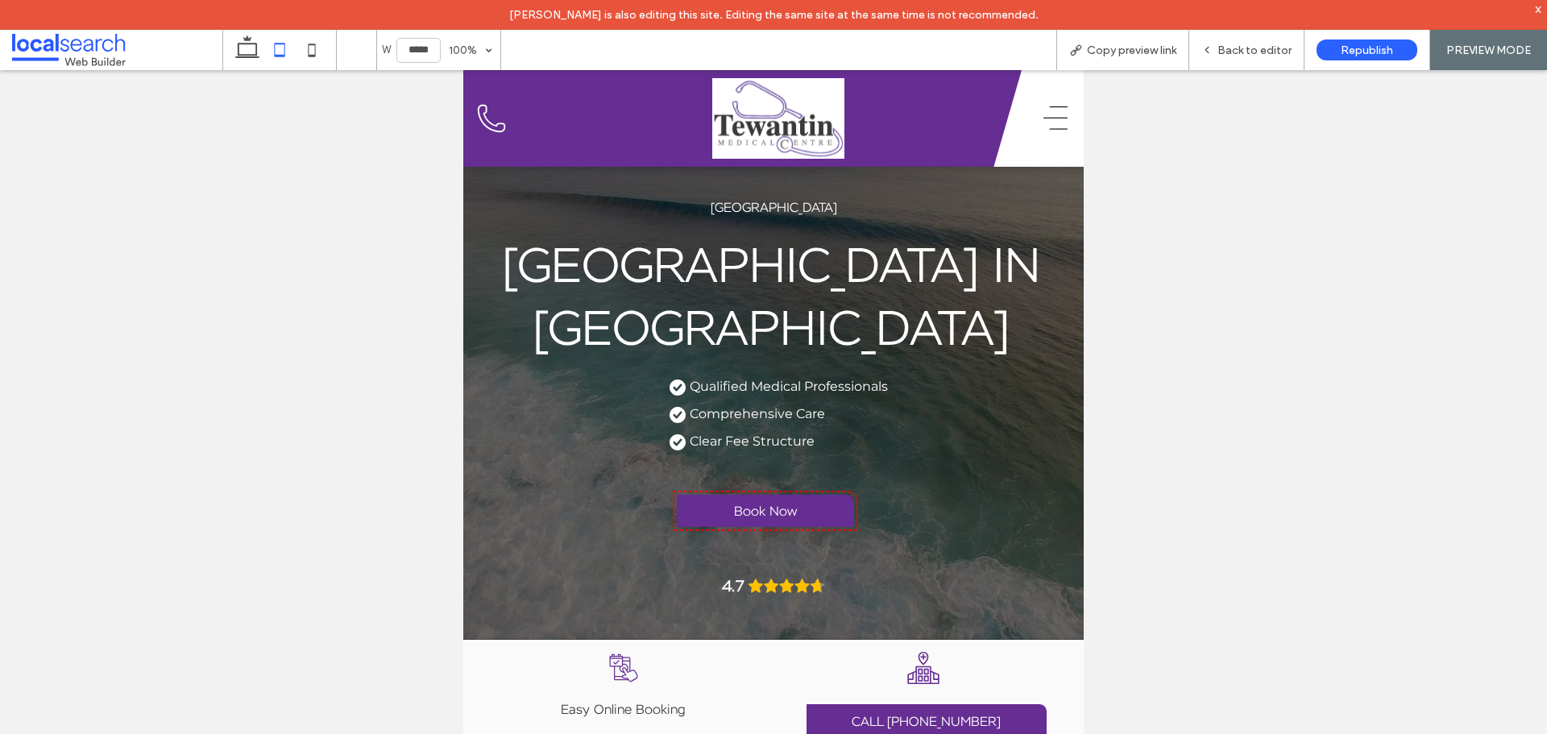
click at [1039, 125] on icon "Hamburger Icon" at bounding box center [1055, 118] width 32 height 32
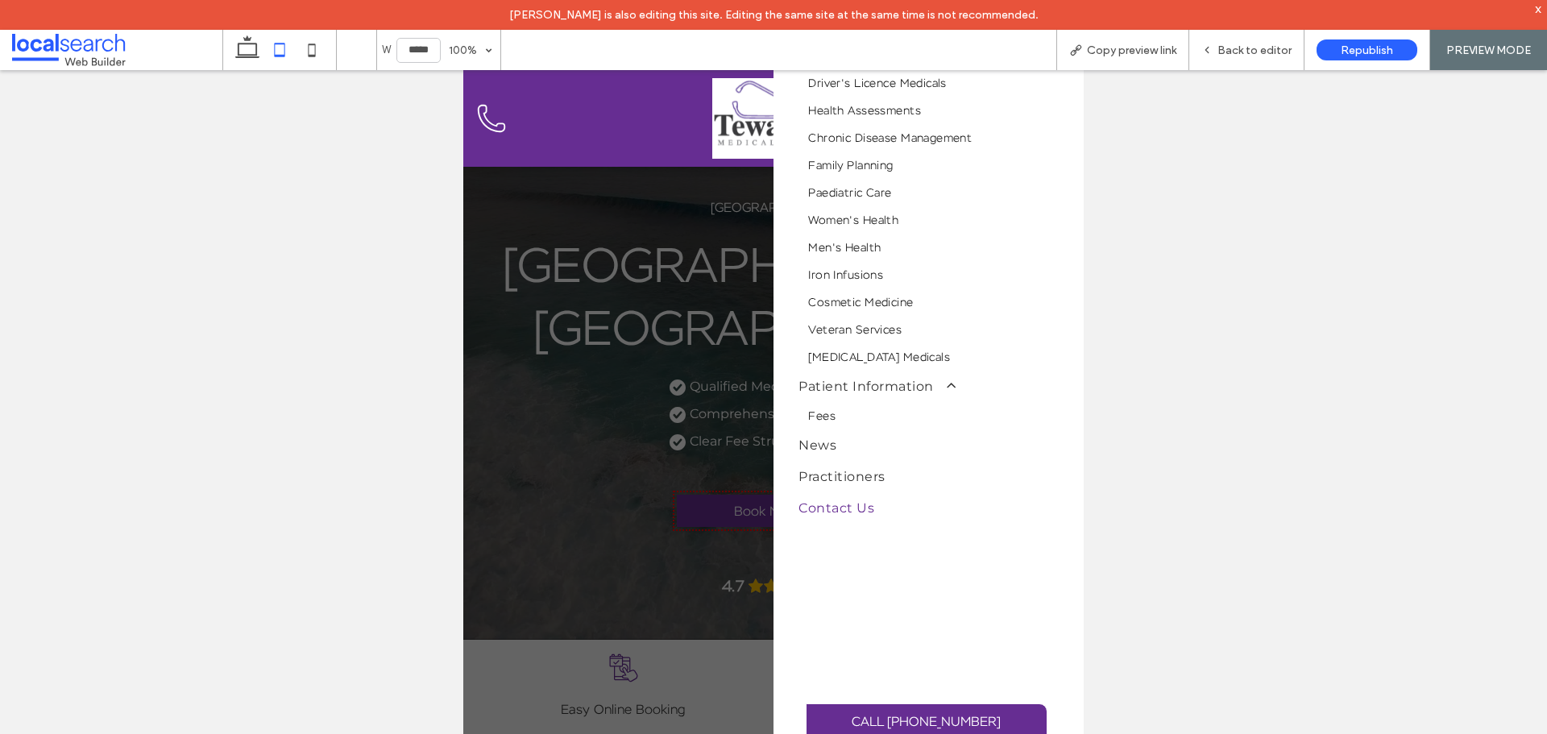
scroll to position [469, 0]
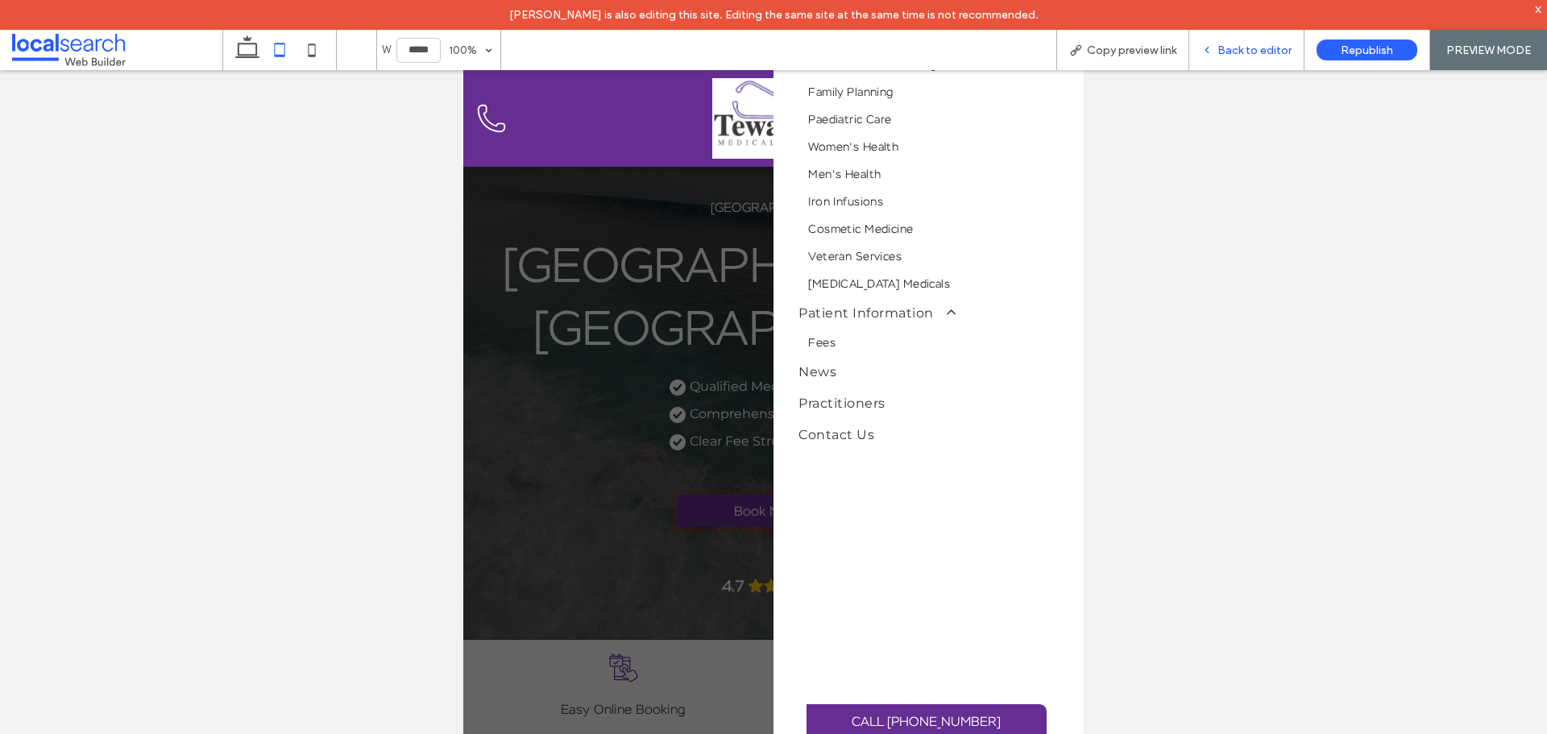
click at [1234, 54] on span "Back to editor" at bounding box center [1255, 51] width 74 height 14
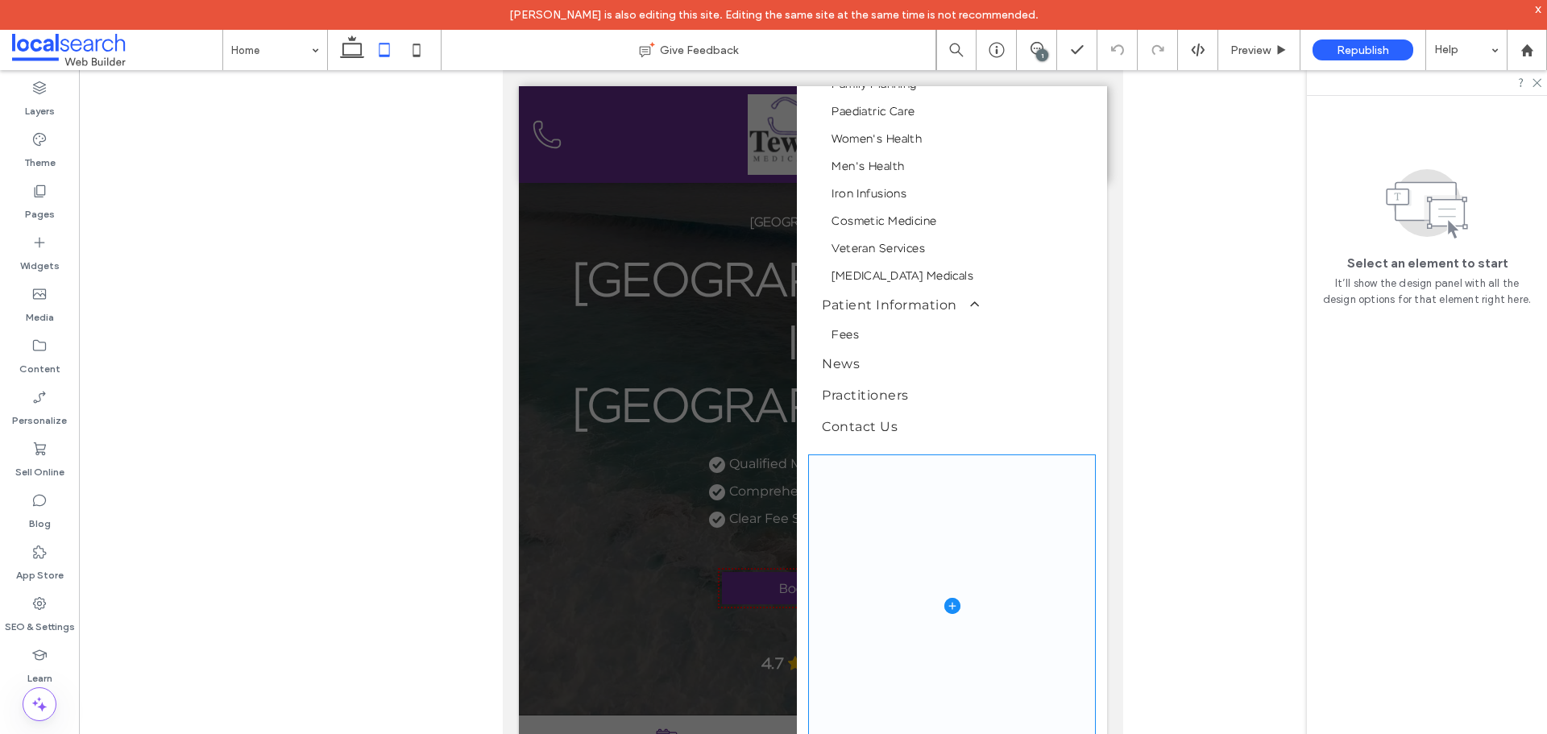
scroll to position [489, 0]
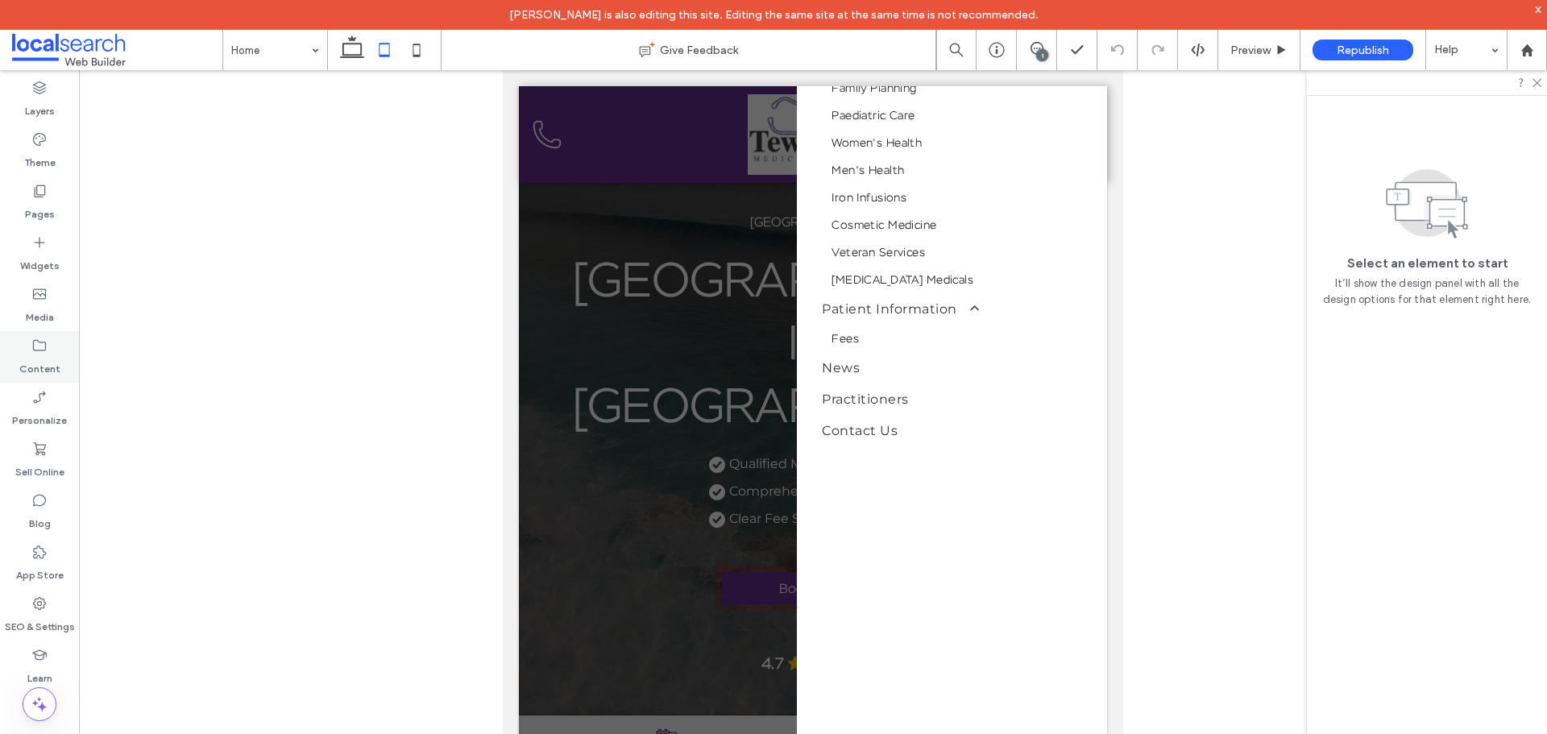
click at [28, 359] on label "Content" at bounding box center [39, 365] width 41 height 23
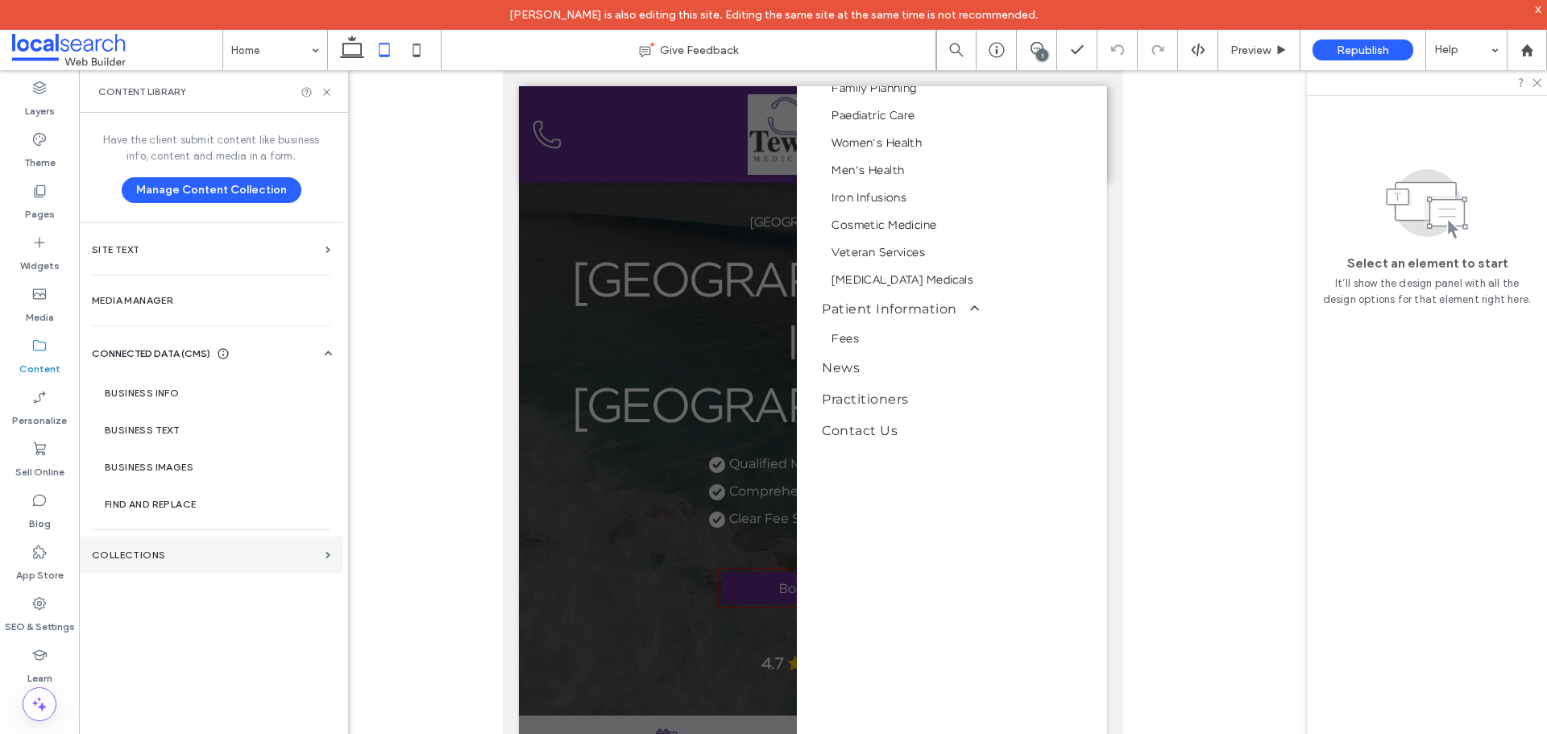
click at [168, 568] on section "Collections" at bounding box center [211, 555] width 264 height 37
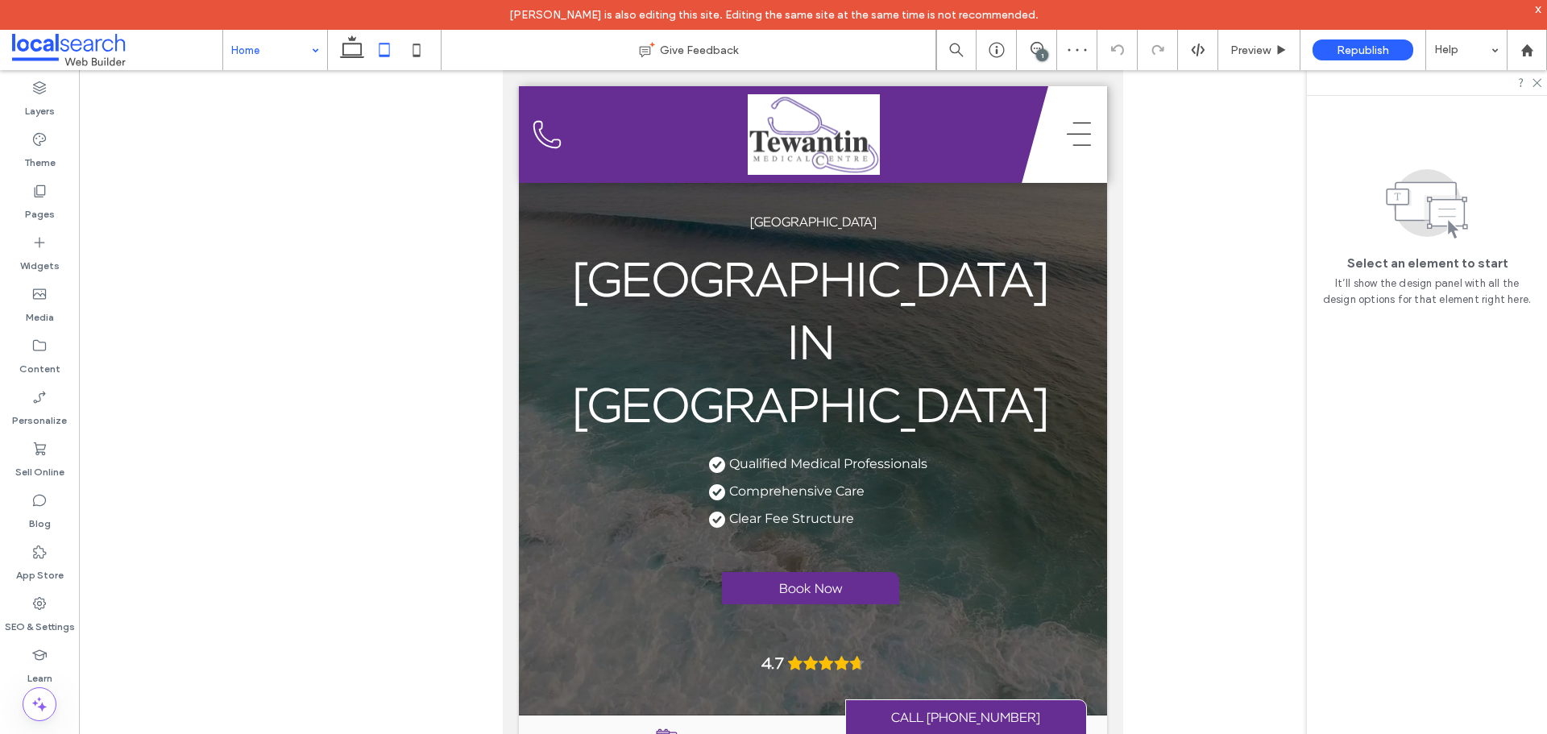
scroll to position [0, 0]
click at [54, 613] on label "SEO & Settings" at bounding box center [40, 623] width 70 height 23
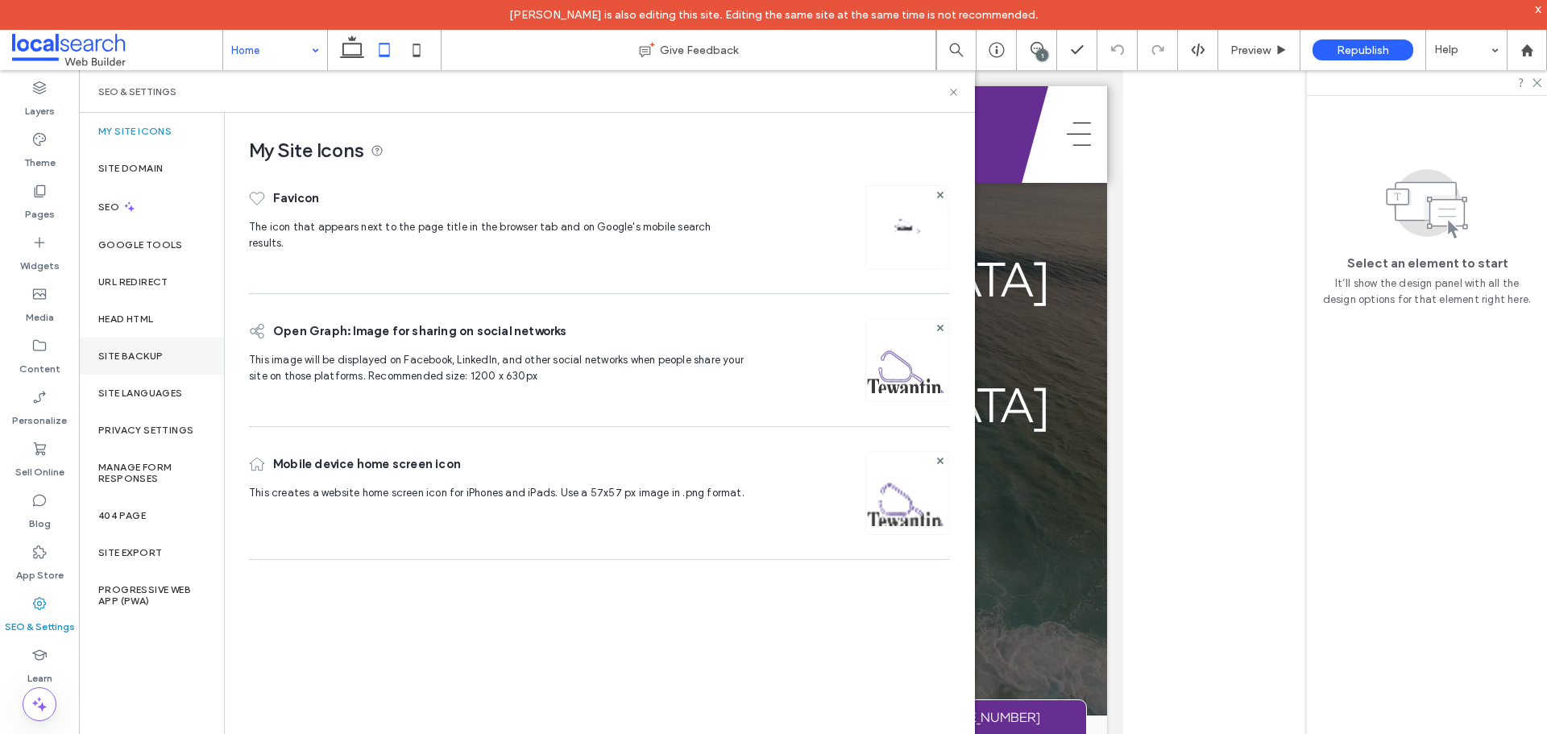
click at [157, 363] on div "Site Backup" at bounding box center [151, 356] width 145 height 37
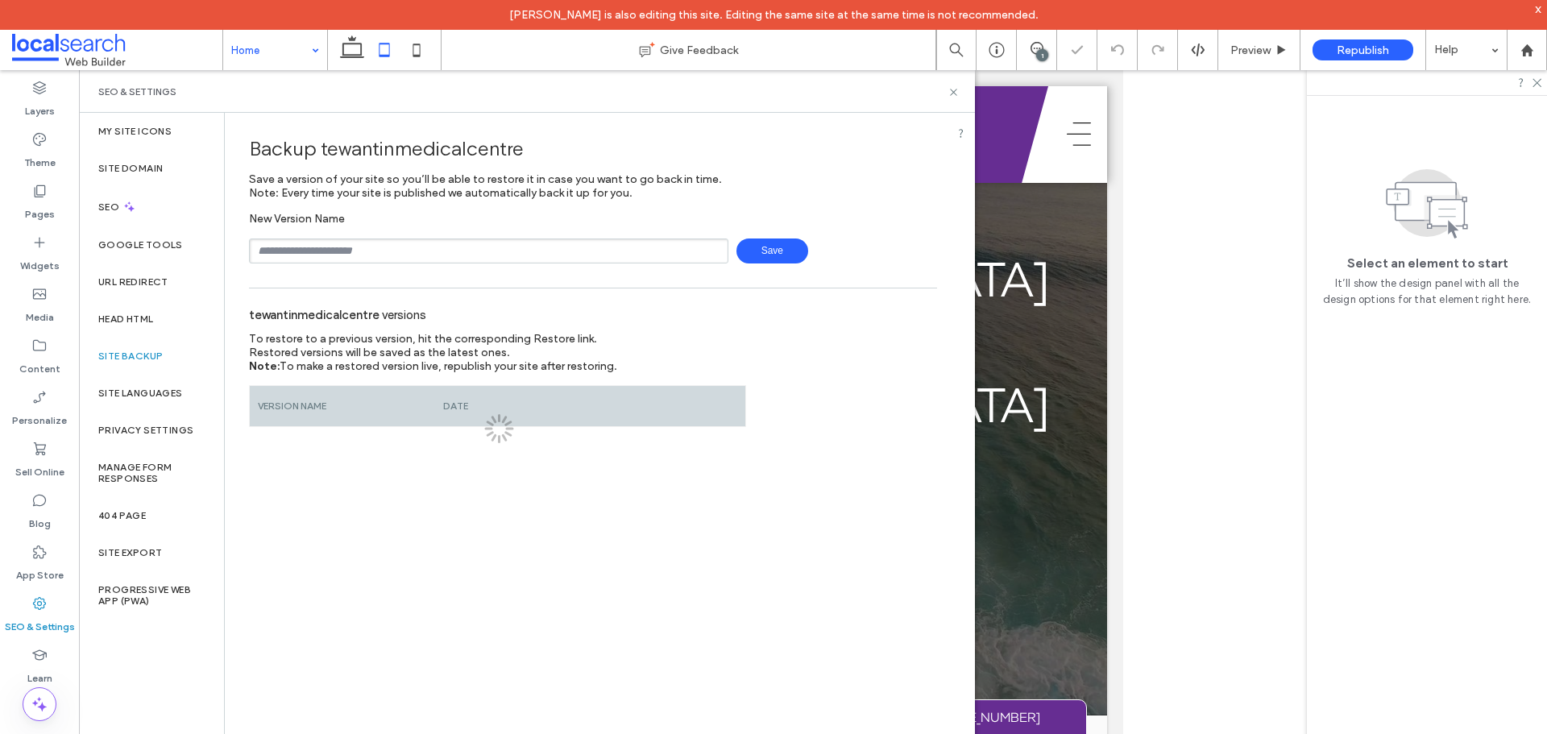
click at [322, 247] on input "text" at bounding box center [488, 251] width 479 height 25
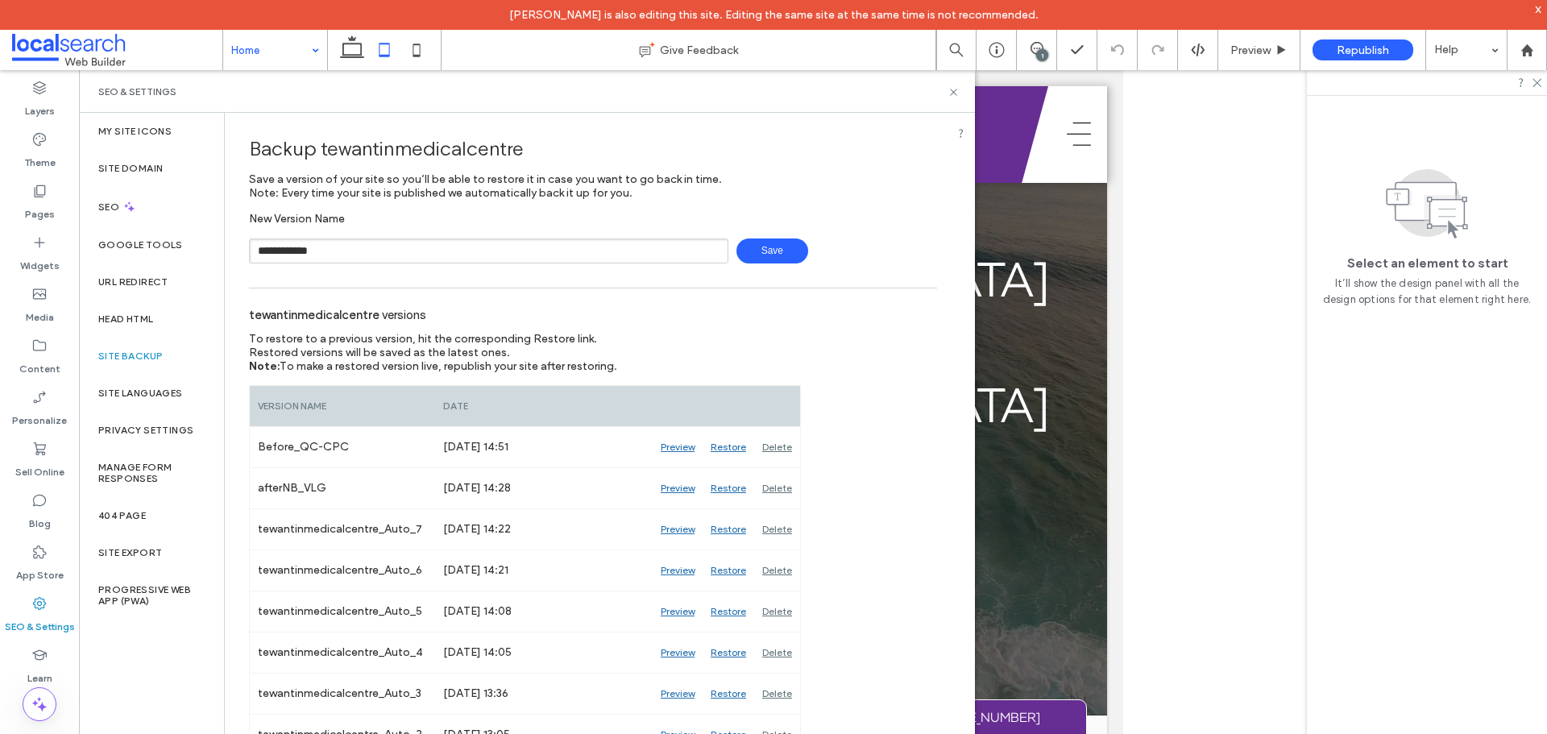
type input "**********"
click at [761, 248] on span "Save" at bounding box center [773, 251] width 72 height 25
